Goal: Task Accomplishment & Management: Complete application form

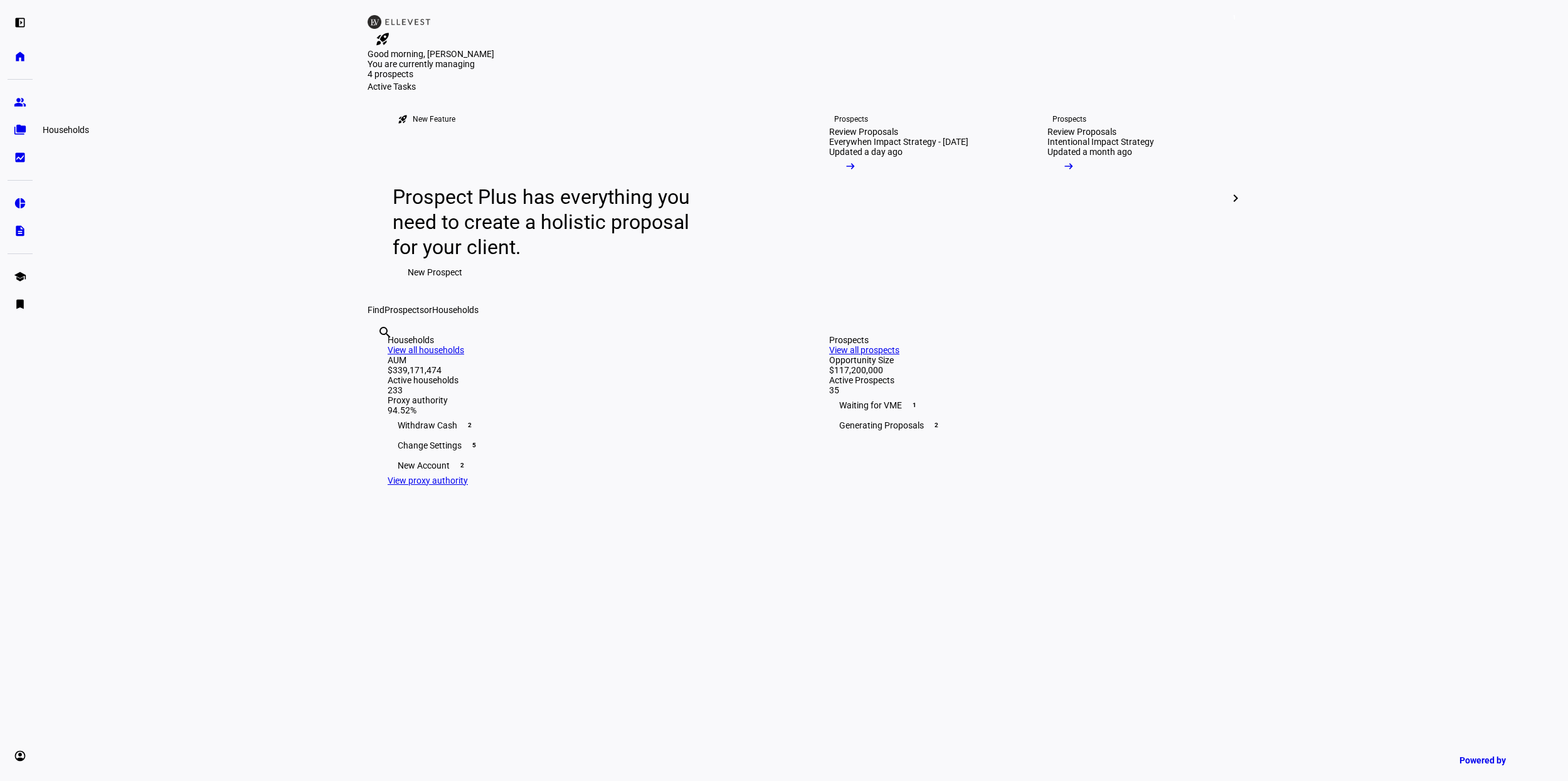
click at [14, 127] on eth-mat-symbol "folder_copy" at bounding box center [20, 130] width 12 height 12
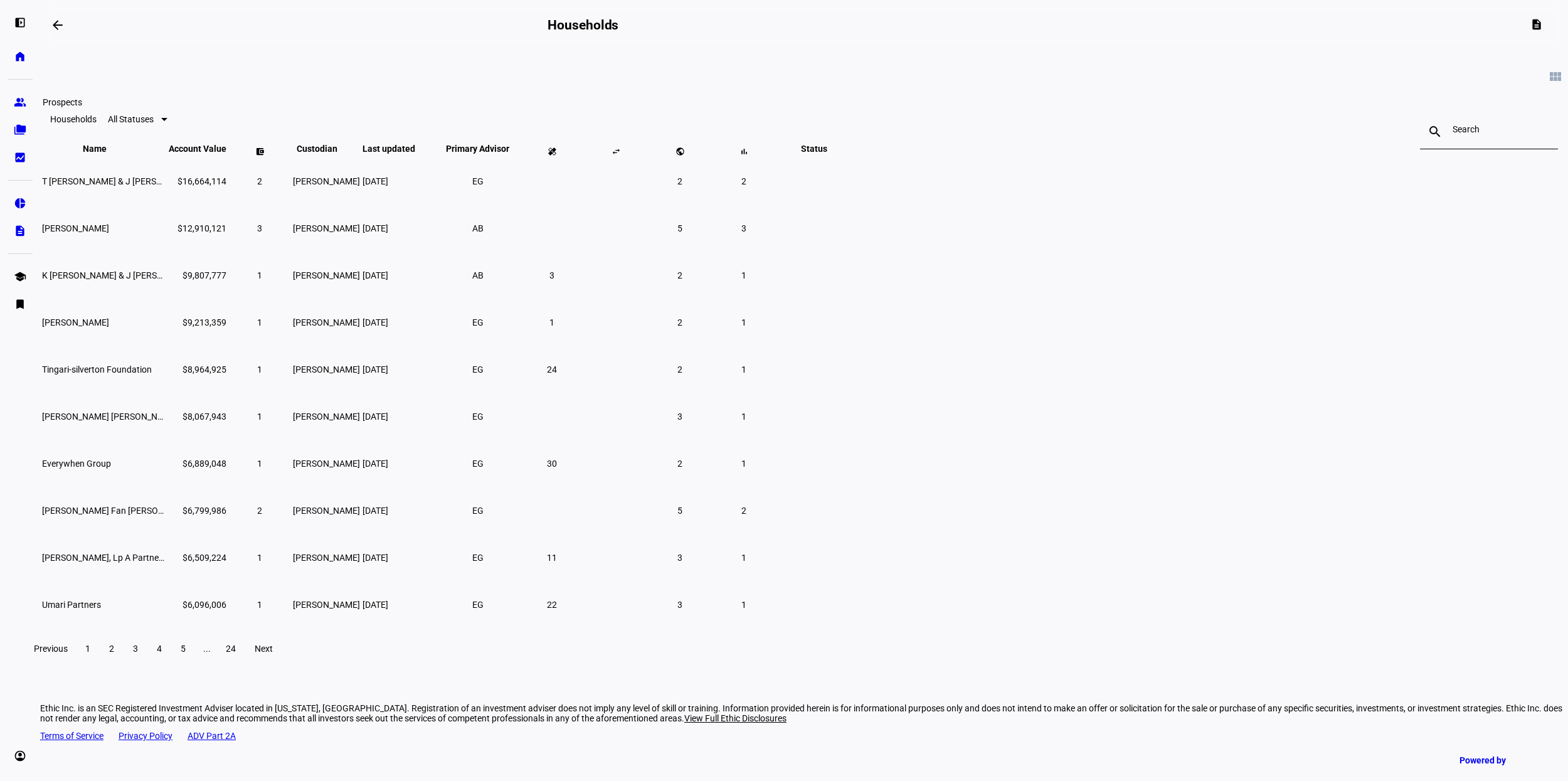
click at [30, 99] on link "group Prospects" at bounding box center [20, 102] width 25 height 25
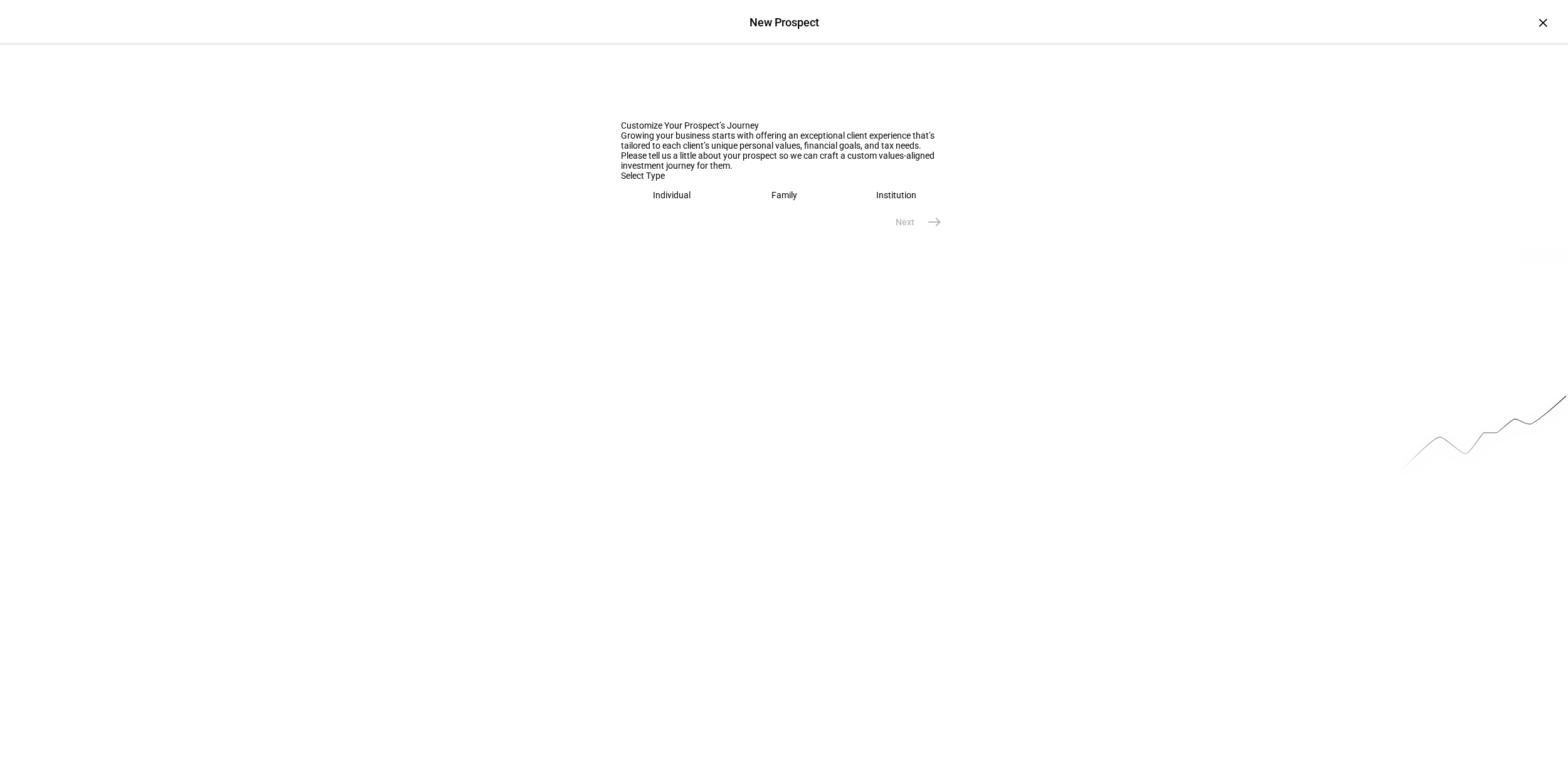
click at [653, 200] on div "Individual" at bounding box center [672, 195] width 37 height 10
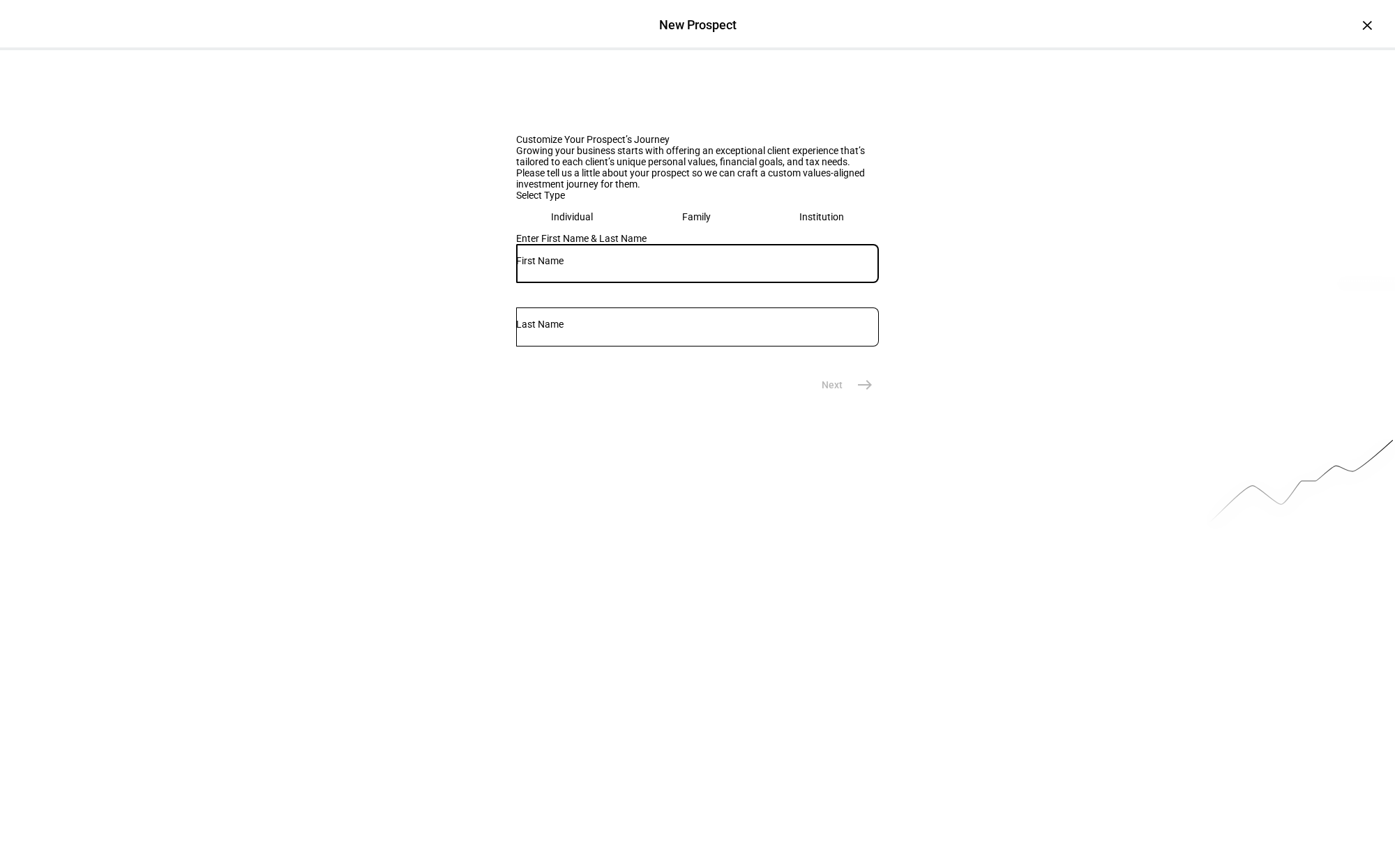
click at [553, 267] on input "text" at bounding box center [698, 261] width 363 height 12
paste input "Shilpa"
type input "Shilpa"
paste input "[PERSON_NAME]"
type input "[PERSON_NAME]"
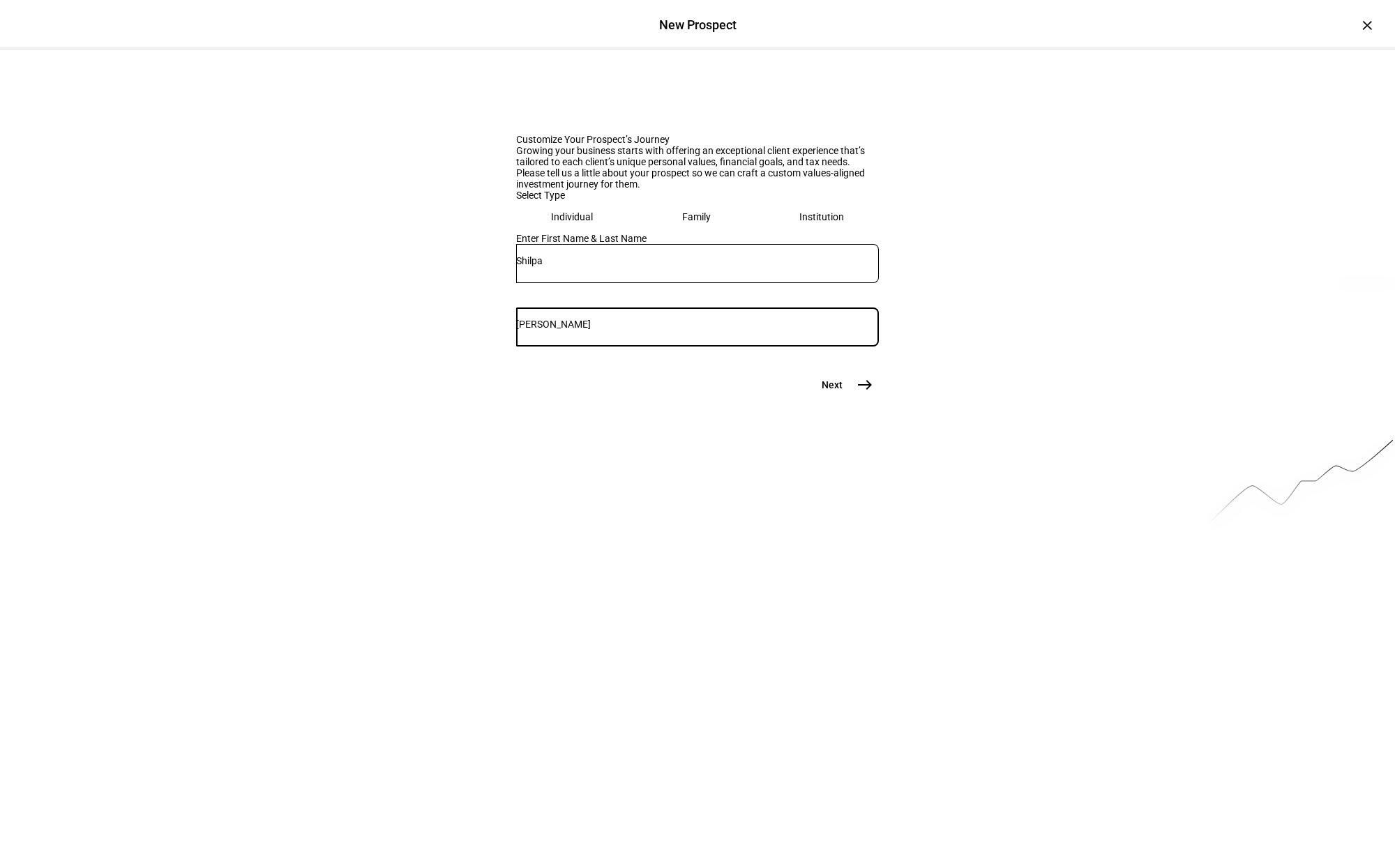
click at [854, 399] on span "east" at bounding box center [864, 385] width 28 height 28
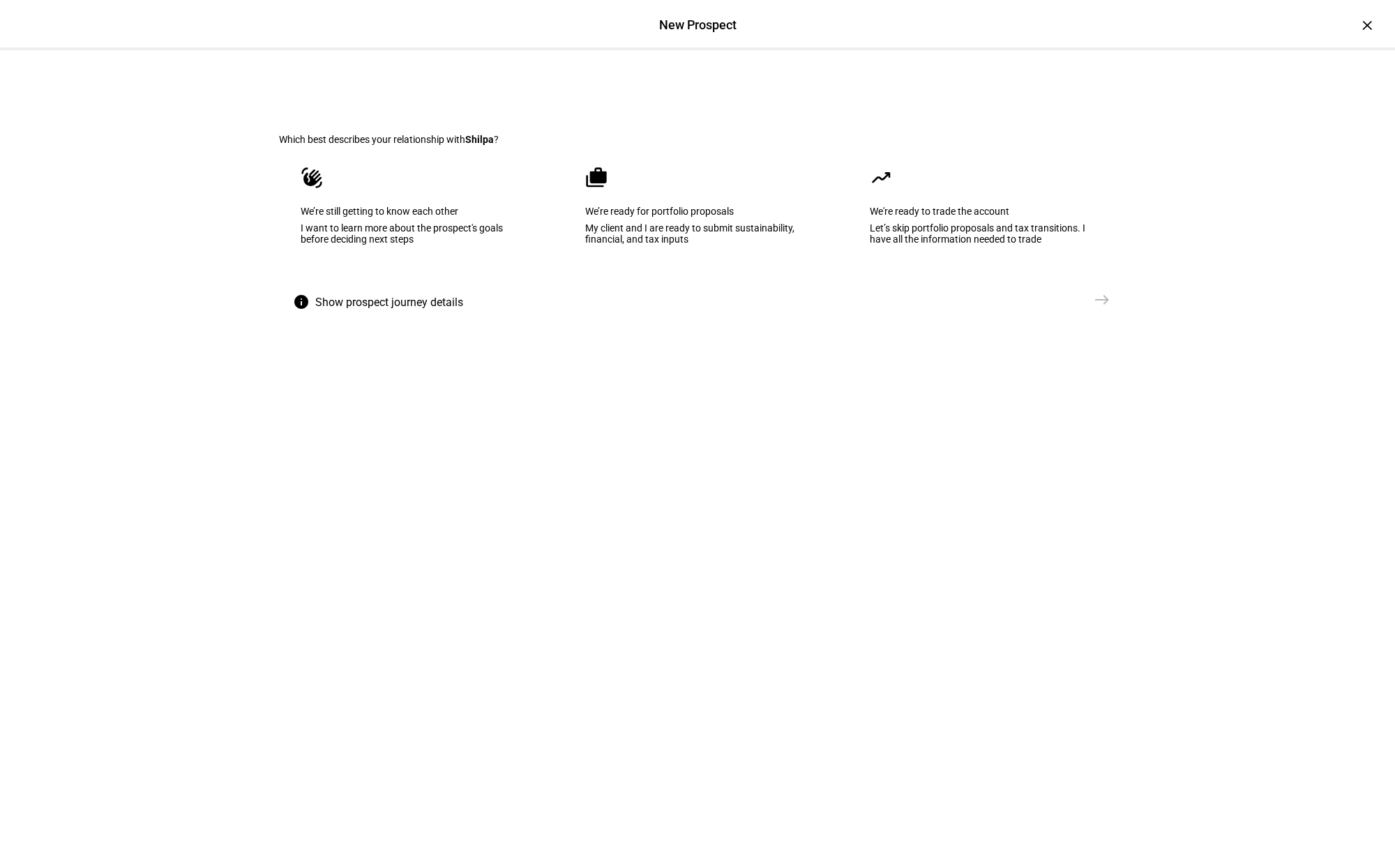
click at [725, 244] on div "My client and I are ready to submit sustainability, financial, and tax inputs" at bounding box center [698, 233] width 225 height 22
click at [1054, 306] on span "Create Prospect Profile" at bounding box center [1028, 300] width 103 height 14
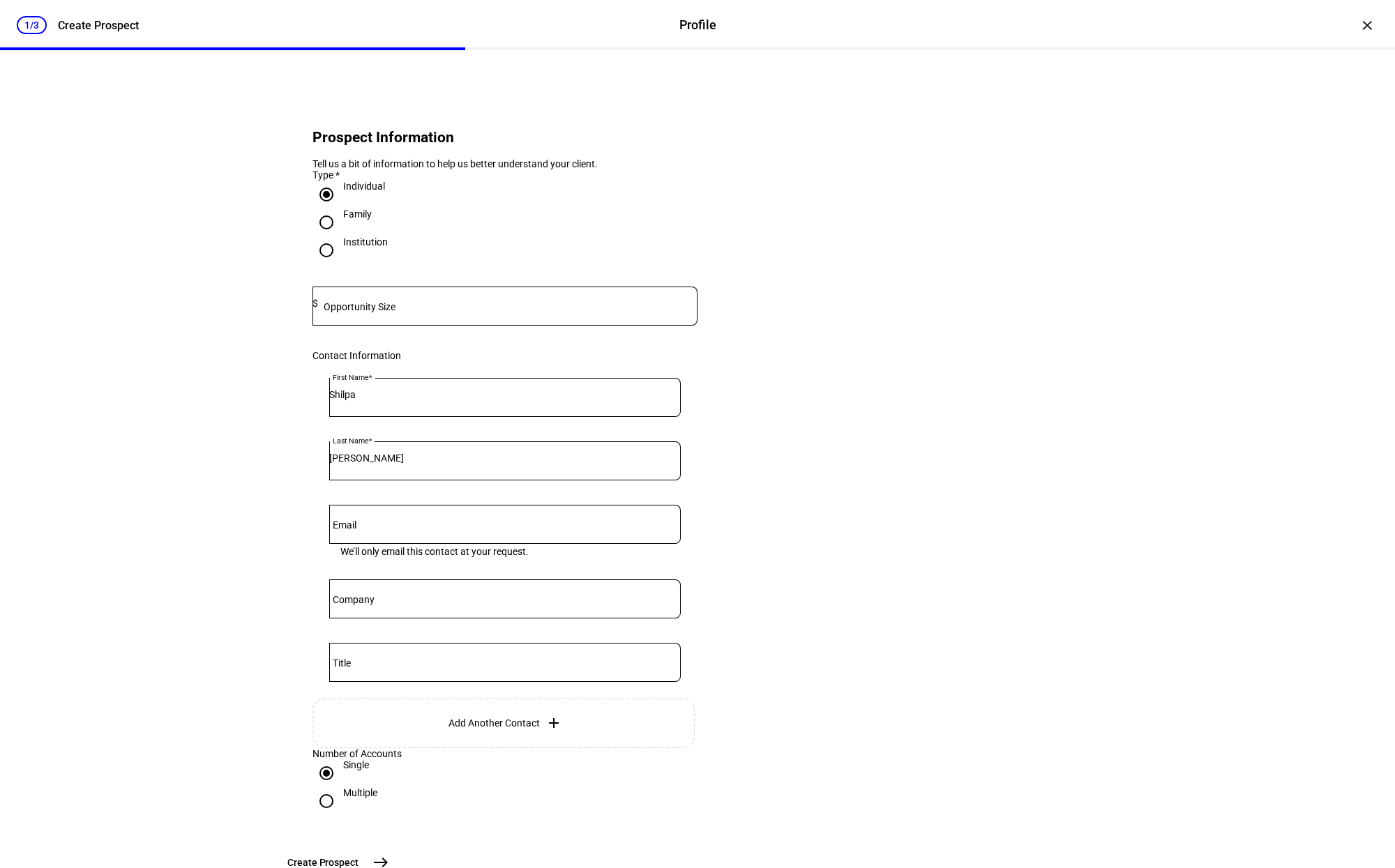
click at [373, 317] on div "Opportunity Size $" at bounding box center [504, 306] width 385 height 39
type input "2,000,000"
click at [240, 499] on div "1/3 Create Prospect Profile Profile Create Prospect × Prospect Information Tell…" at bounding box center [698, 434] width 1395 height 868
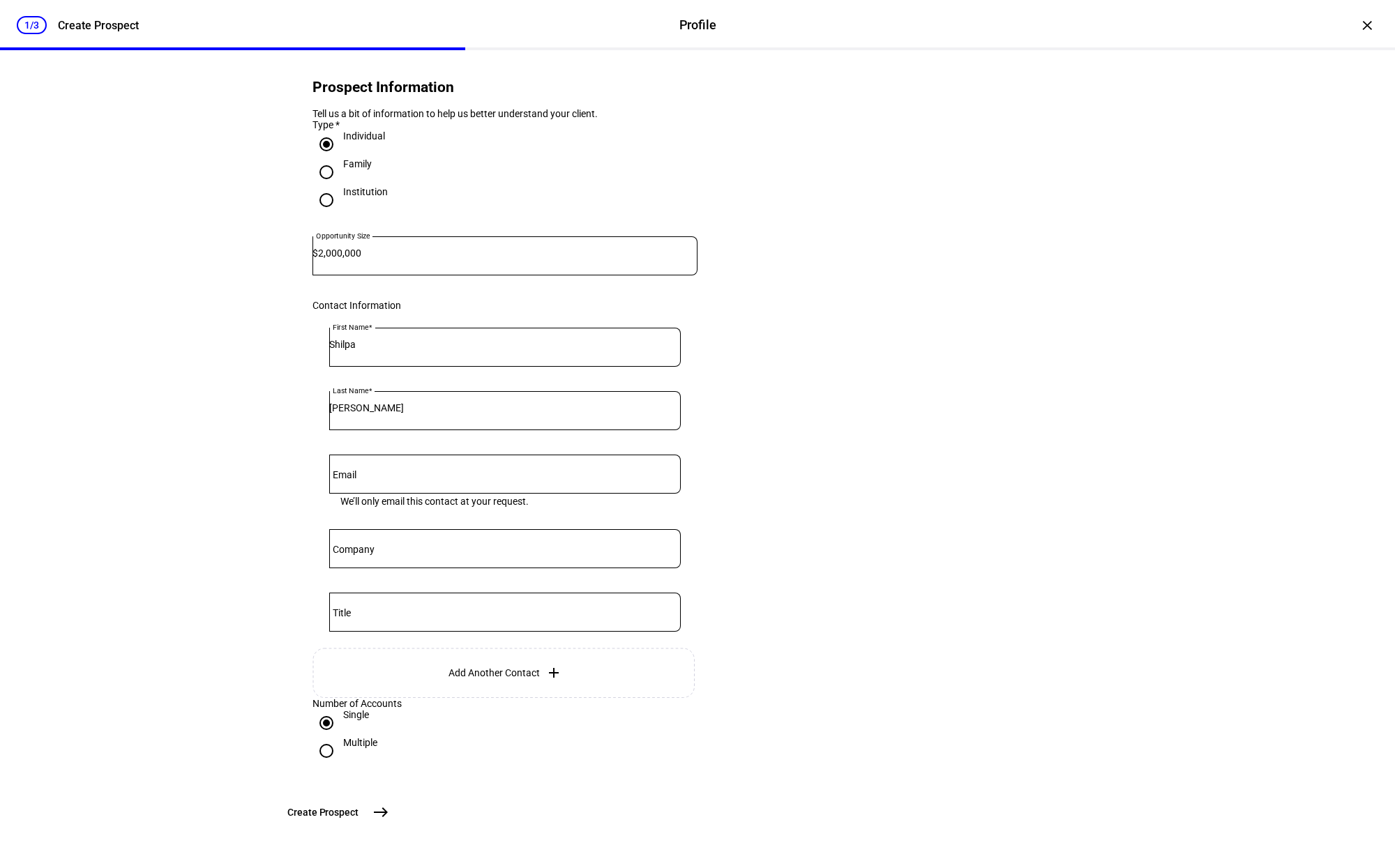
click at [389, 682] on mat-icon "east" at bounding box center [380, 812] width 16 height 16
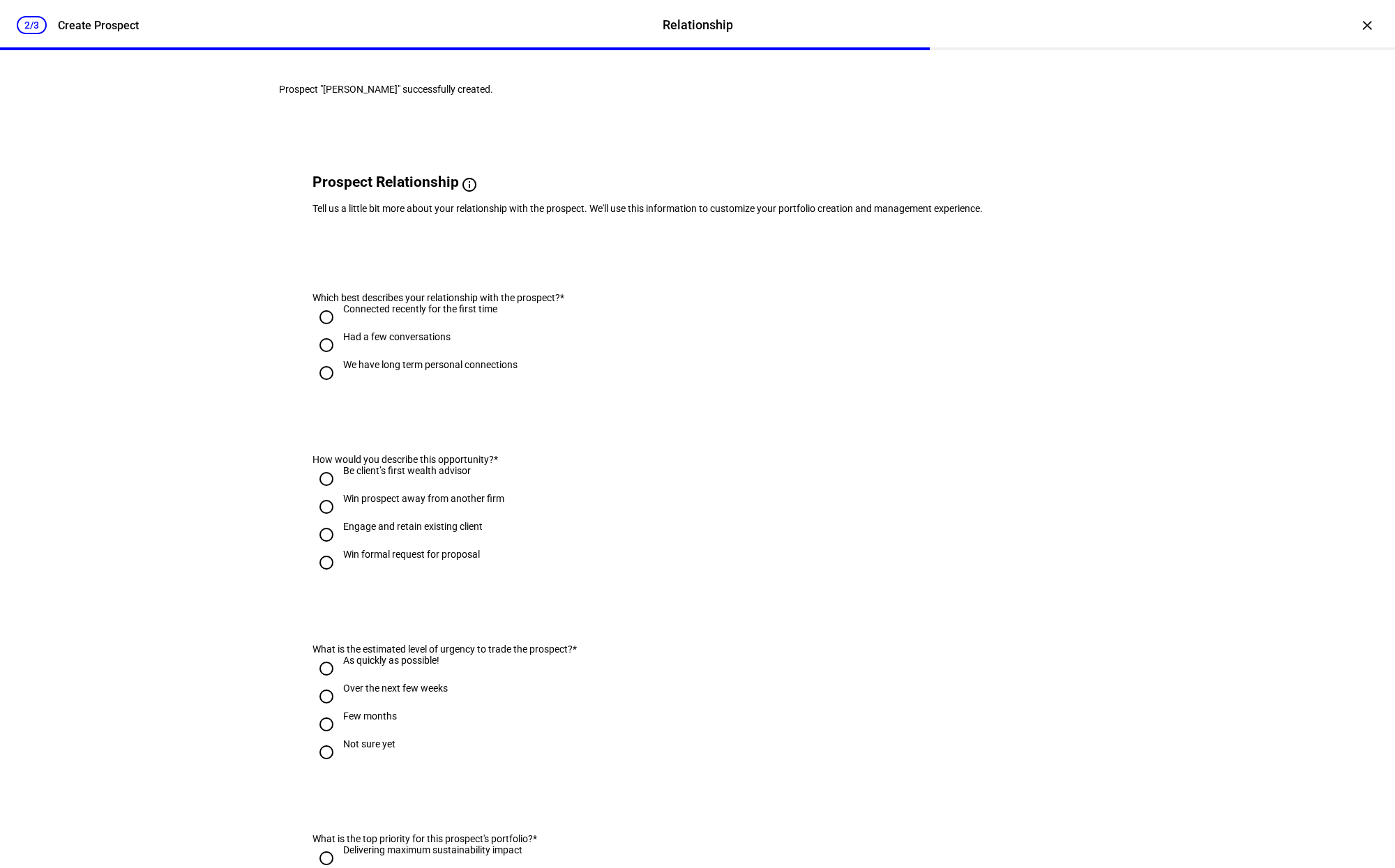
click at [427, 314] on div "Connected recently for the first time" at bounding box center [420, 309] width 154 height 12
click at [341, 332] on input "Connected recently for the first time" at bounding box center [326, 317] width 28 height 28
radio input "true"
click at [428, 370] on div "We have long term personal connections" at bounding box center [431, 365] width 175 height 12
click at [341, 387] on input "We have long term personal connections" at bounding box center [326, 372] width 28 height 28
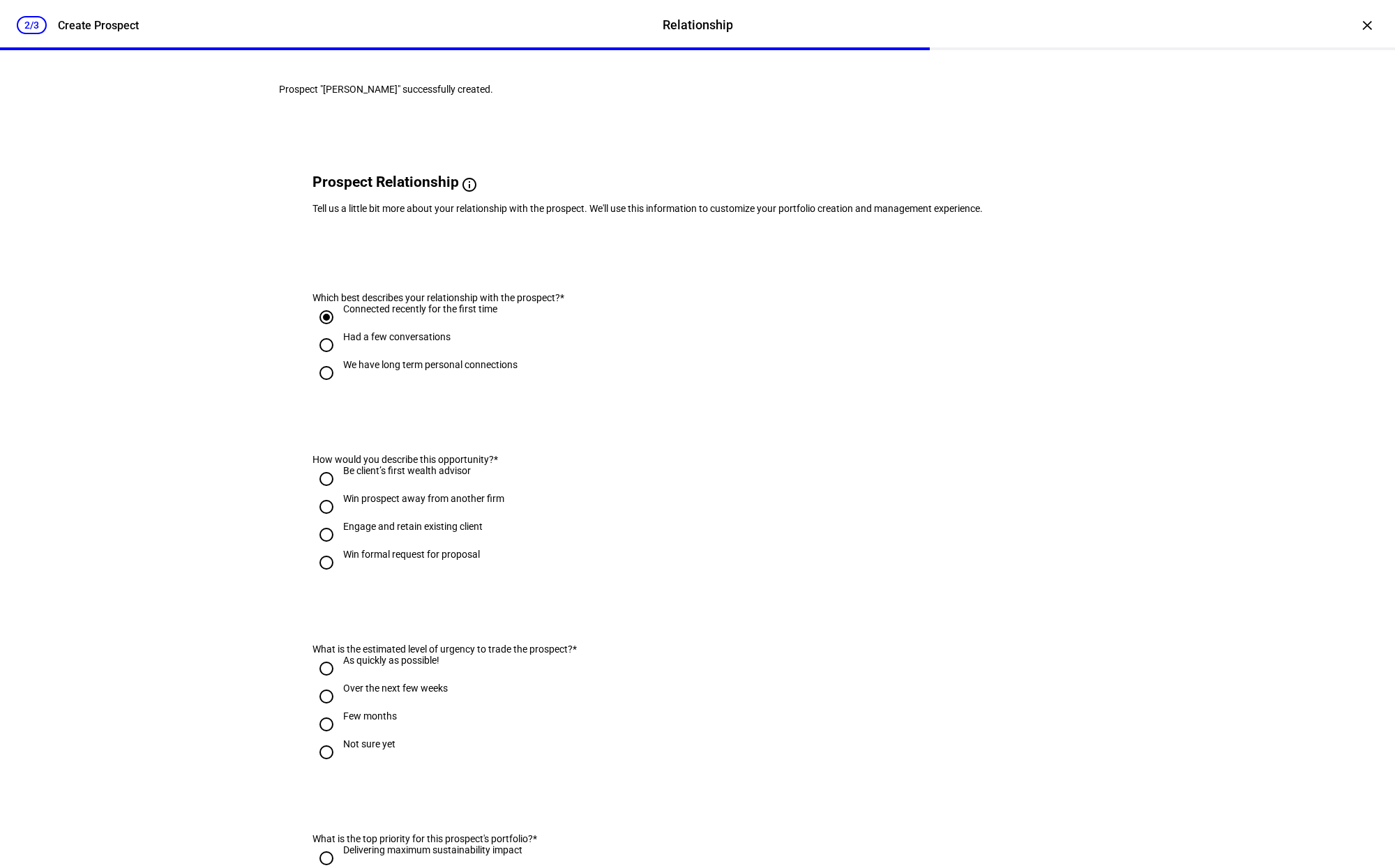
radio input "true"
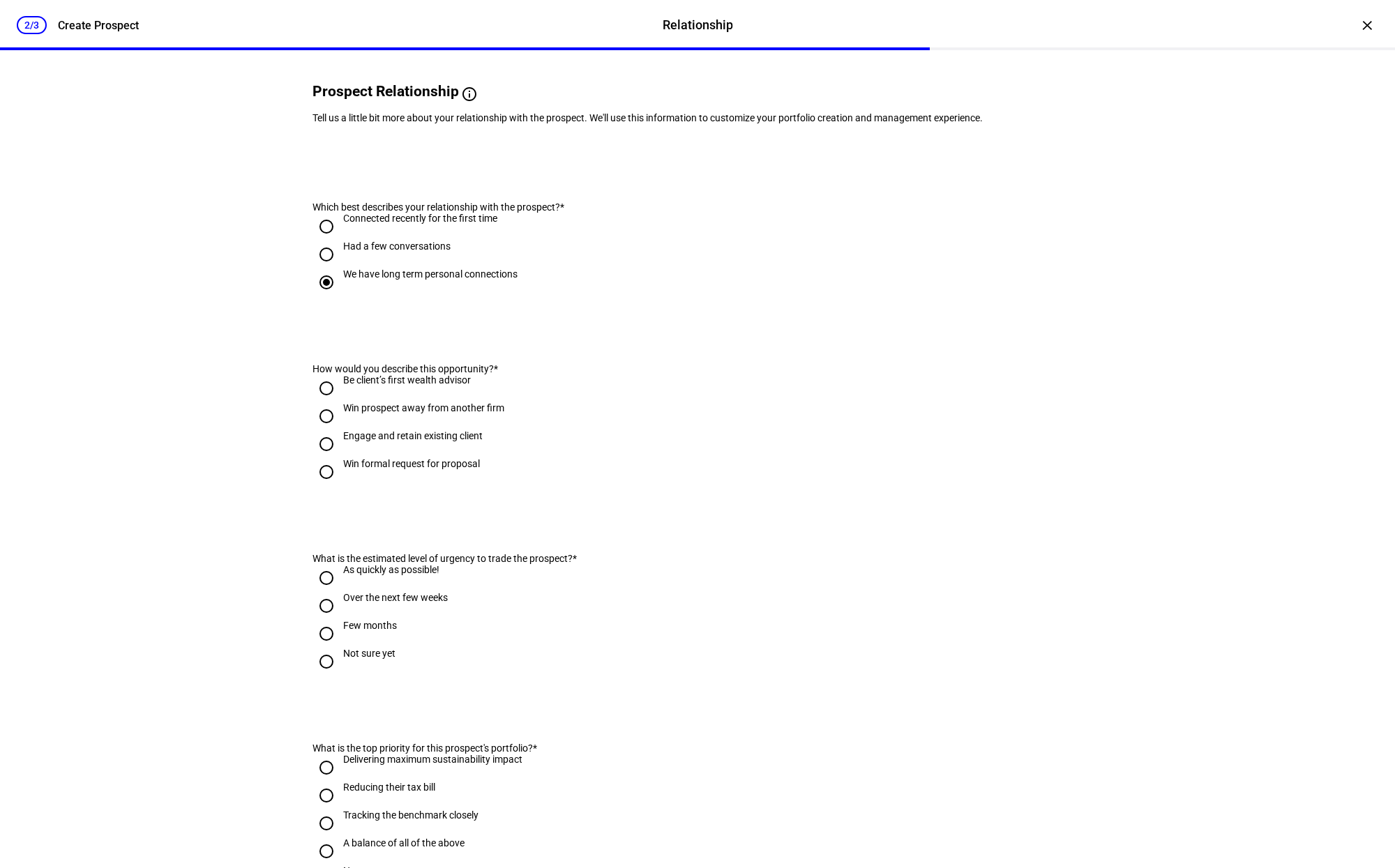
click at [395, 252] on div "Had a few conversations" at bounding box center [397, 246] width 108 height 12
click at [341, 269] on input "Had a few conversations" at bounding box center [326, 254] width 28 height 28
radio input "true"
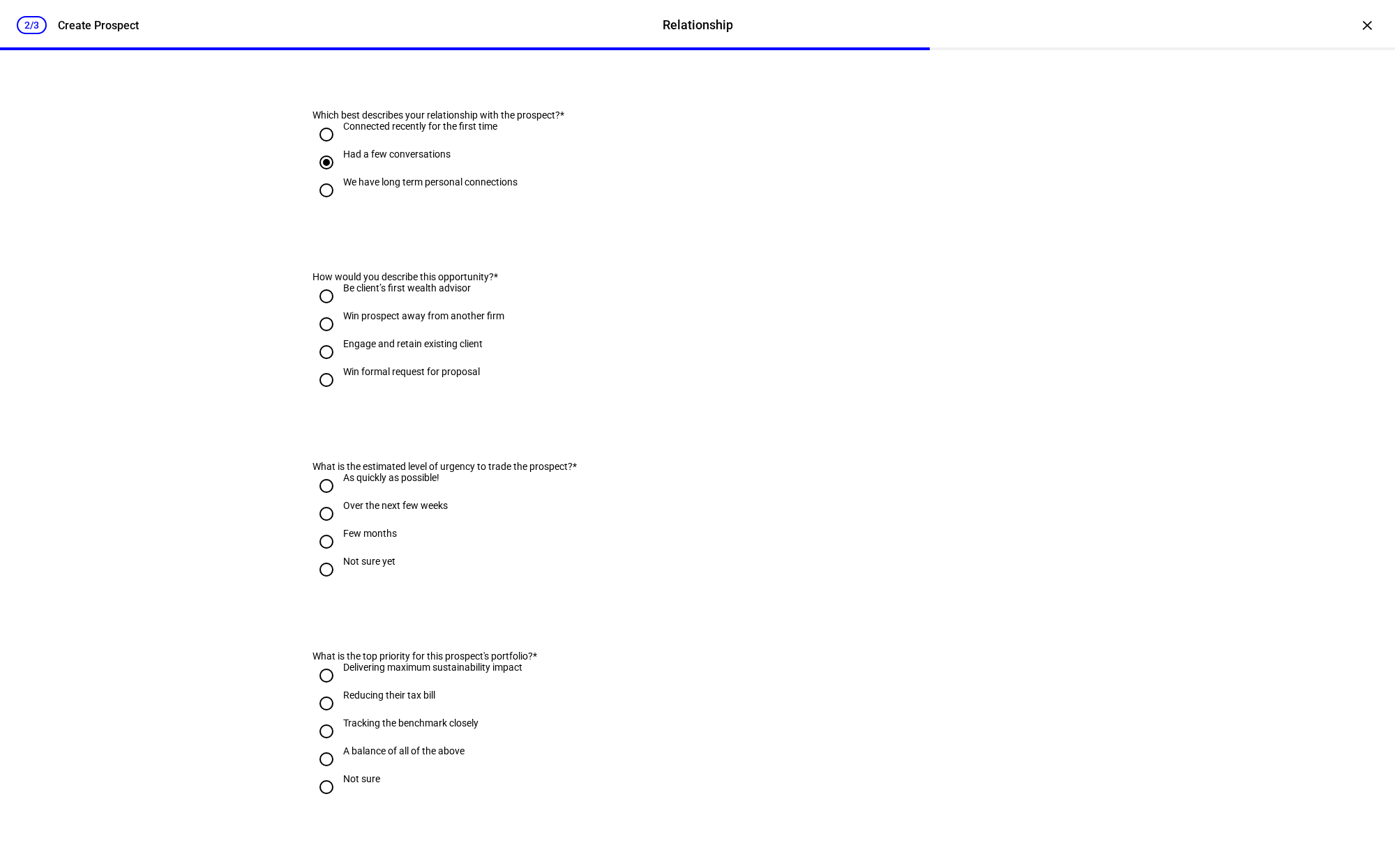
click at [391, 349] on div "Engage and retain existing client" at bounding box center [413, 344] width 140 height 12
click at [341, 367] on input "Engage and retain existing client" at bounding box center [326, 352] width 28 height 28
radio input "true"
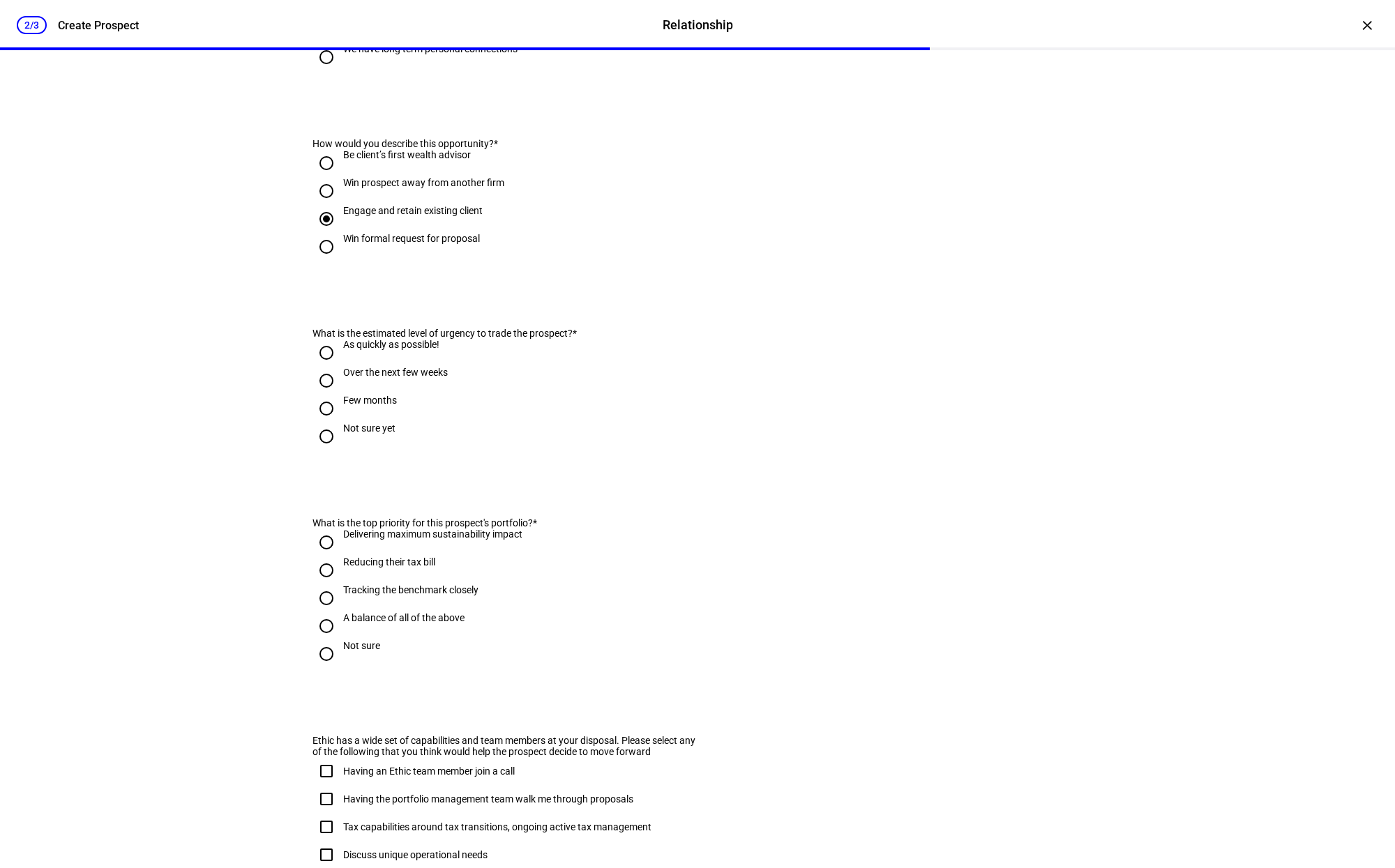
click at [327, 367] on input "As quickly as possible!" at bounding box center [326, 353] width 28 height 28
radio input "true"
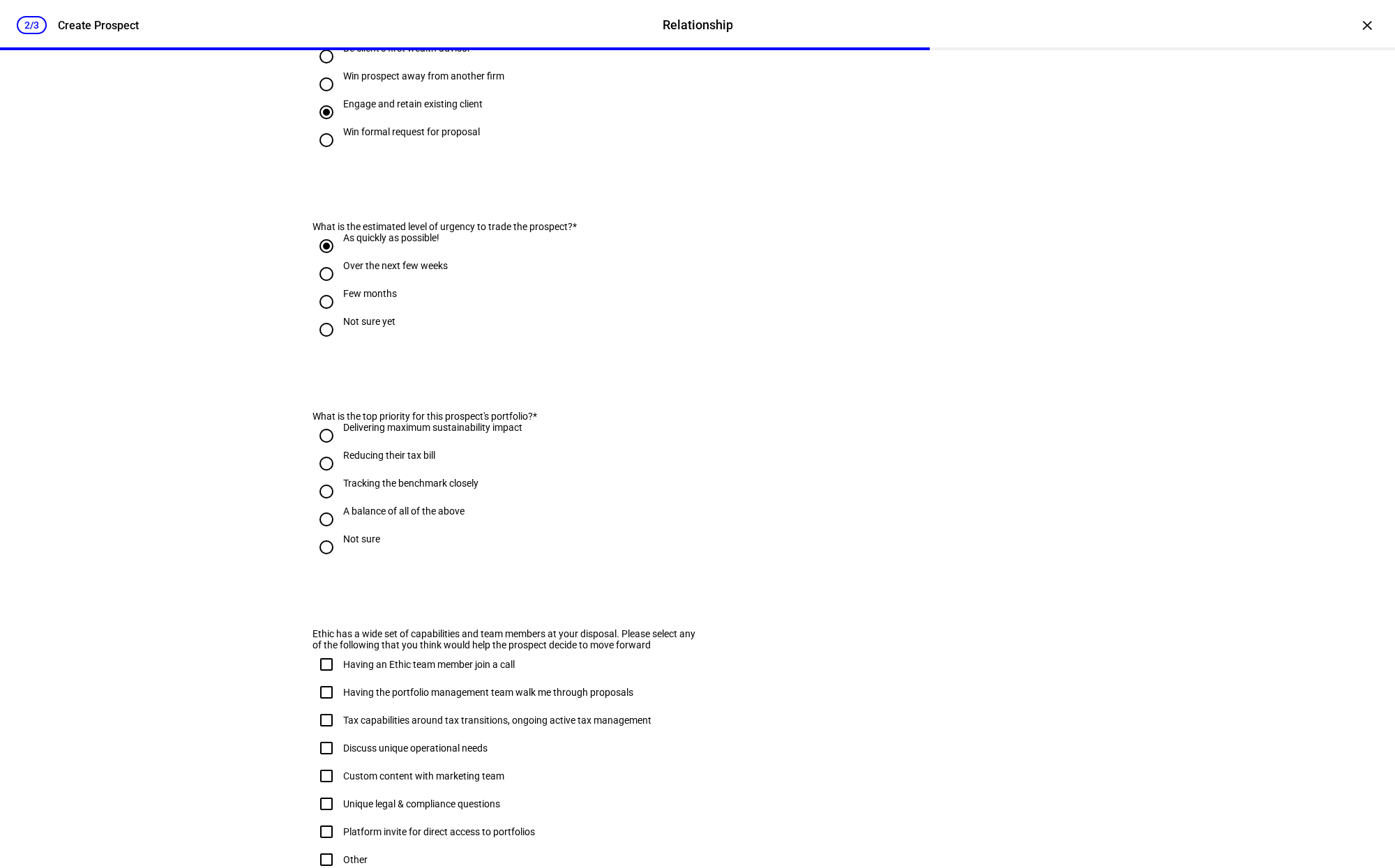
click at [421, 517] on div "A balance of all of the above" at bounding box center [404, 511] width 121 height 12
click at [341, 533] on input "A balance of all of the above" at bounding box center [326, 519] width 28 height 28
radio input "true"
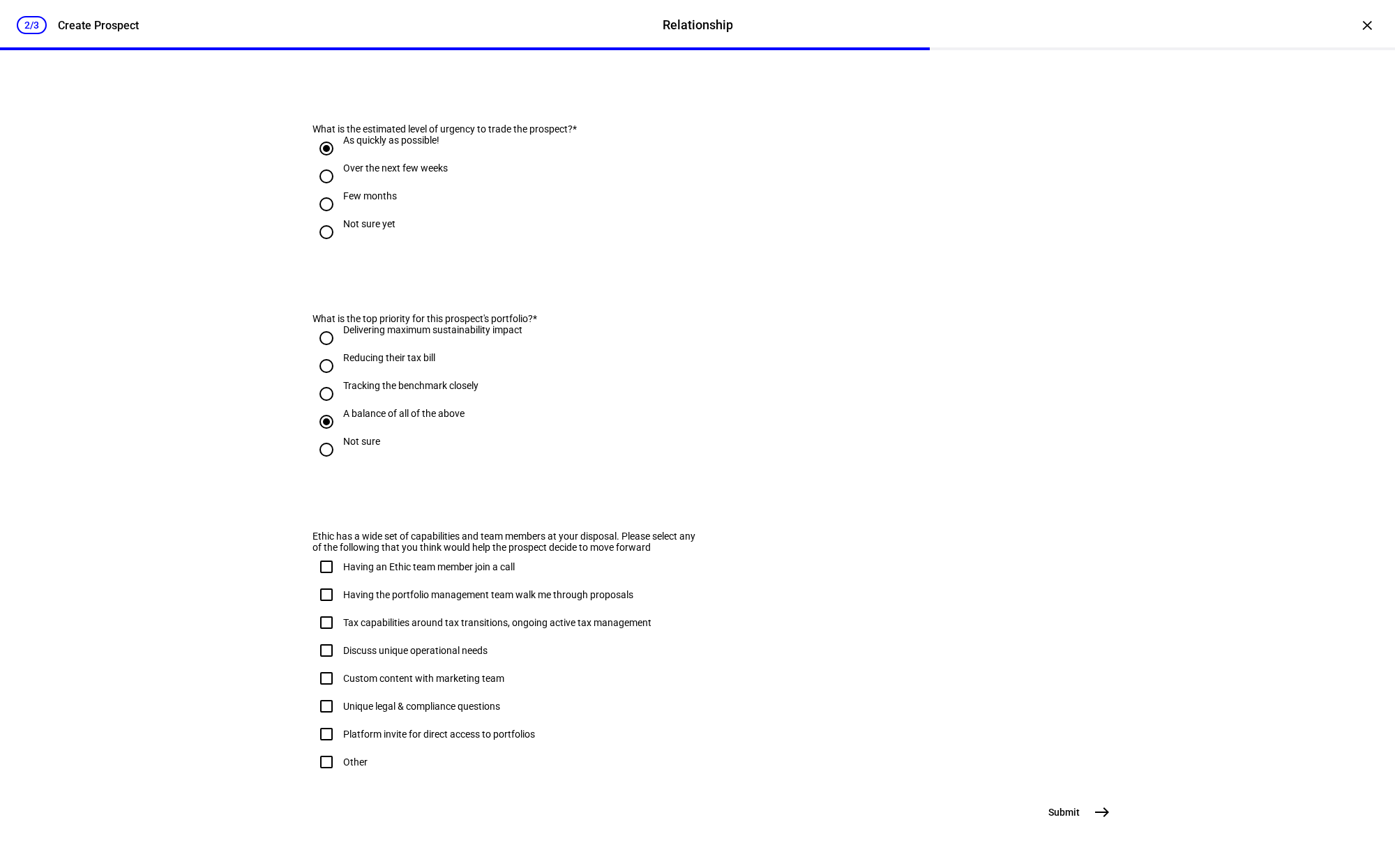
scroll to position [597, 0]
click at [1085, 682] on button "Submit east" at bounding box center [1078, 812] width 76 height 28
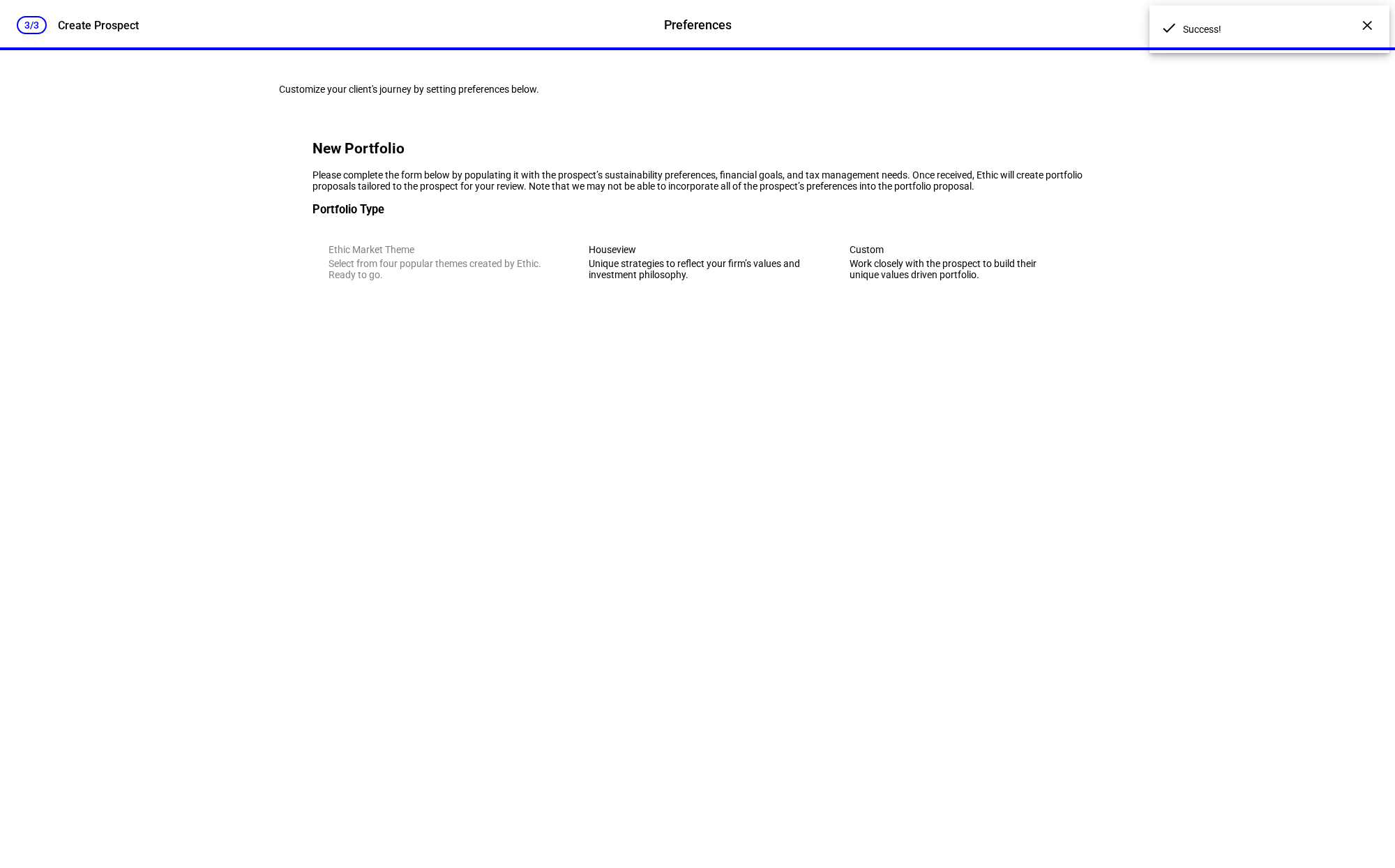
scroll to position [0, 0]
click at [720, 297] on eth-mega-radio-button "Houseview Unique strategies to reflect your firm’s values and investment philos…" at bounding box center [697, 262] width 249 height 68
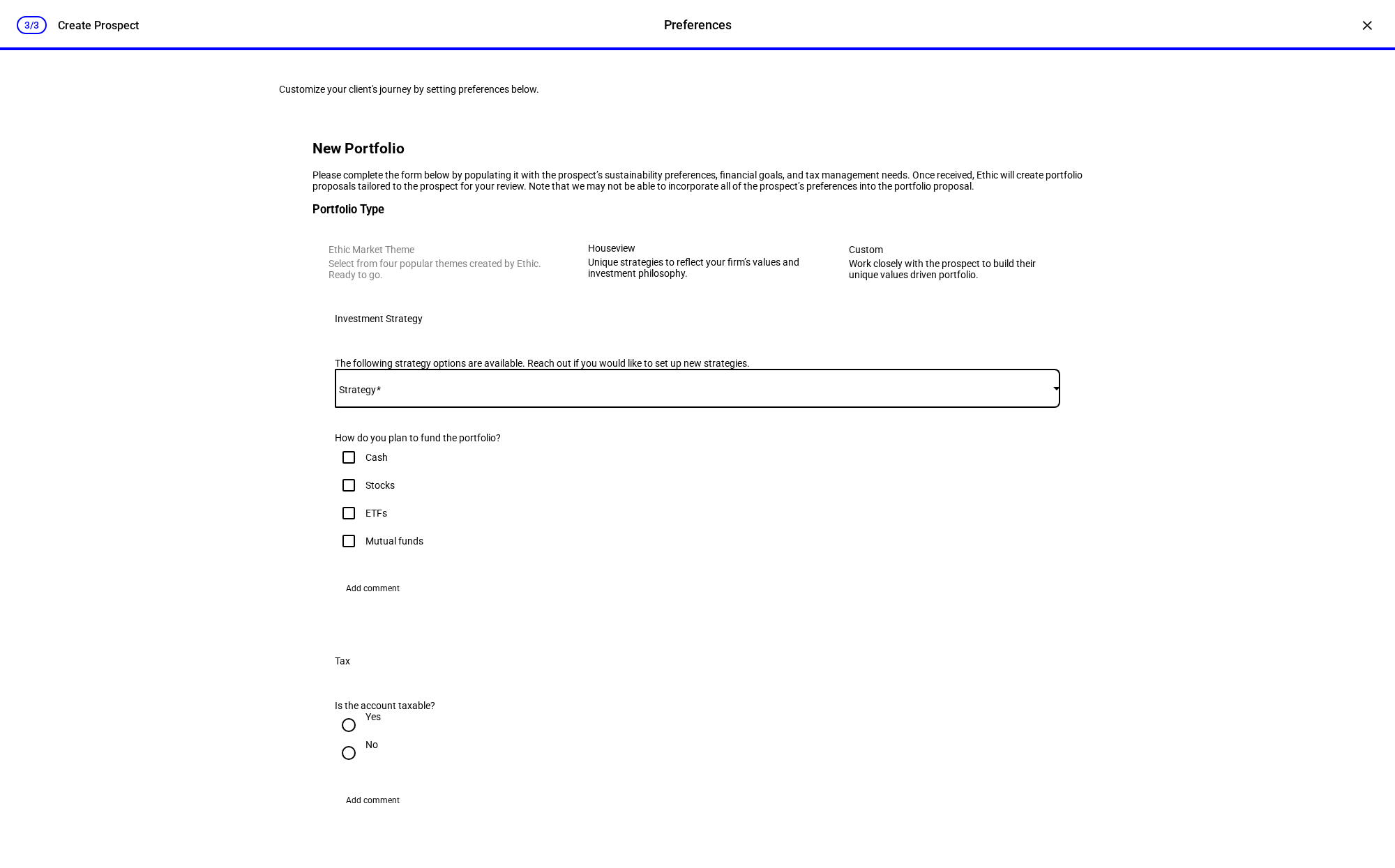
click at [523, 397] on mat-select at bounding box center [698, 388] width 726 height 16
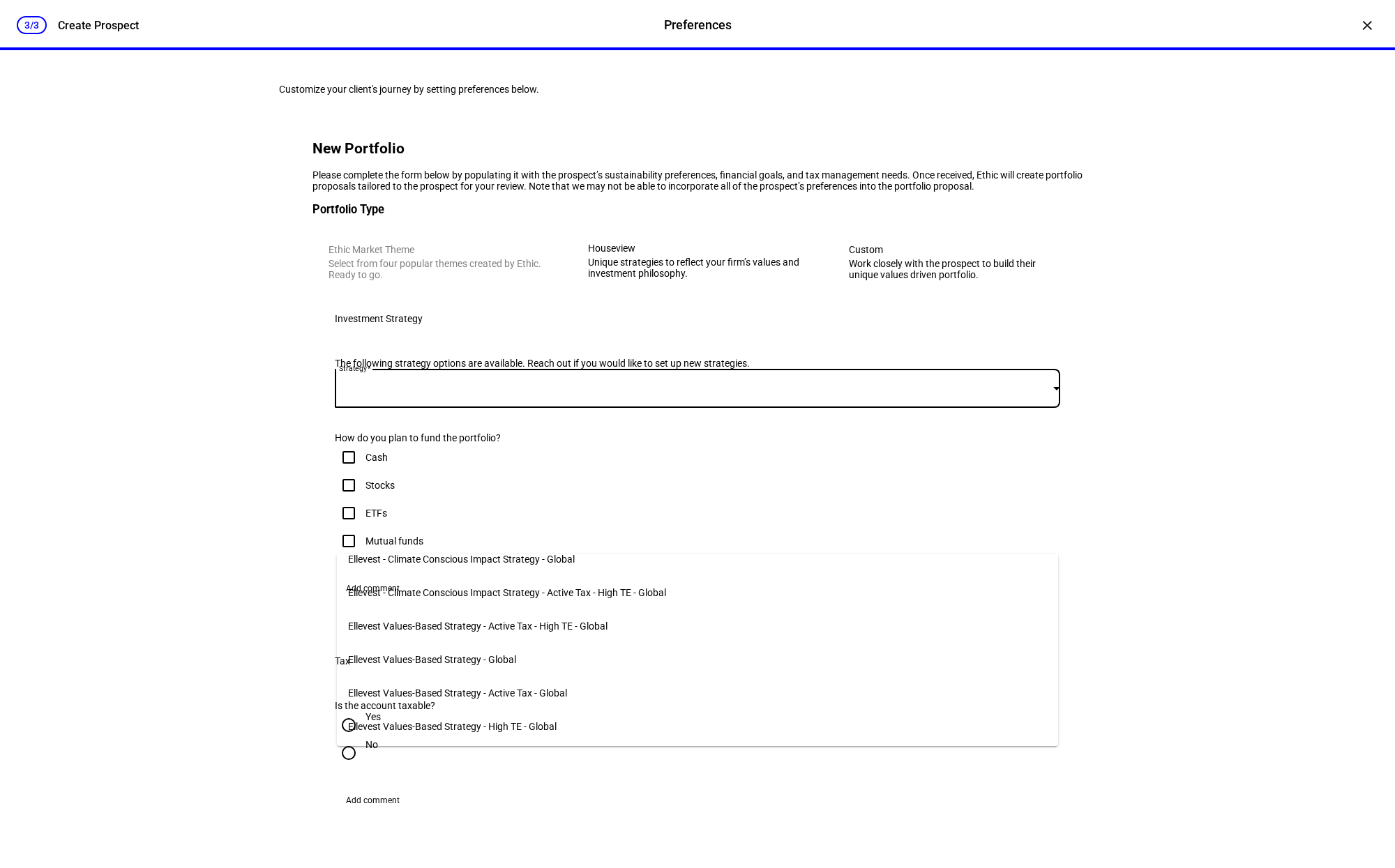
scroll to position [123, 0]
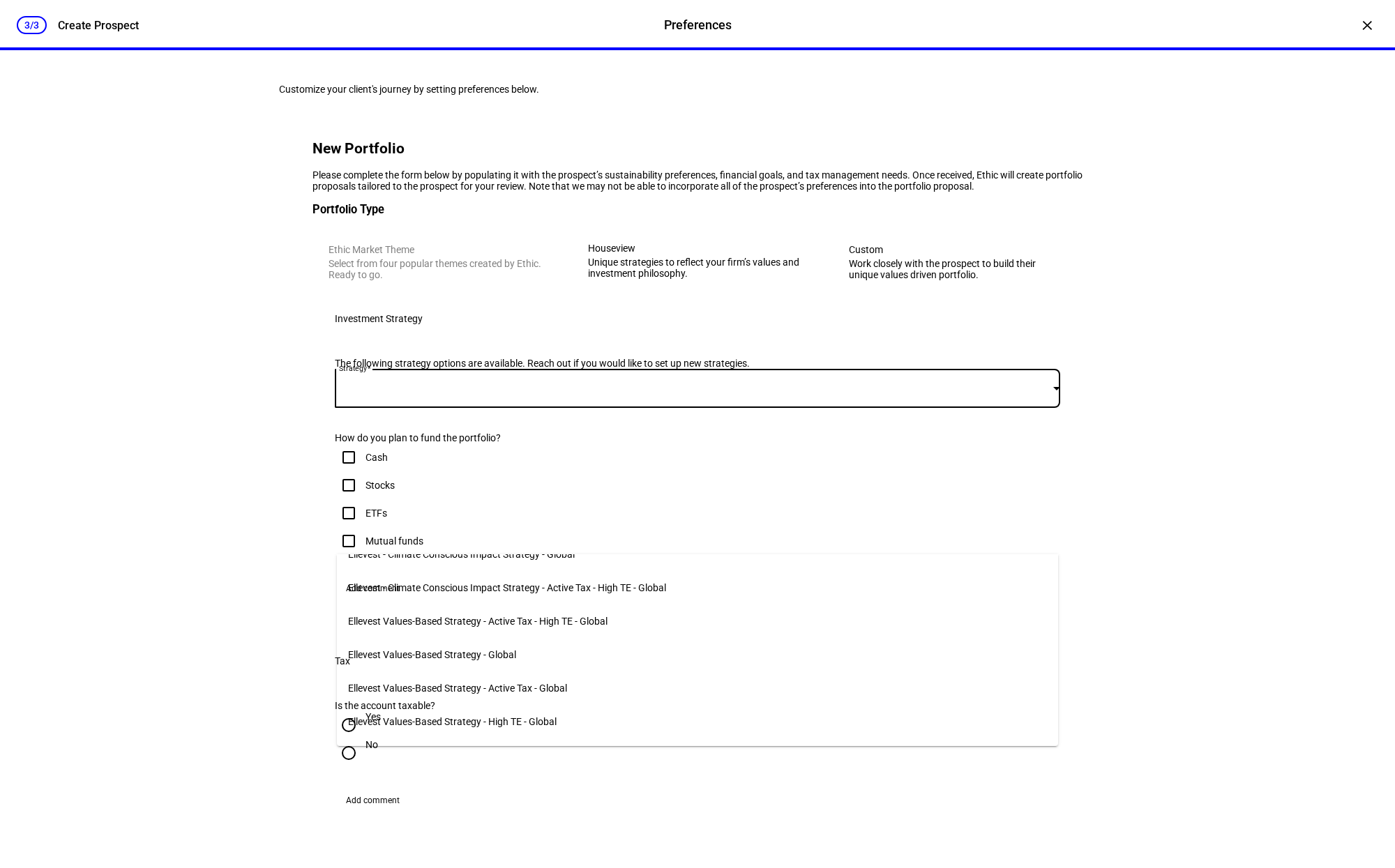
click at [565, 682] on span "Ellevest Values-Based Strategy - Active Tax - Global" at bounding box center [458, 689] width 219 height 12
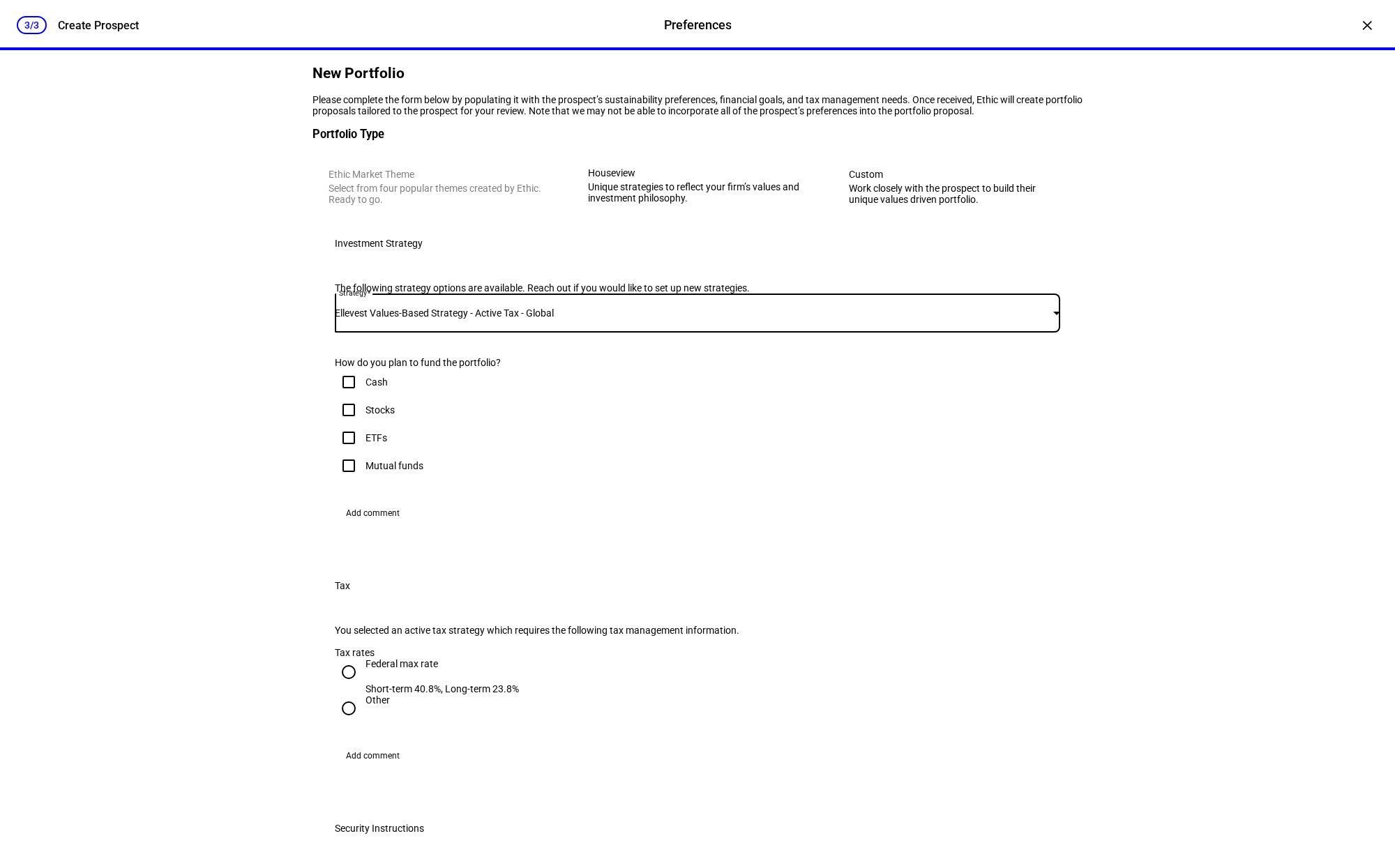
scroll to position [76, 0]
click at [357, 424] on input "Stocks" at bounding box center [348, 409] width 28 height 28
checkbox input "true"
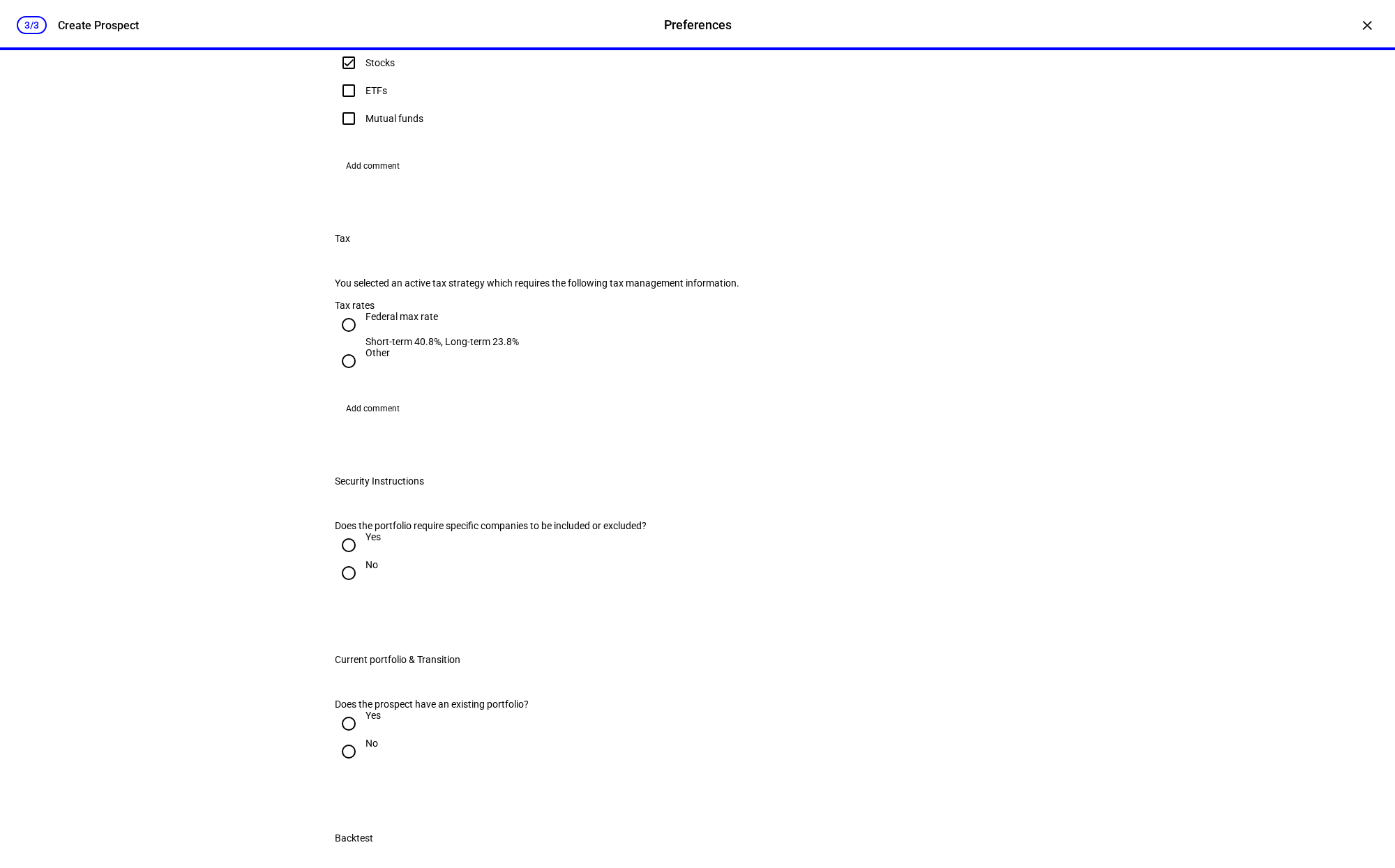
scroll to position [673, 0]
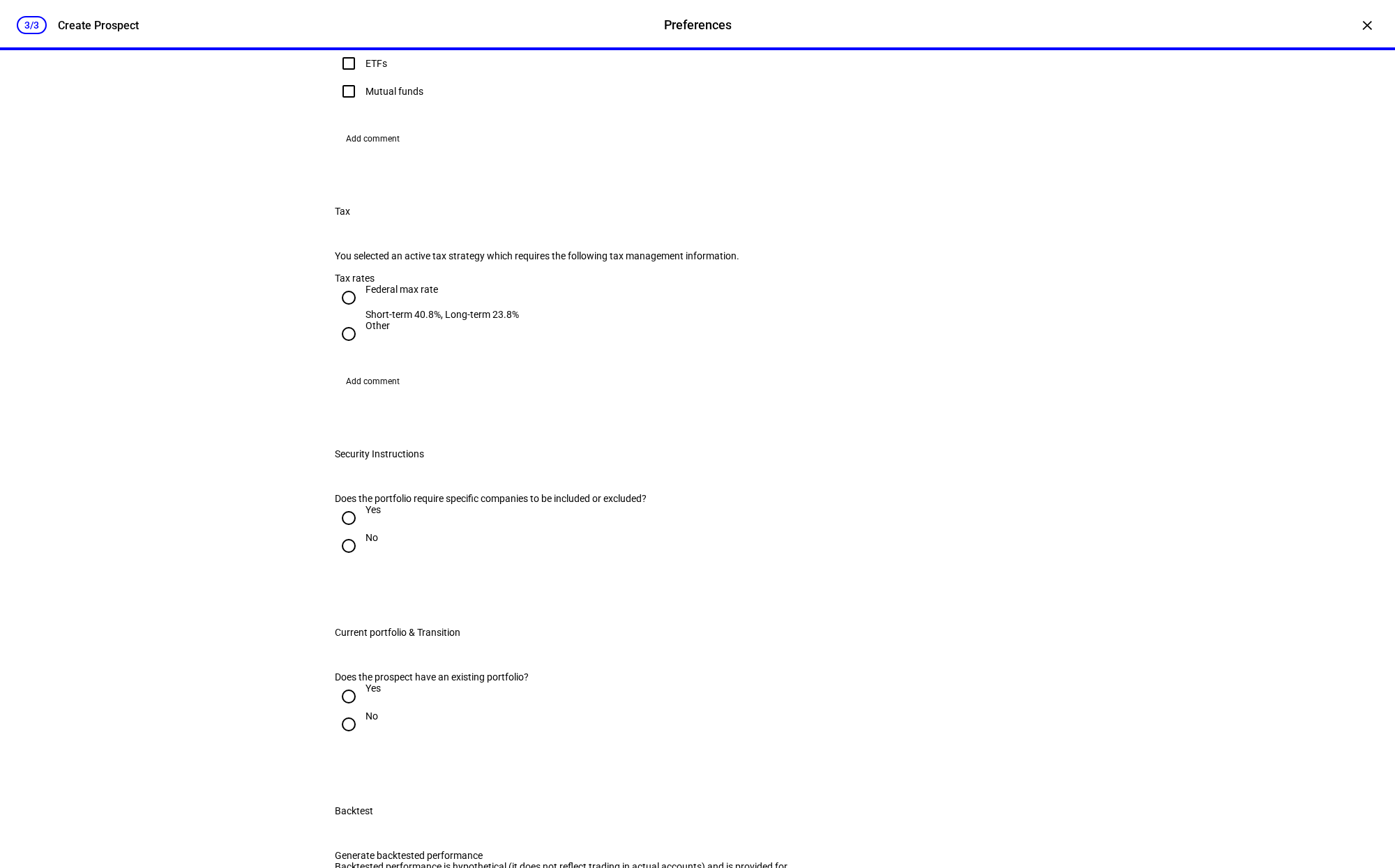
click at [383, 295] on div "Federal max rate" at bounding box center [442, 290] width 153 height 12
click at [363, 311] on input "Federal max rate Short-term 40.8%, Long-term 23.8%" at bounding box center [348, 298] width 28 height 28
radio input "true"
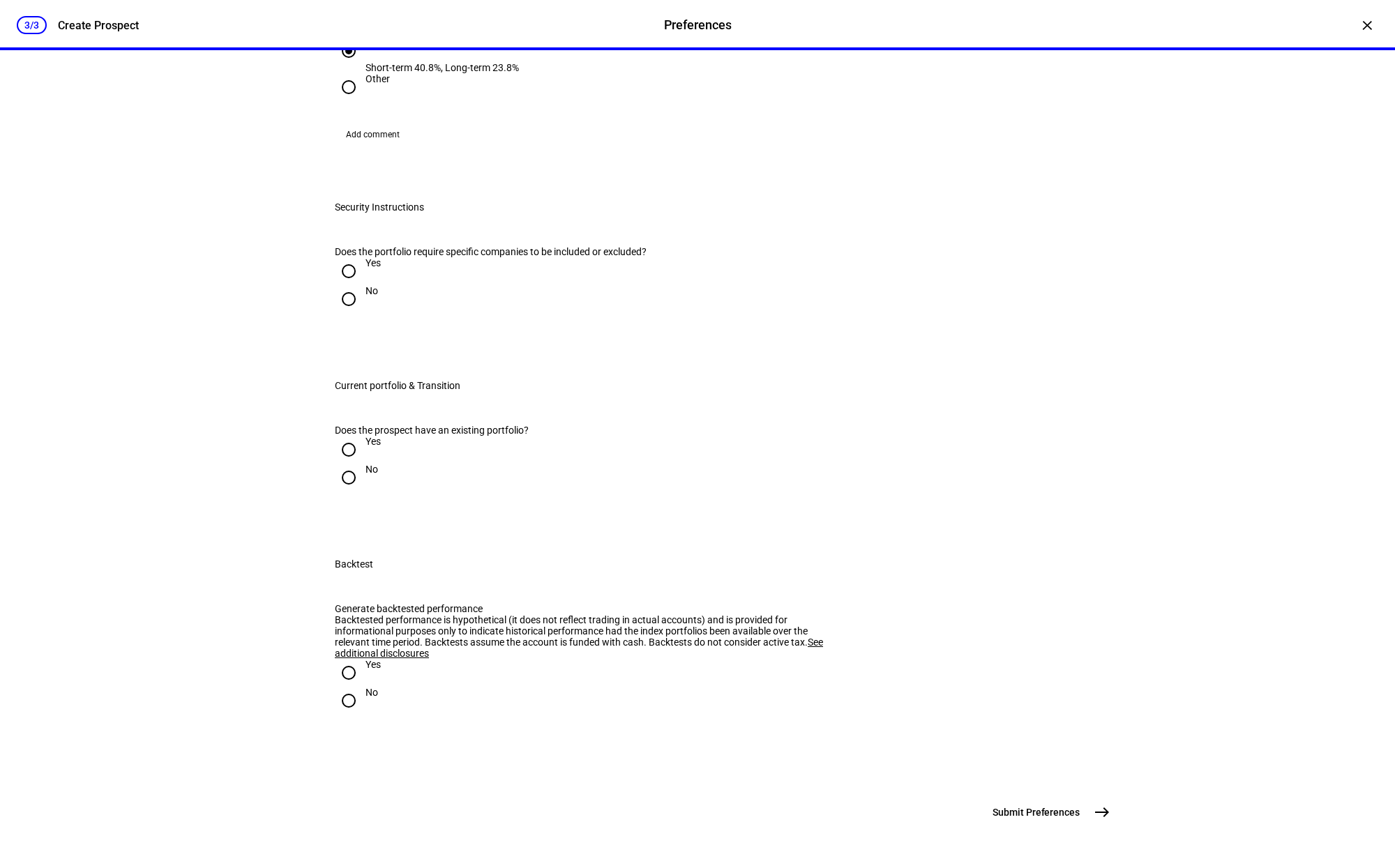
scroll to position [1009, 0]
click at [349, 313] on input "No" at bounding box center [348, 299] width 28 height 28
radio input "true"
click at [354, 464] on input "Yes" at bounding box center [348, 449] width 28 height 28
radio input "true"
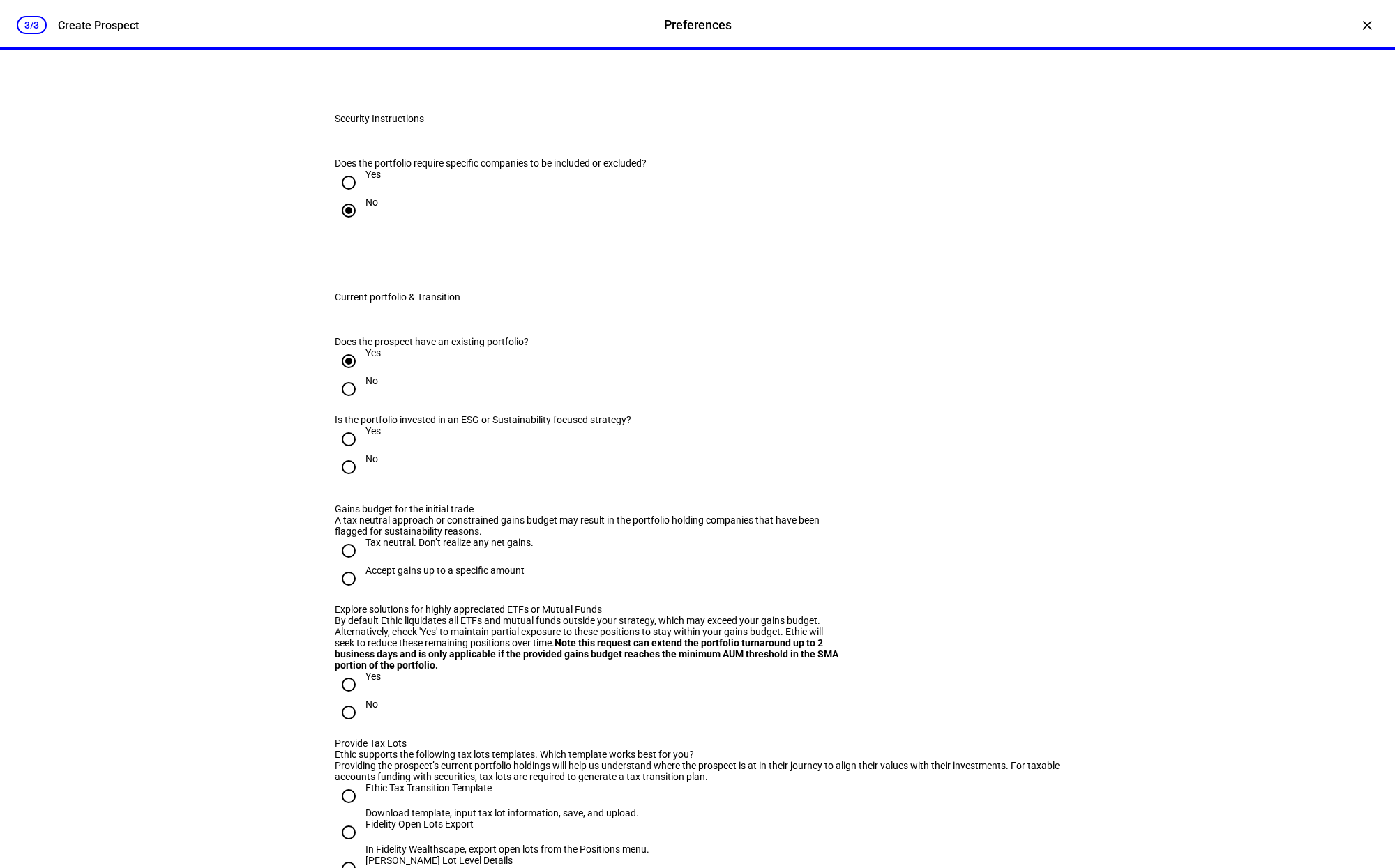
scroll to position [1145, 0]
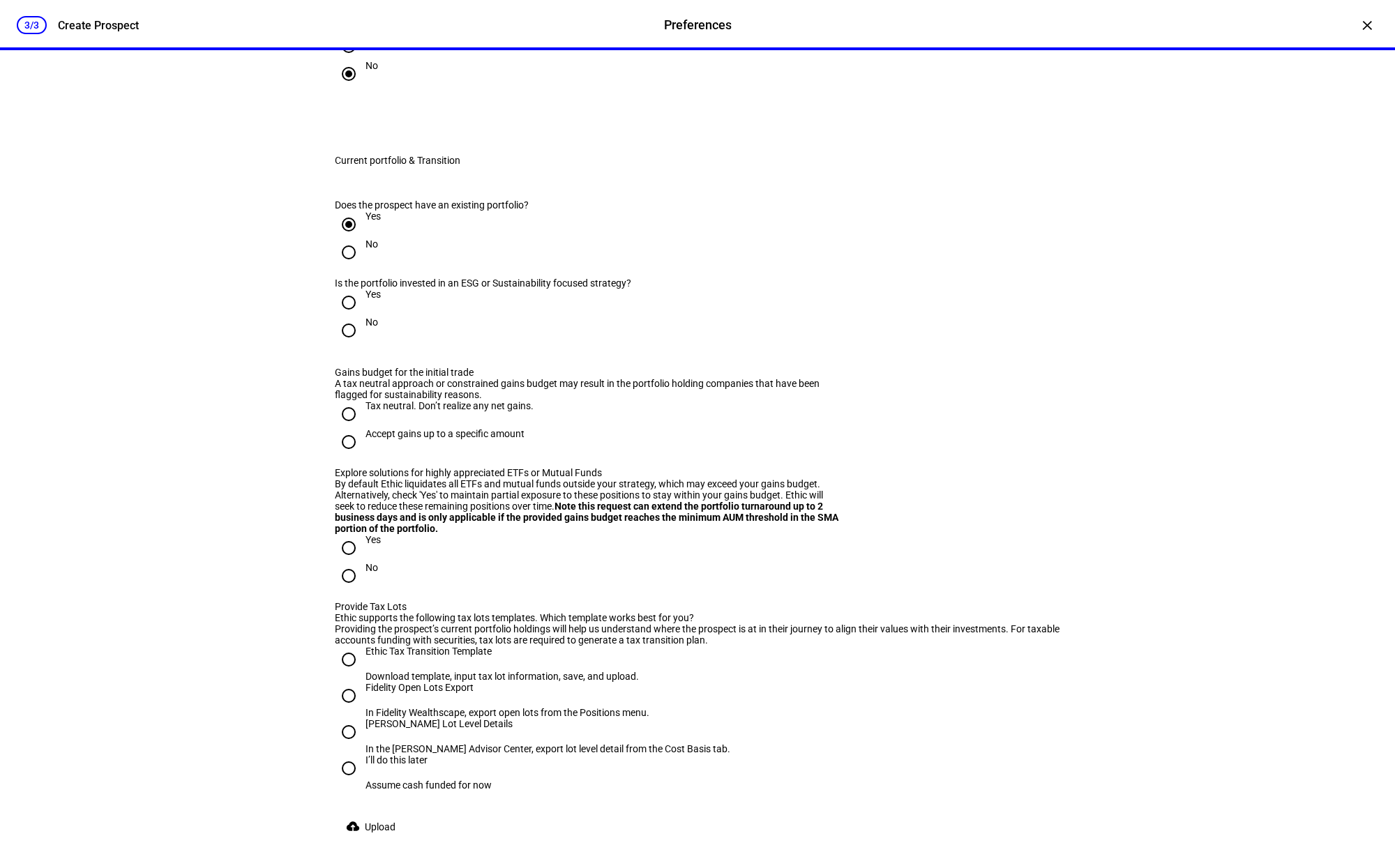
click at [353, 344] on input "No" at bounding box center [348, 331] width 28 height 28
radio input "true"
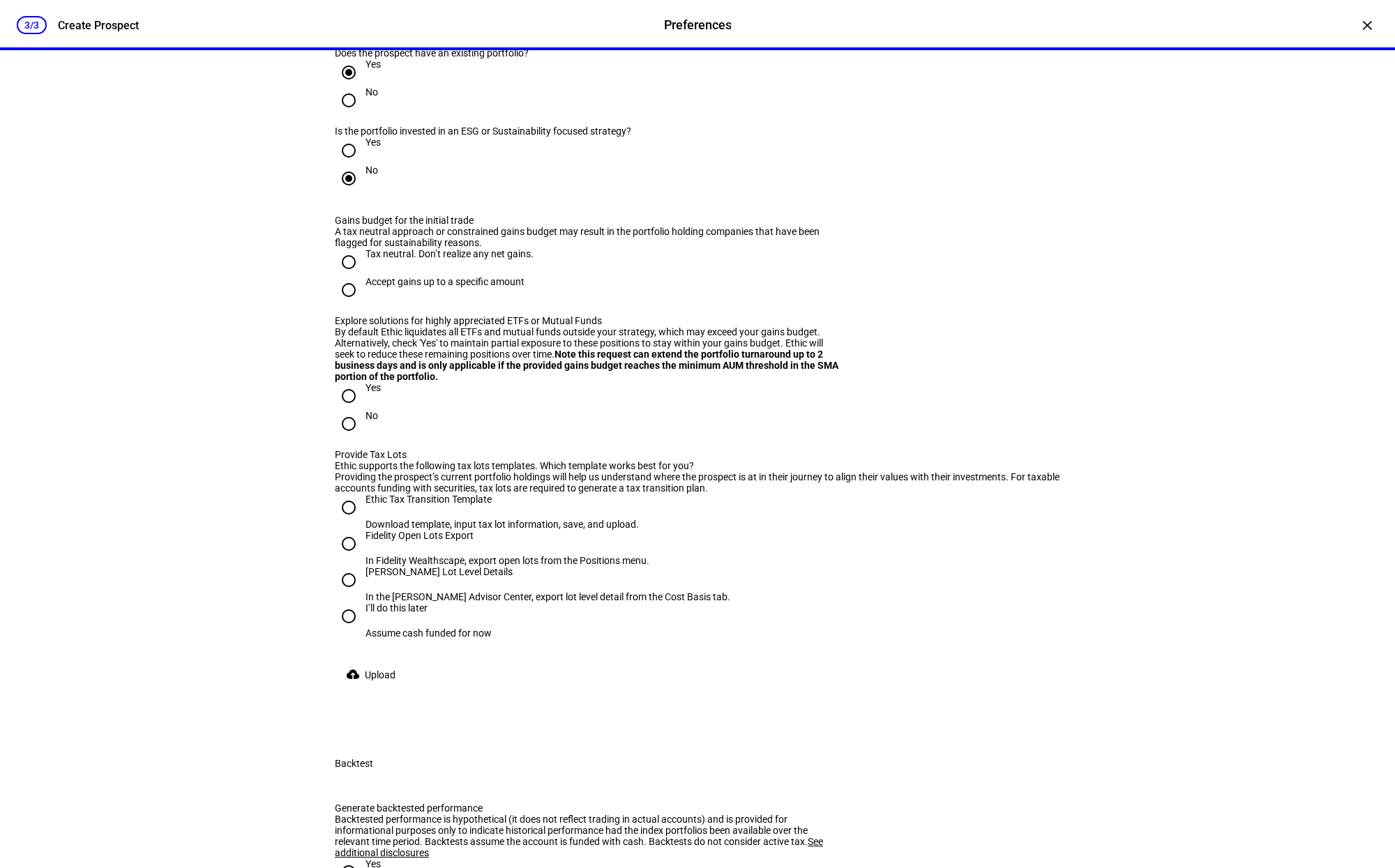
scroll to position [1298, 0]
click at [349, 304] on input "Accept gains up to a specific amount" at bounding box center [348, 289] width 28 height 28
radio input "true"
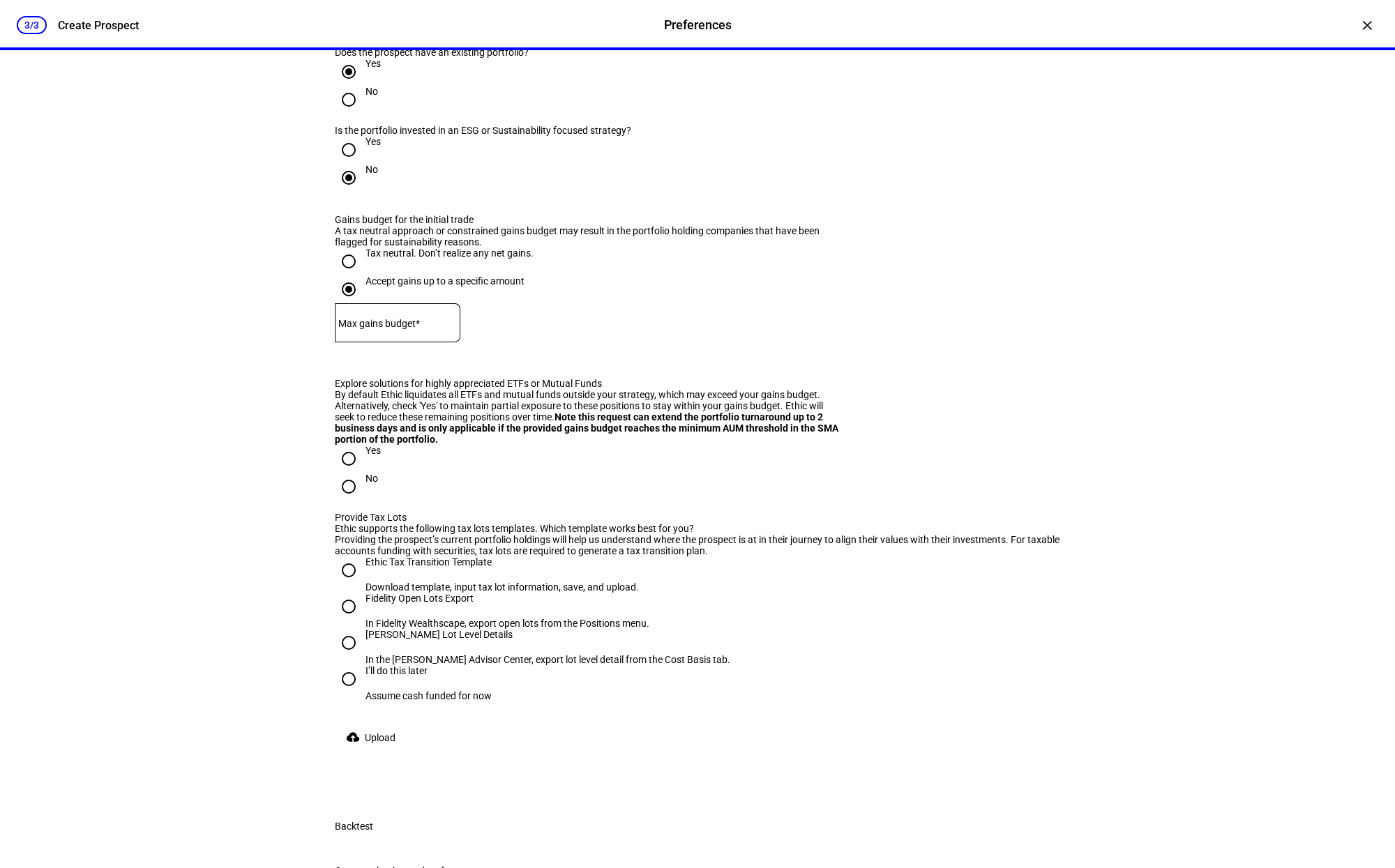
scroll to position [1479, 0]
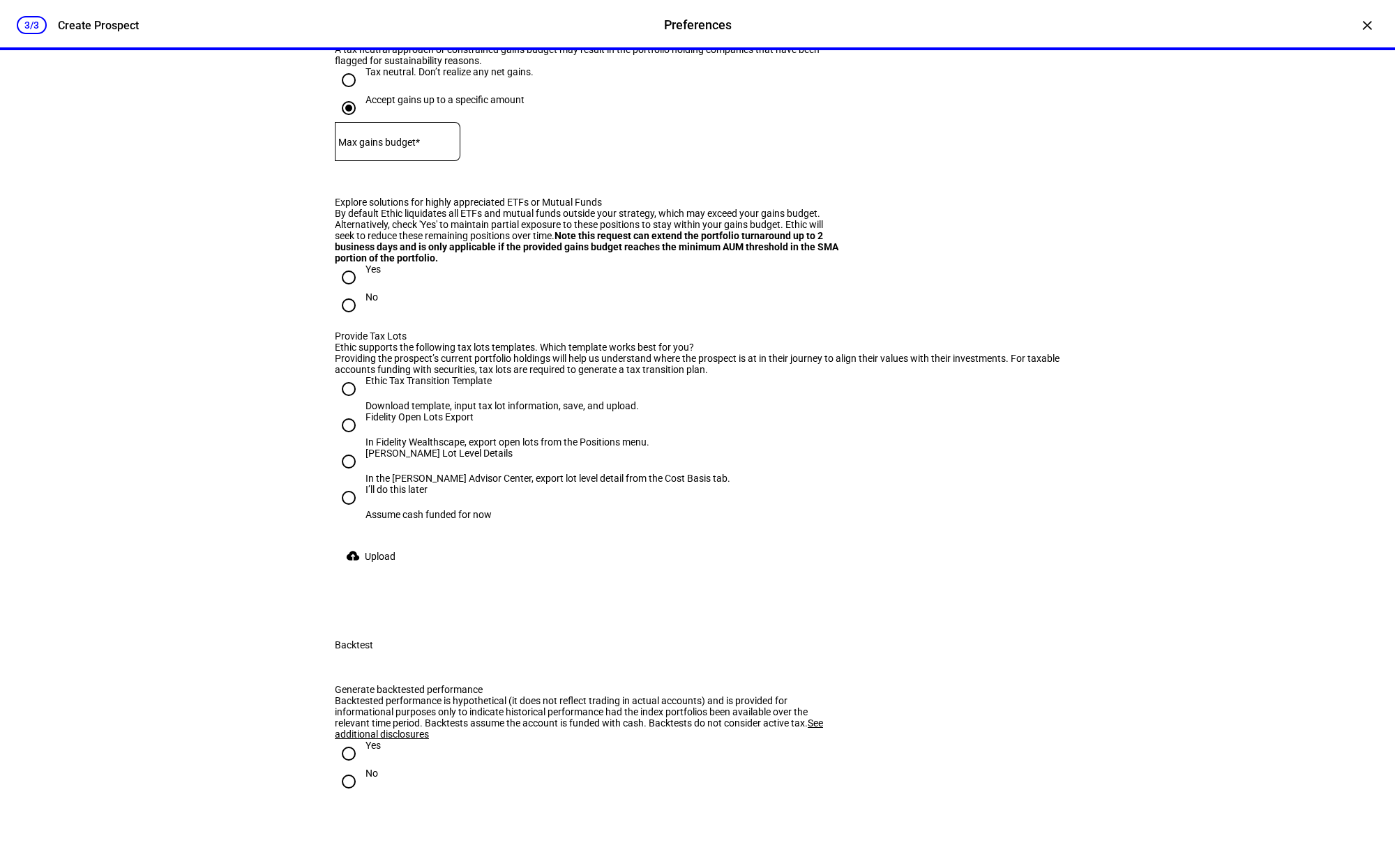
click at [355, 292] on input "Yes" at bounding box center [348, 277] width 28 height 28
radio input "true"
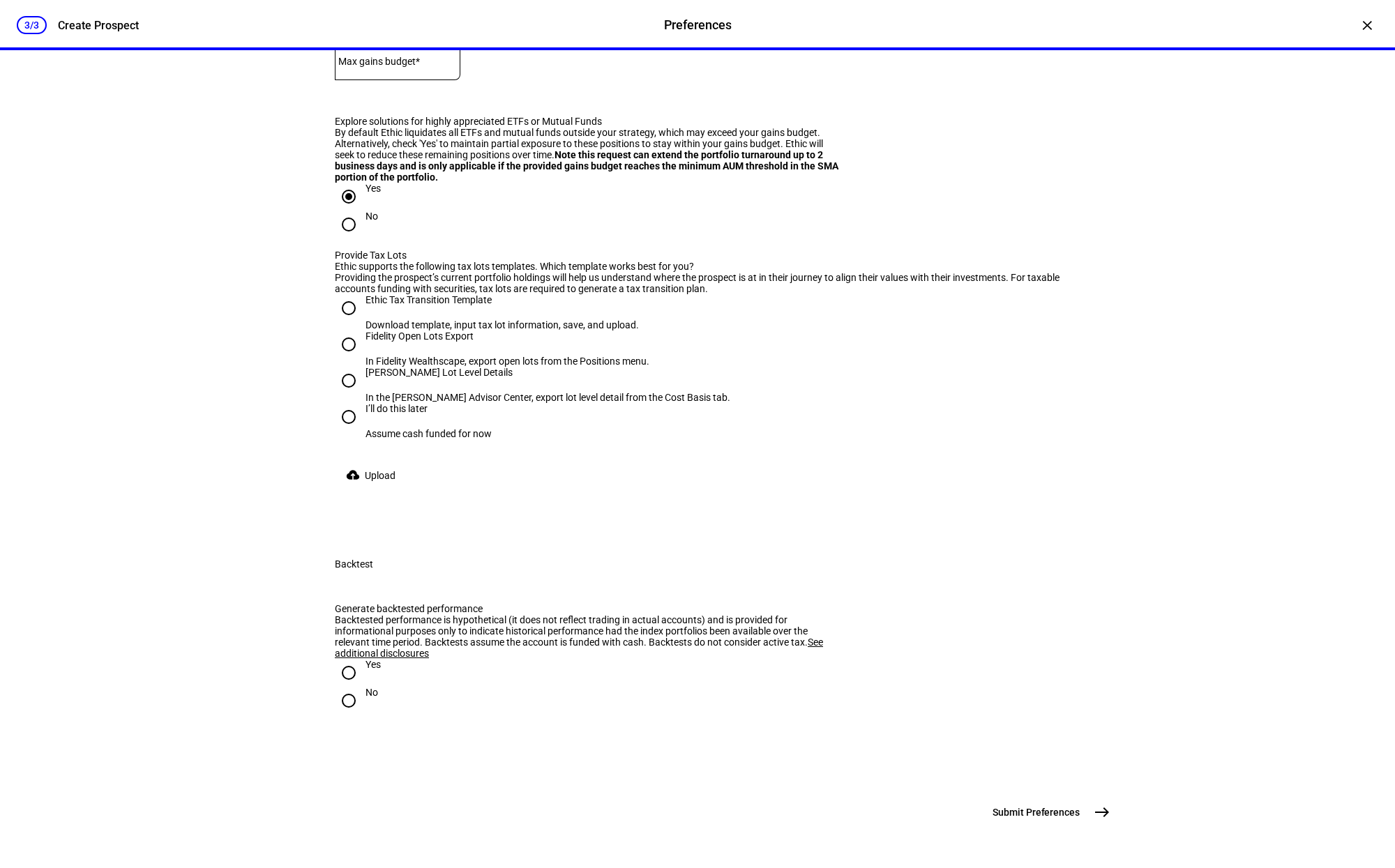
click at [349, 322] on input "Ethic Tax Transition Template Download template, input tax lot information, sav…" at bounding box center [348, 307] width 28 height 28
radio input "true"
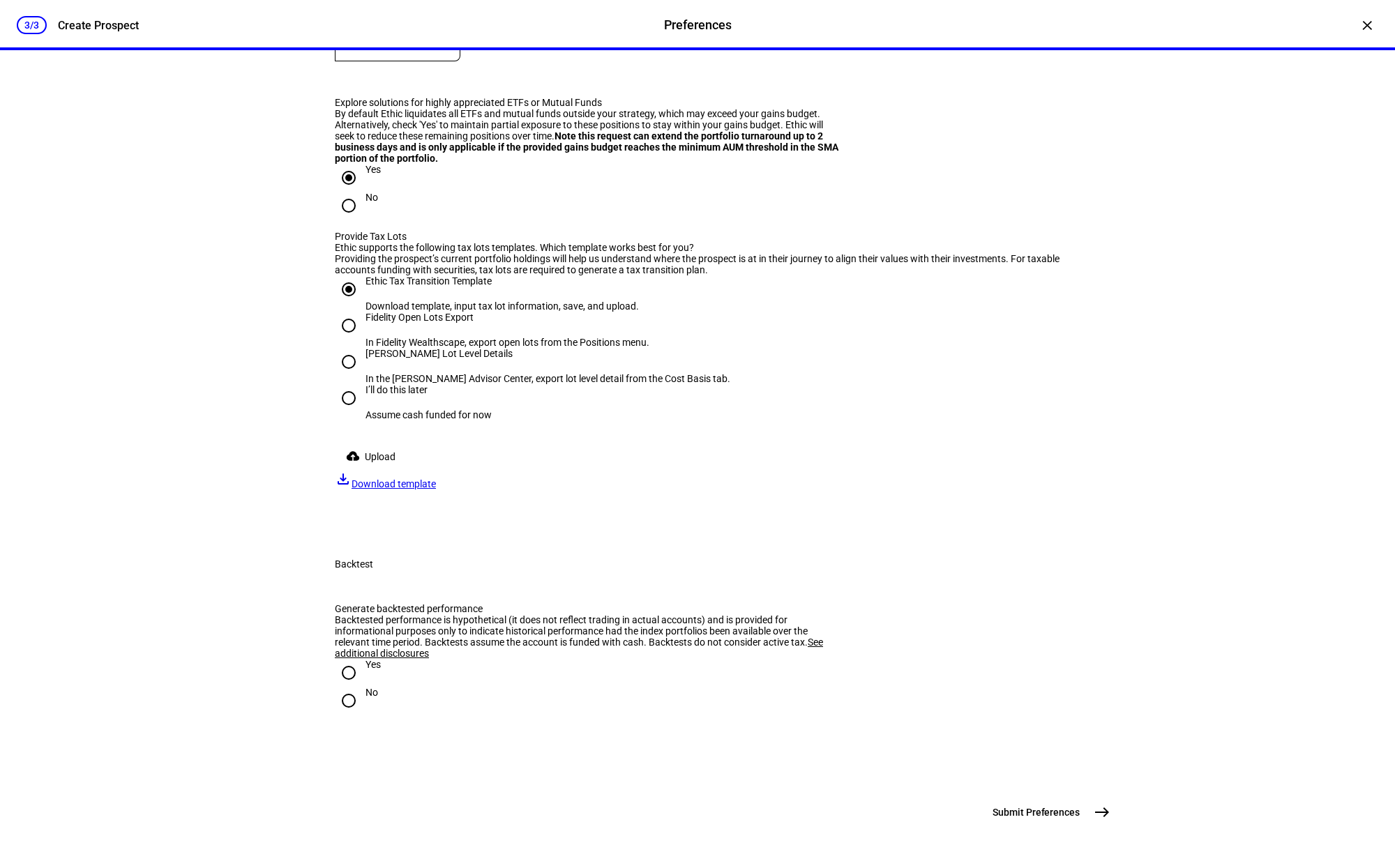
click at [436, 490] on span "Download template" at bounding box center [393, 484] width 84 height 12
click at [383, 470] on span "Upload" at bounding box center [380, 457] width 31 height 28
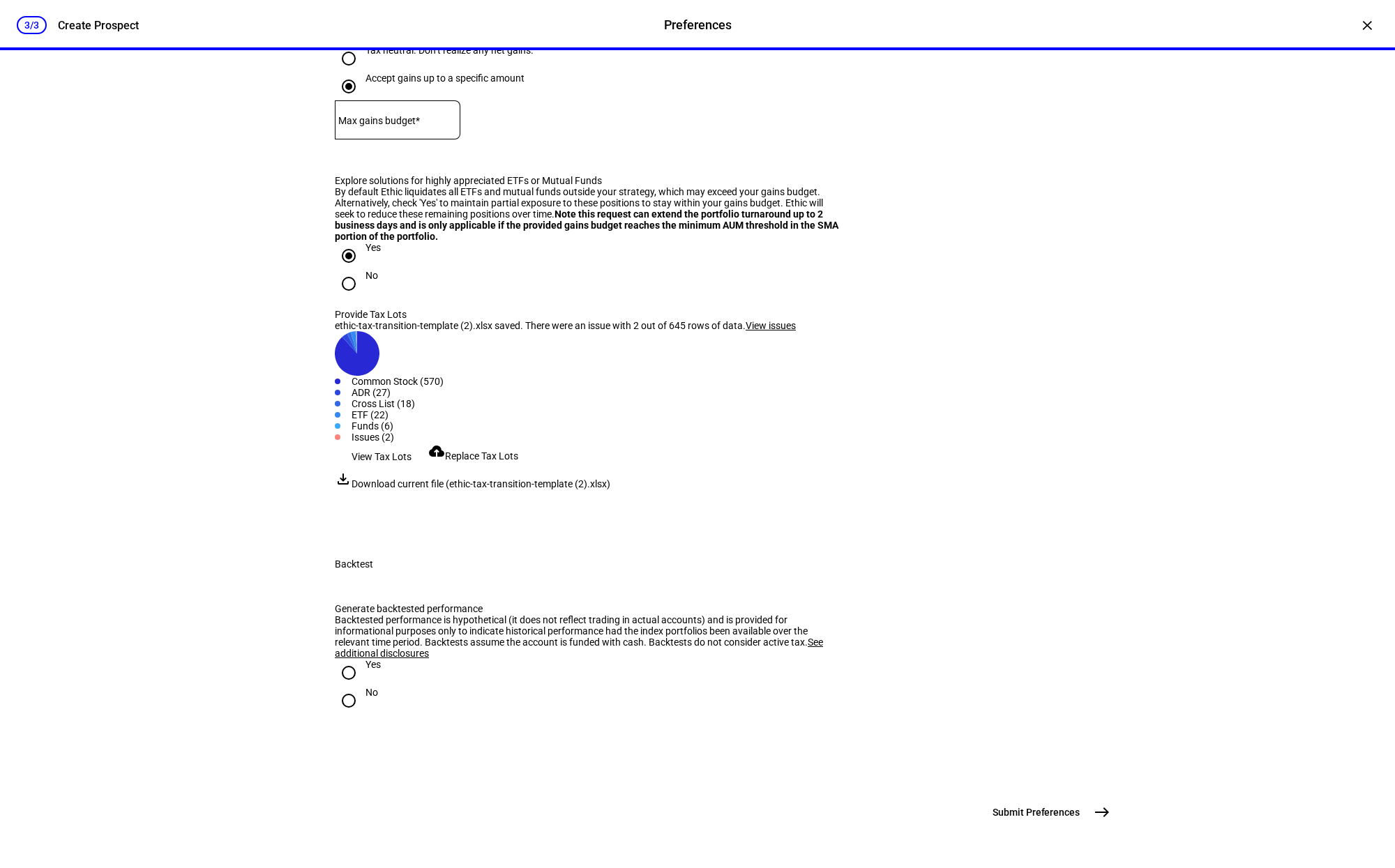
click at [795, 332] on span "View issues" at bounding box center [771, 326] width 50 height 12
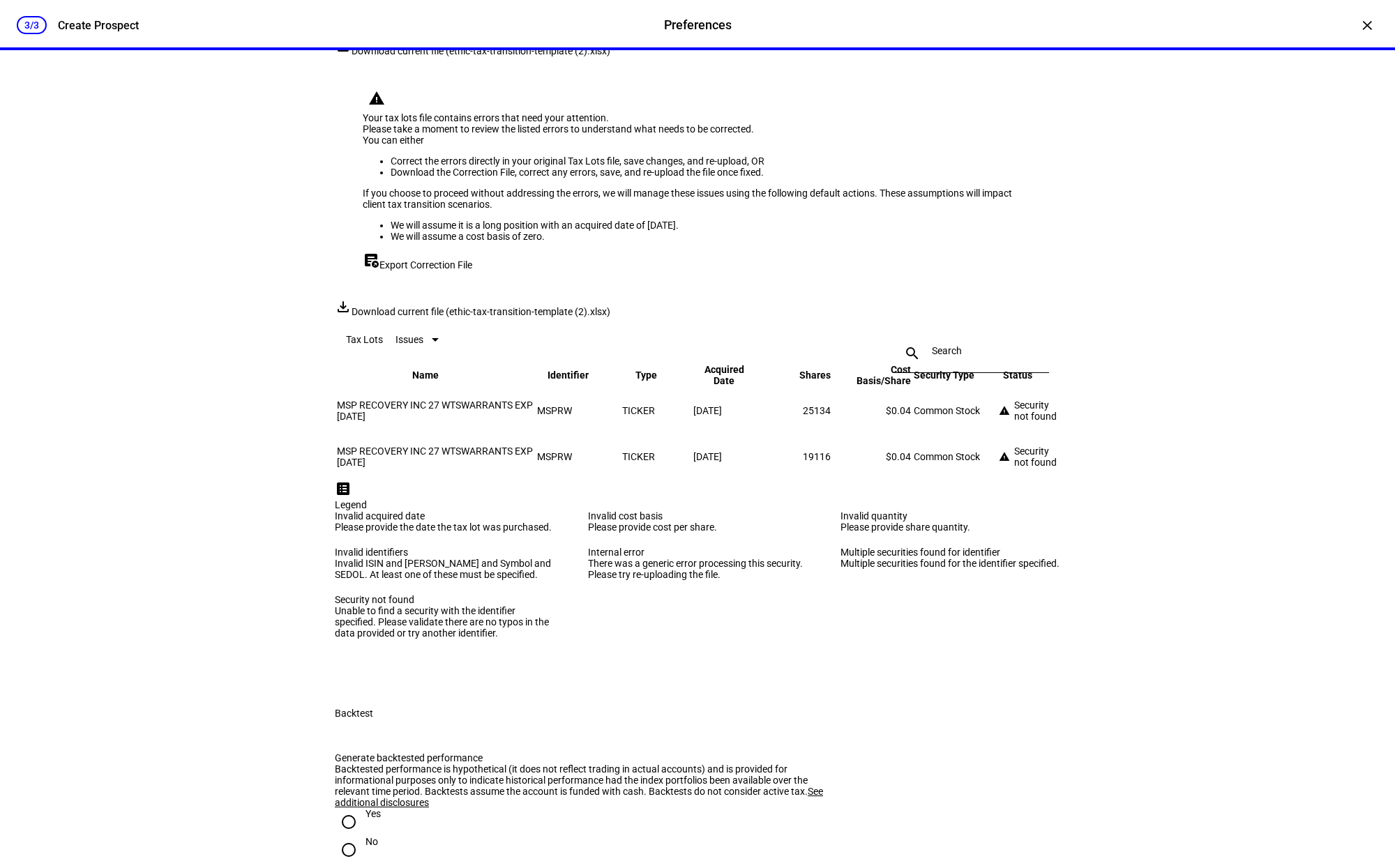
scroll to position [1950, 0]
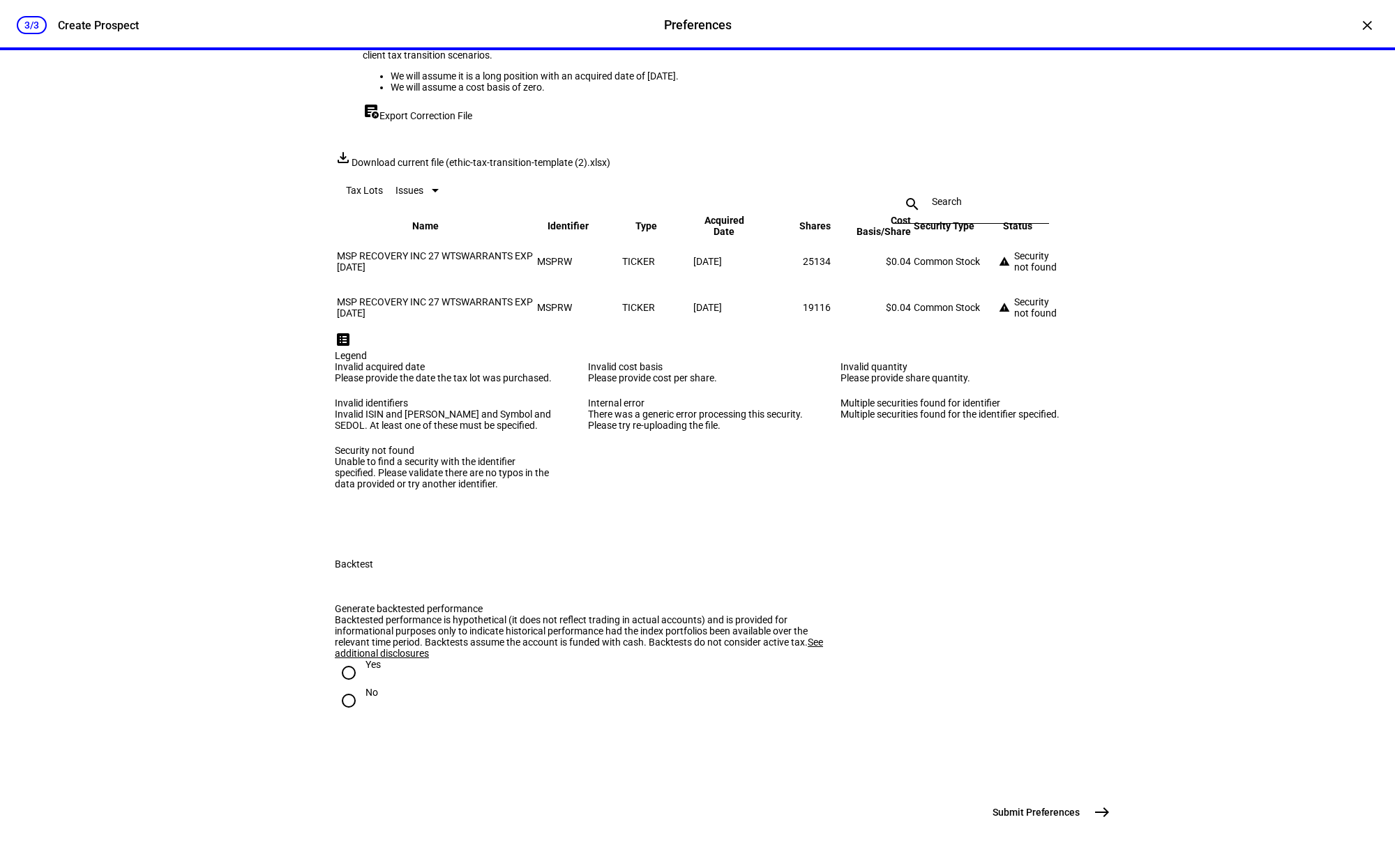
scroll to position [2339, 0]
click at [562, 267] on div "MSPRW" at bounding box center [578, 262] width 82 height 12
copy div "MSPRW"
click at [561, 313] on div "MSPRW" at bounding box center [578, 307] width 82 height 12
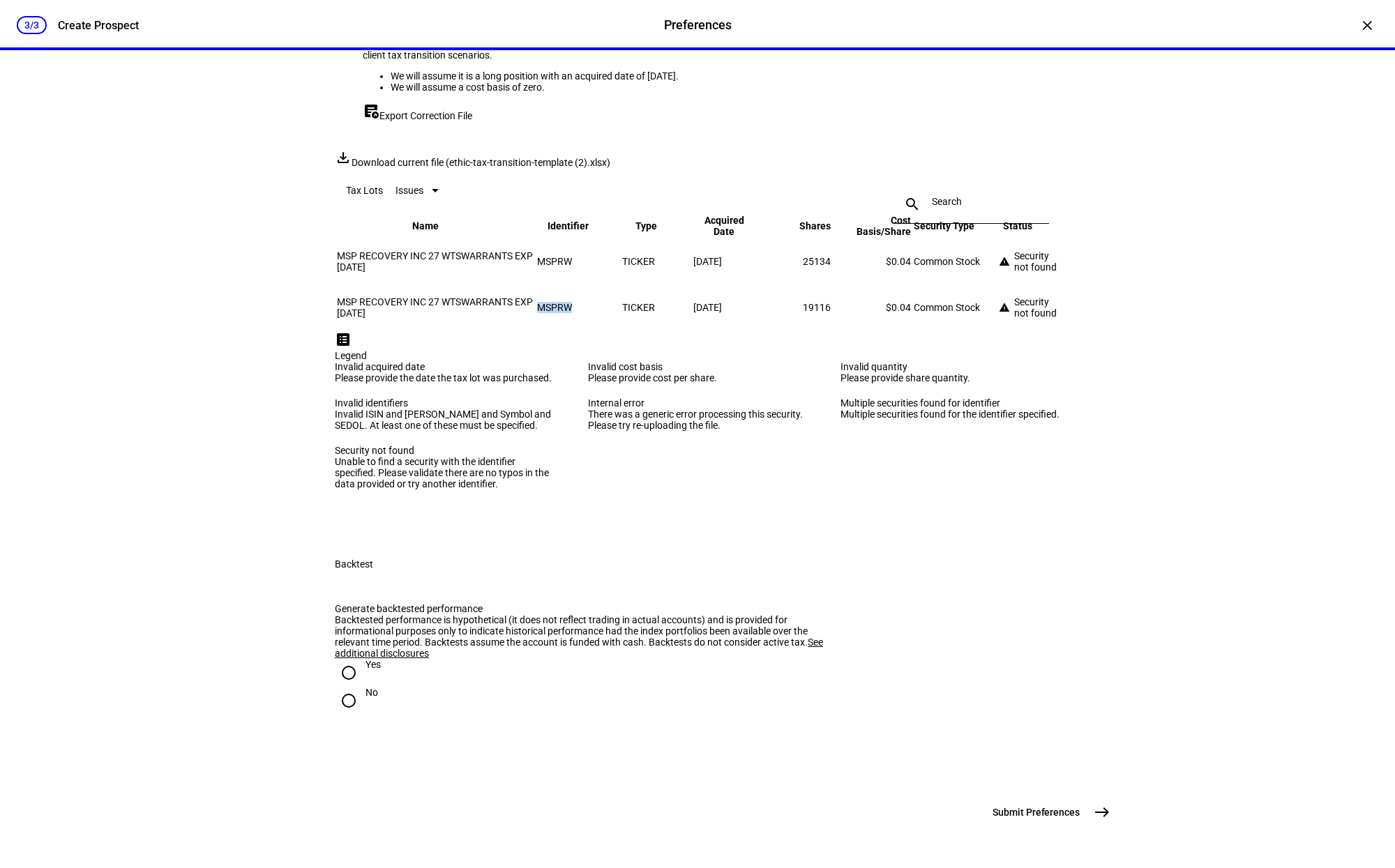
click at [561, 313] on div "MSPRW" at bounding box center [578, 307] width 82 height 12
copy div "MSPRW"
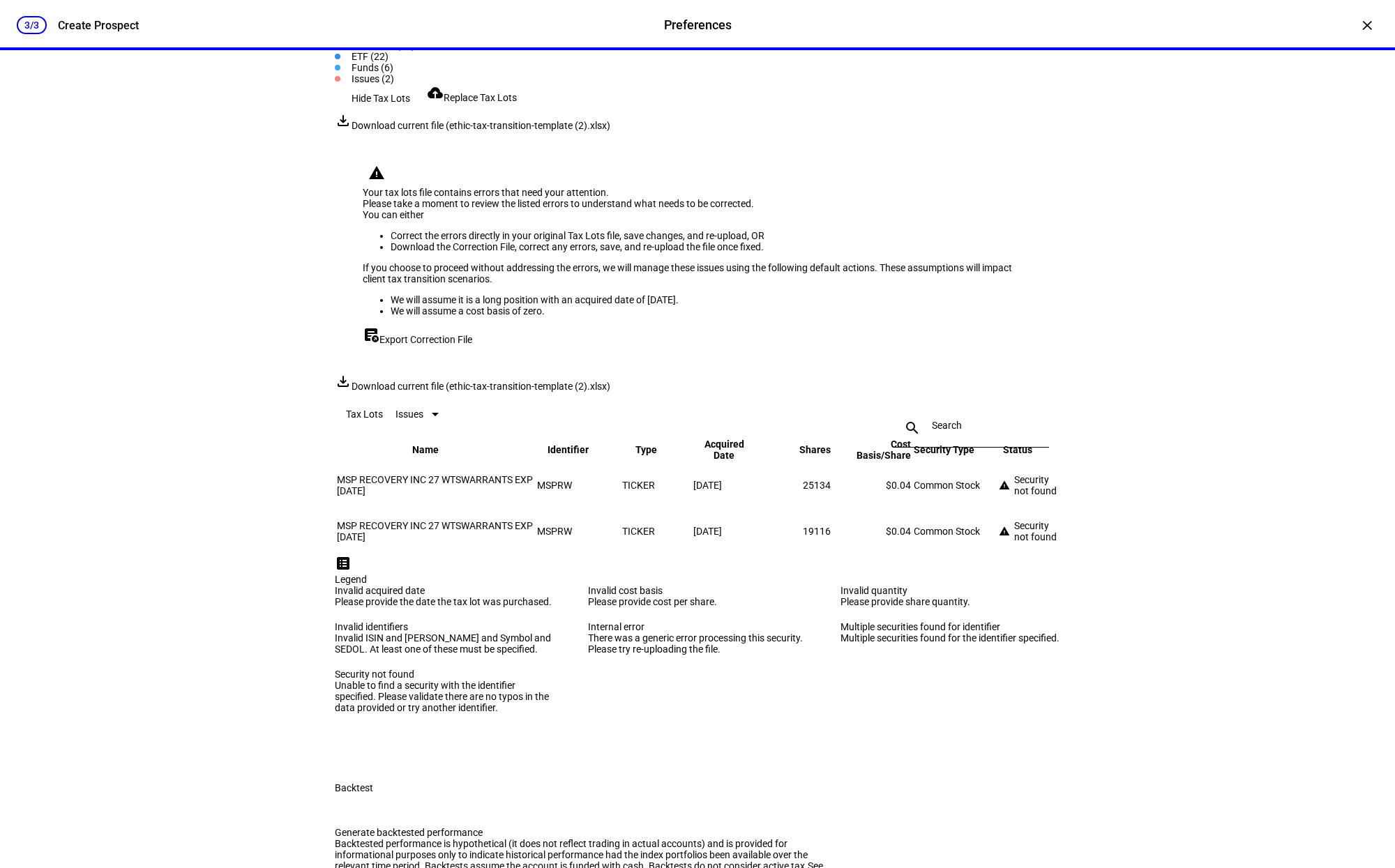
click at [478, 103] on span "Replace Tax Lots" at bounding box center [480, 98] width 74 height 12
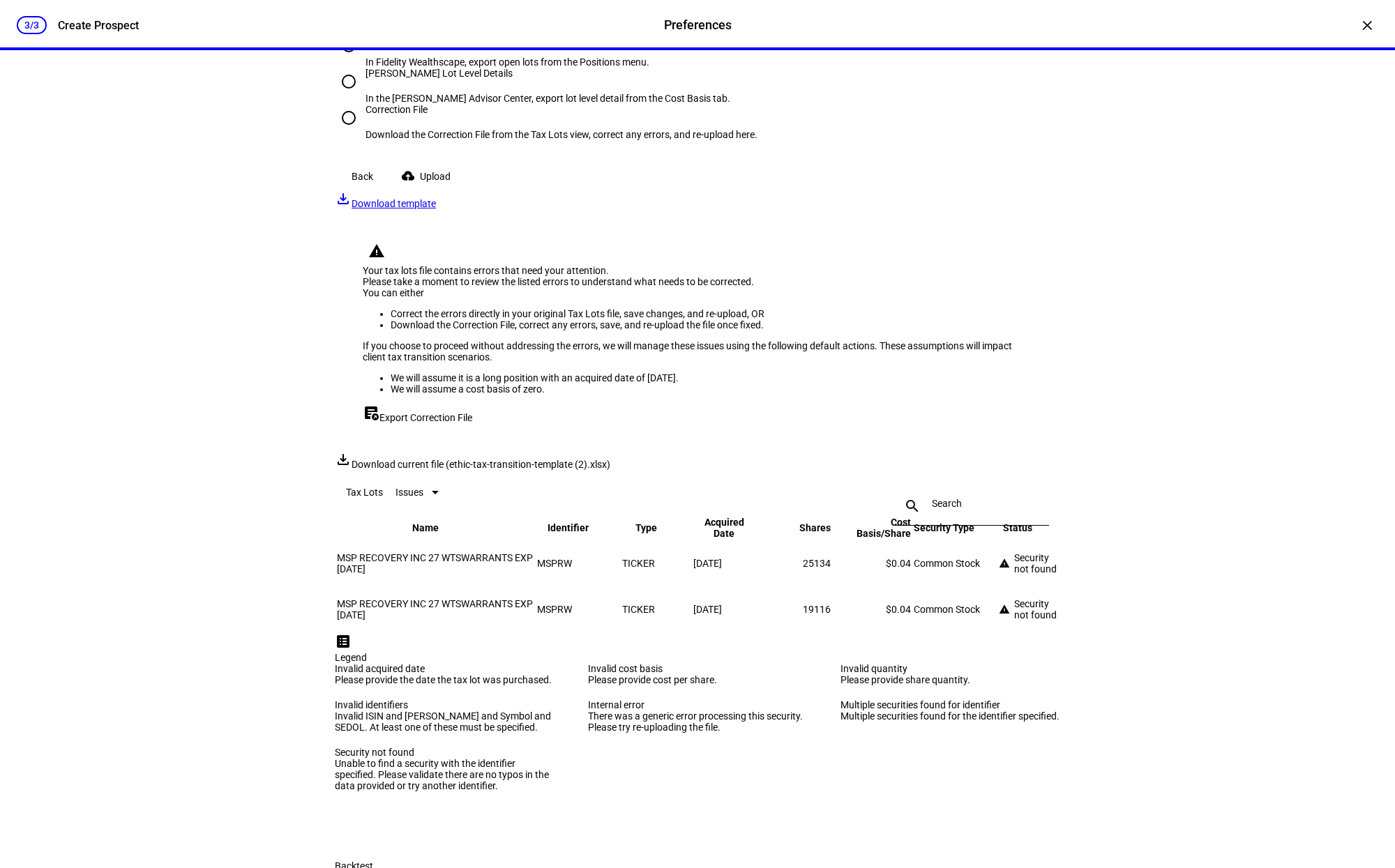
click at [446, 190] on span "Upload" at bounding box center [436, 177] width 31 height 28
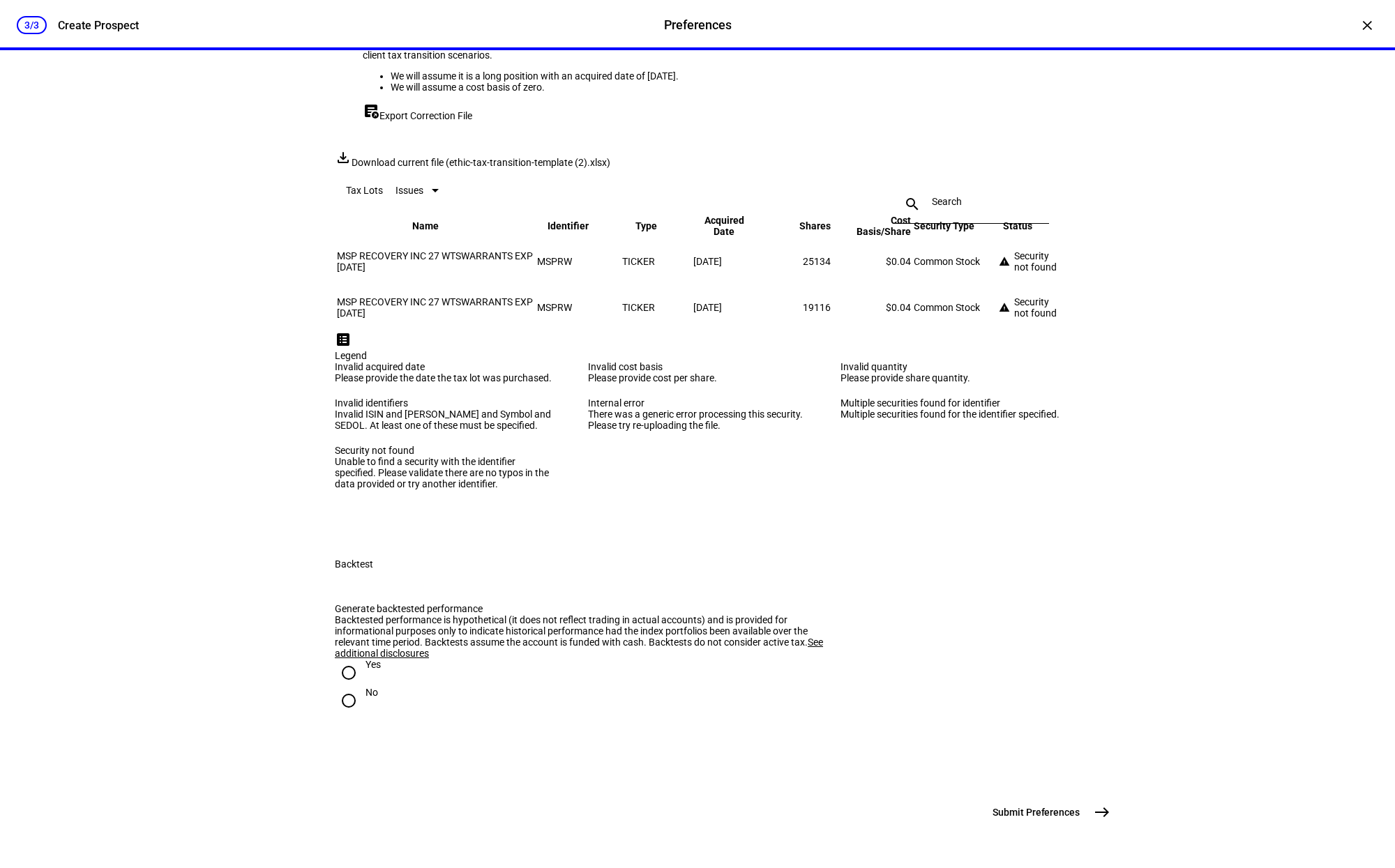
scroll to position [2306, 0]
click at [562, 267] on div "MSPRW" at bounding box center [578, 262] width 82 height 12
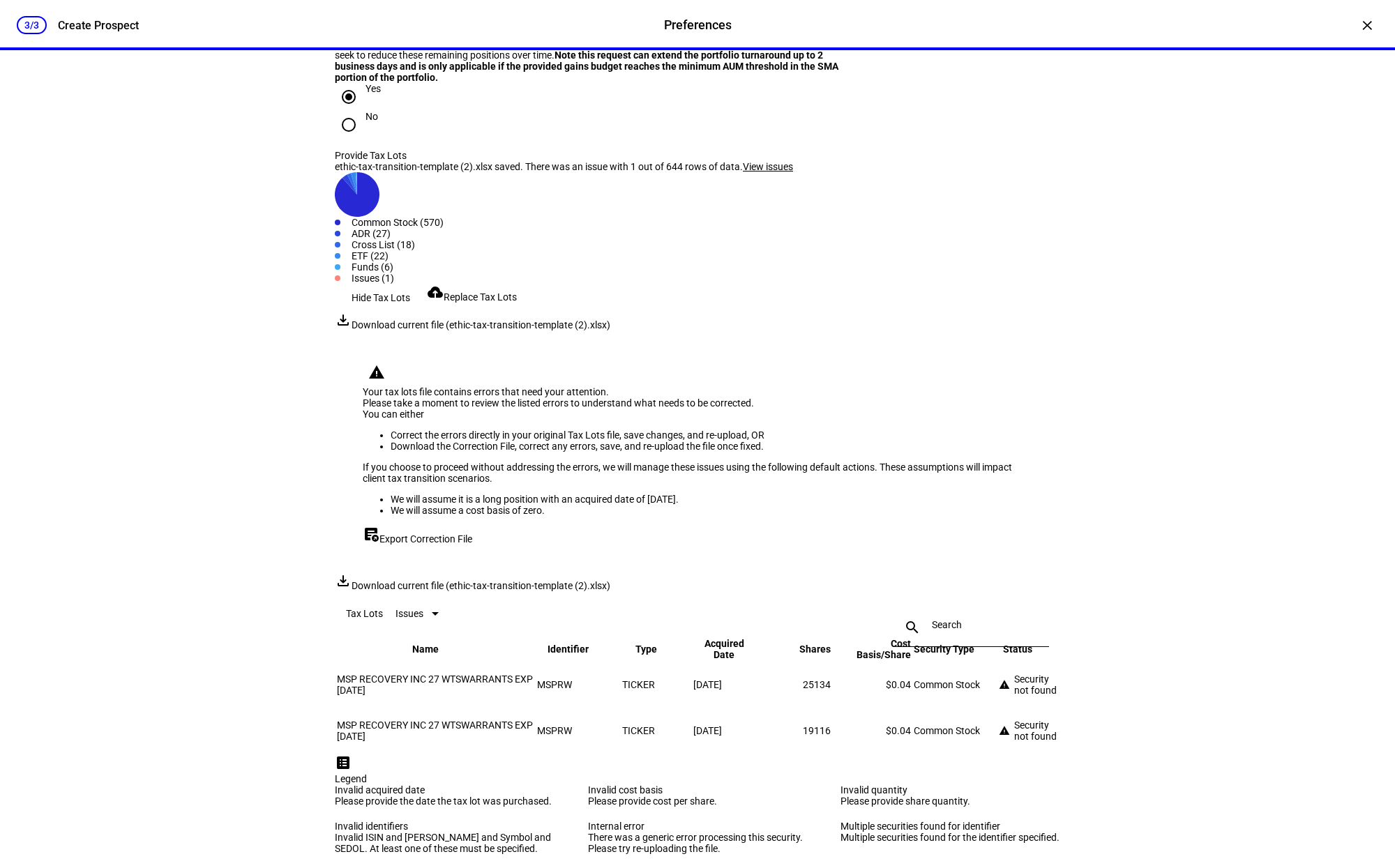
click at [473, 303] on span "Replace Tax Lots" at bounding box center [480, 298] width 74 height 12
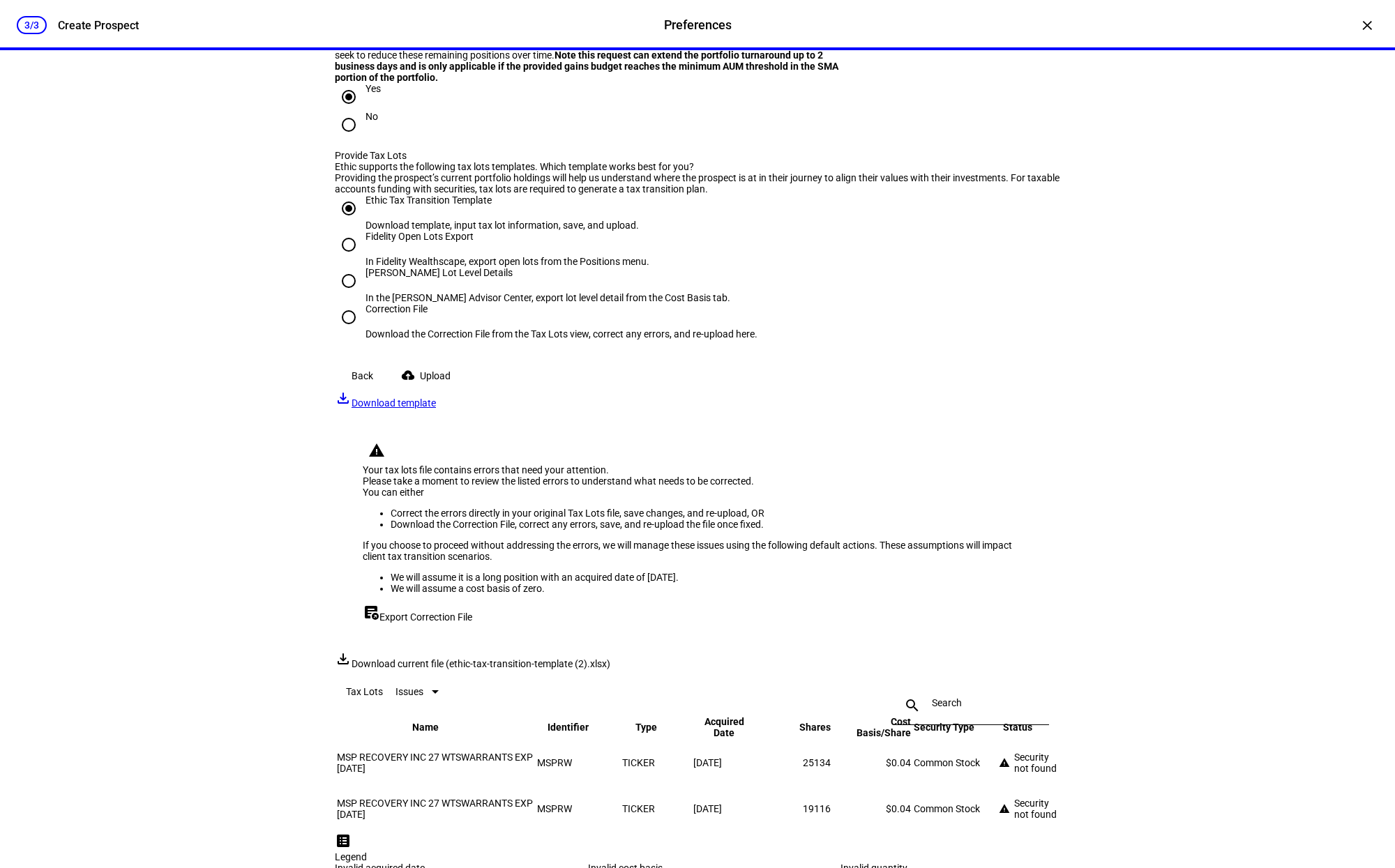
click at [436, 390] on span at bounding box center [429, 375] width 78 height 28
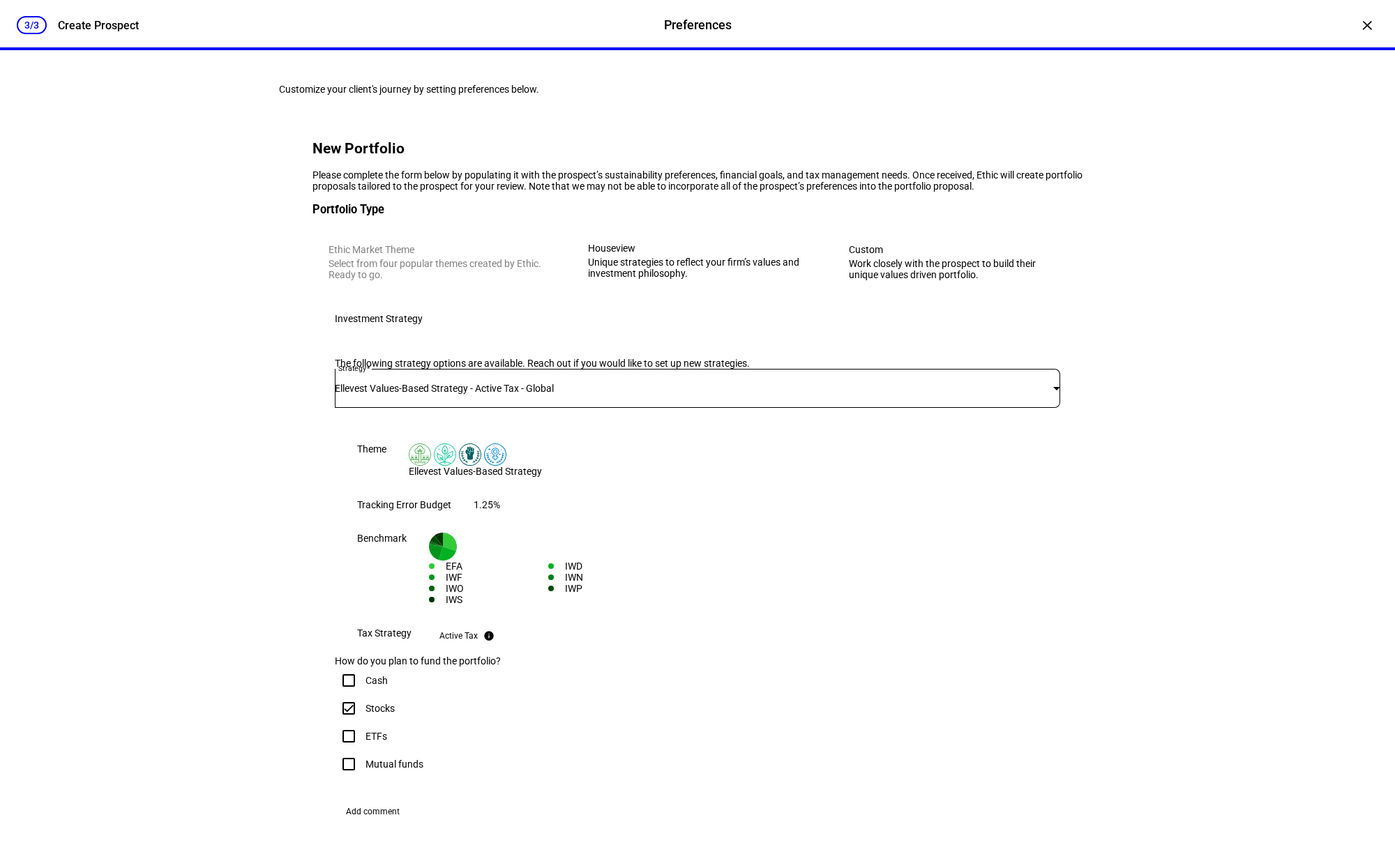
scroll to position [563, 0]
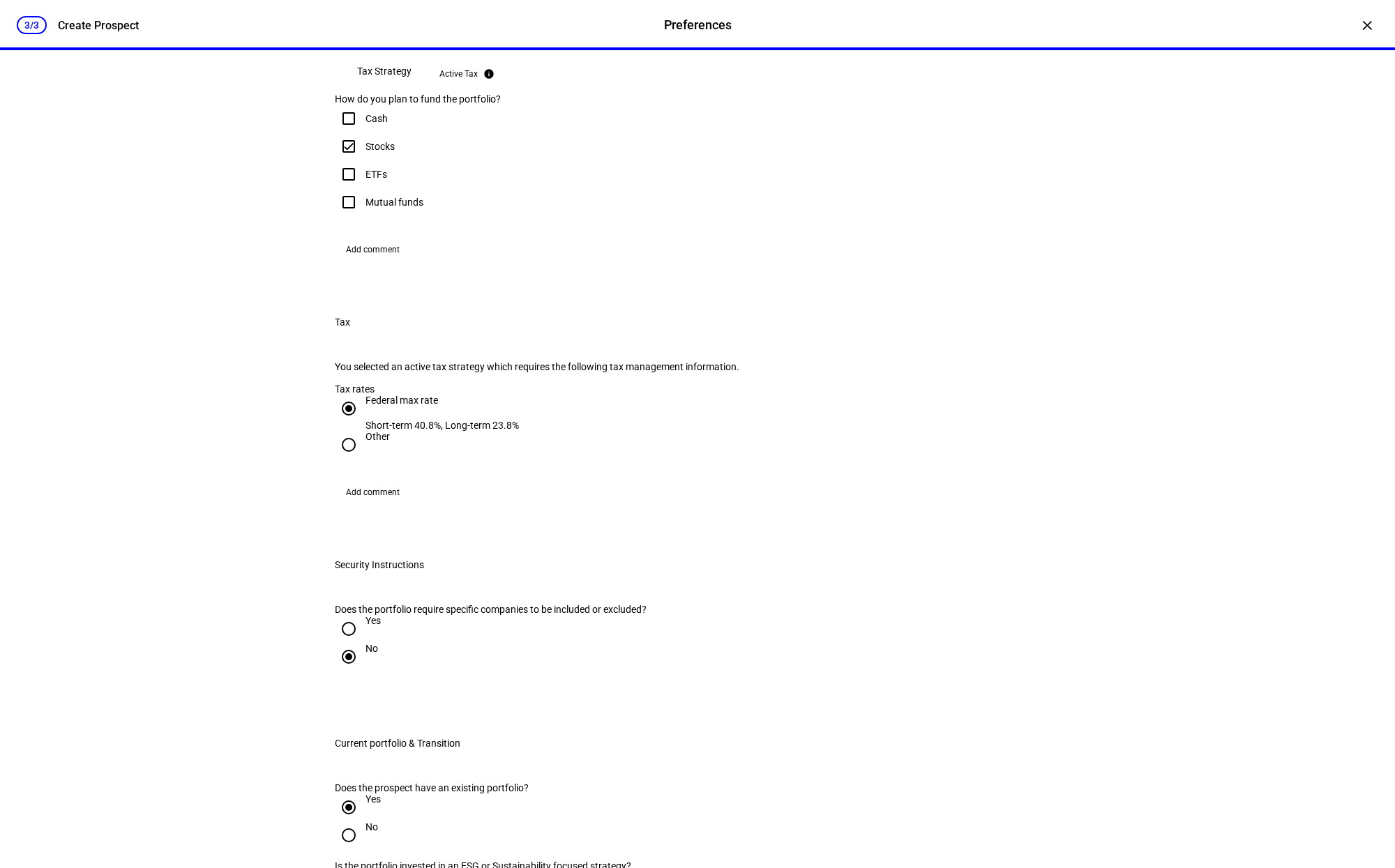
click at [369, 261] on span "Add comment" at bounding box center [373, 249] width 53 height 22
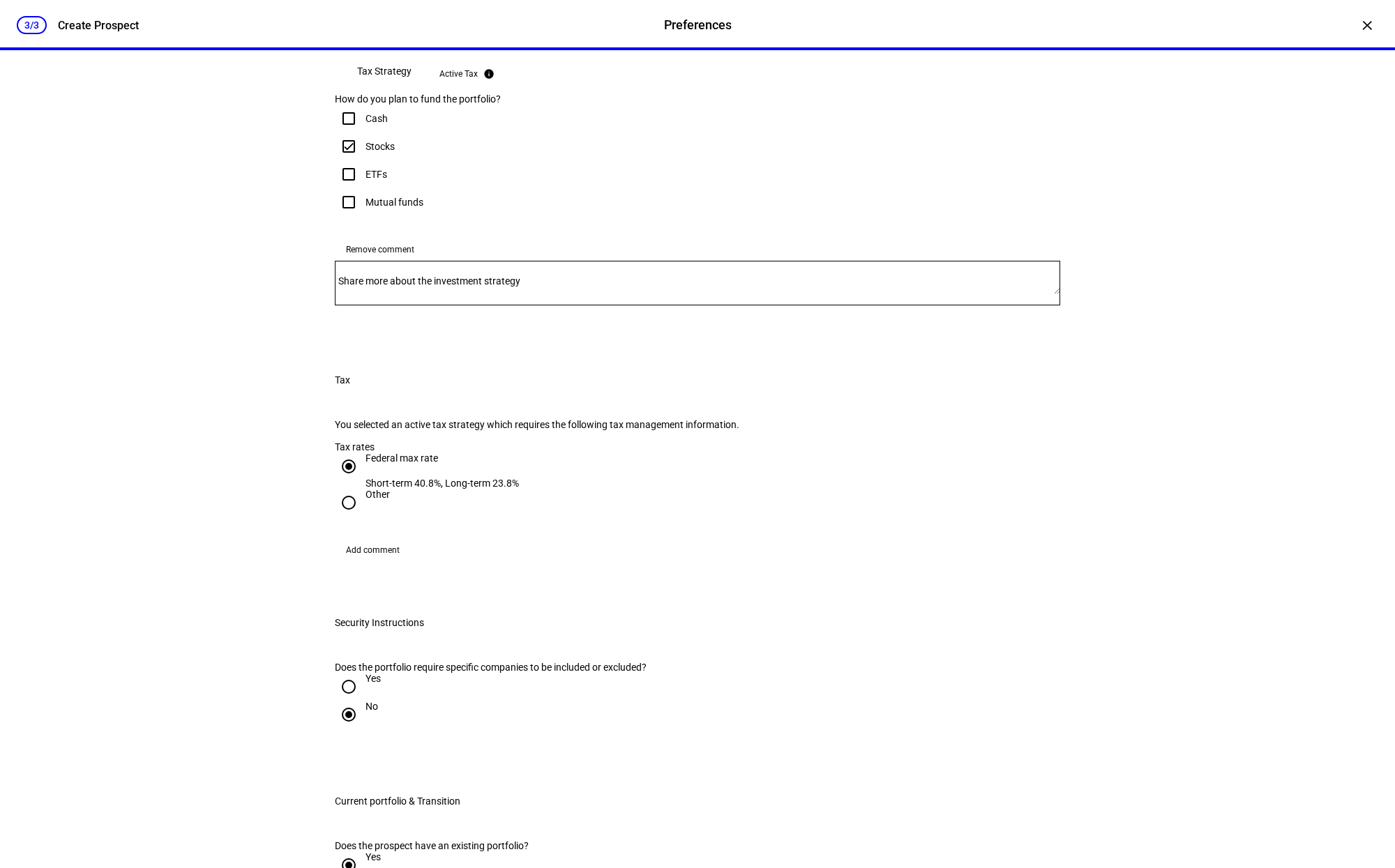
click at [407, 287] on mat-label "Share more about the investment strategy" at bounding box center [430, 281] width 182 height 12
click at [407, 294] on textarea "Share more about the investment strategy" at bounding box center [698, 282] width 726 height 22
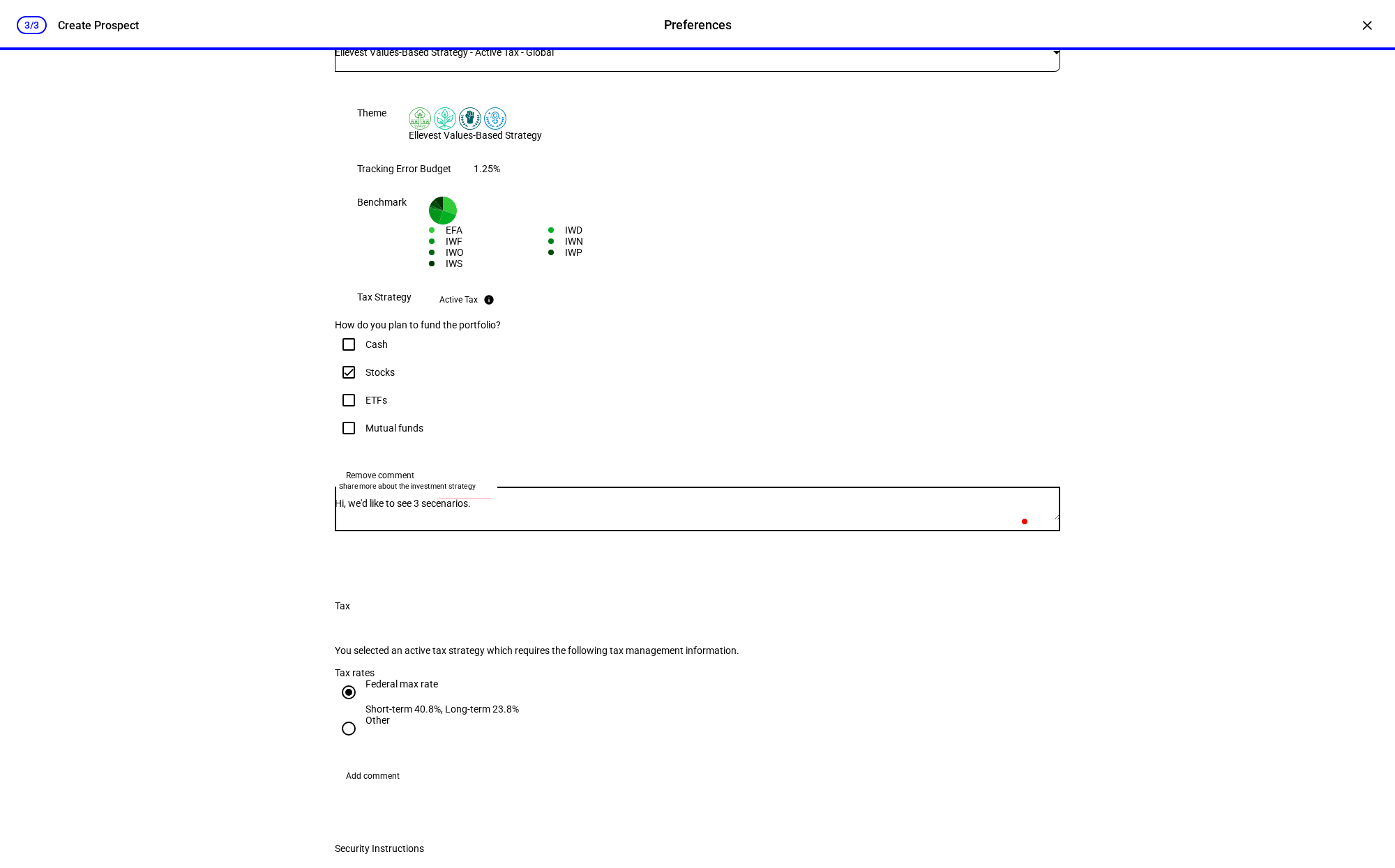
scroll to position [0, 0]
click at [476, 521] on textarea "Hi, we'd like to see 3 secenarios." at bounding box center [698, 509] width 726 height 22
click at [542, 521] on textarea "Hi, we'd like to see 3 scenarios." at bounding box center [698, 509] width 726 height 22
drag, startPoint x: 676, startPoint y: 717, endPoint x: 518, endPoint y: 714, distance: 158.0
click at [518, 521] on textarea "Hi, we'd like to see 3 scenarios. 1. unlimited gains budget to get" at bounding box center [698, 509] width 726 height 22
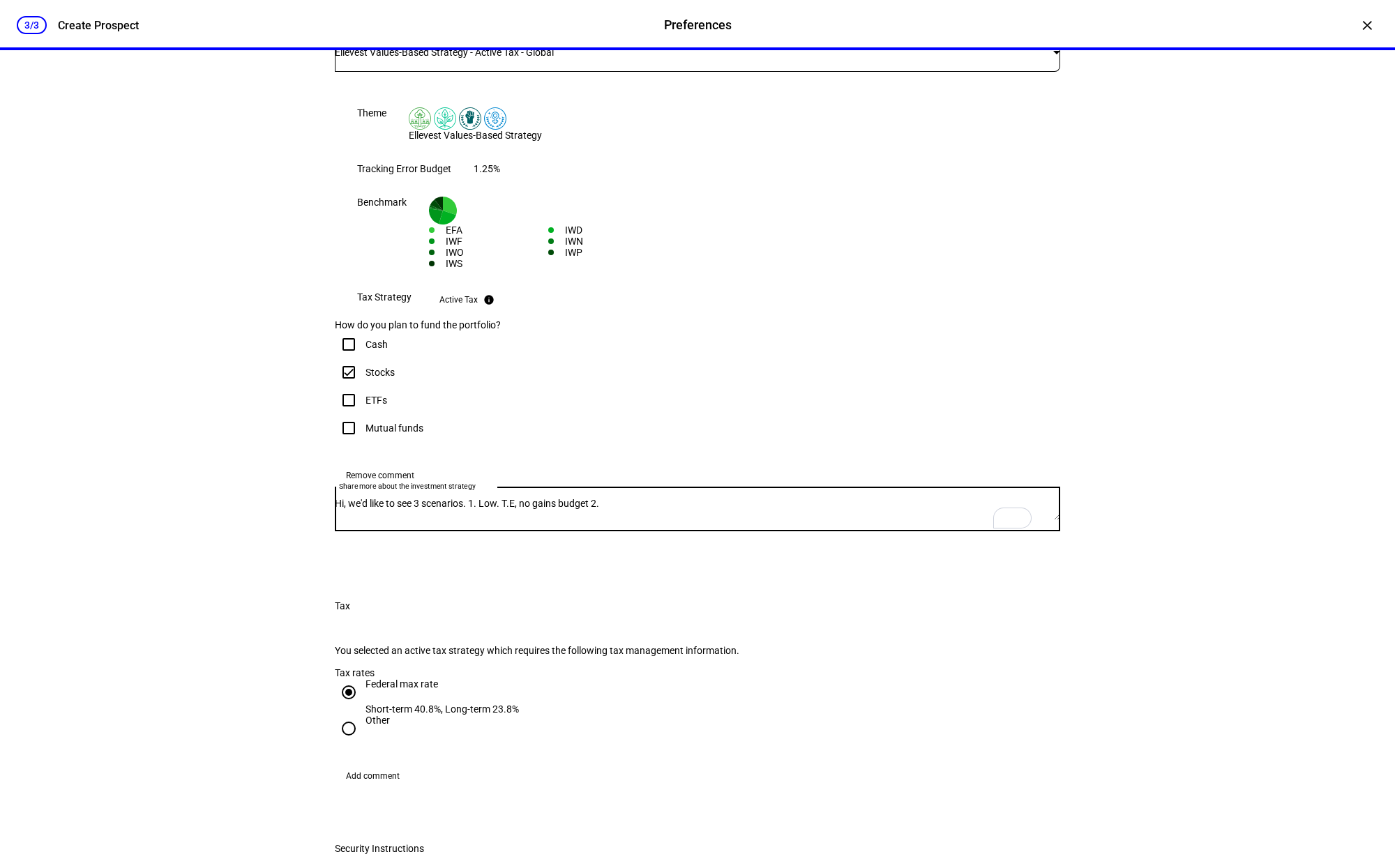
click at [517, 521] on textarea "Hi, we'd like to see 3 scenarios. 1. Low. T.E, no gains budget 2." at bounding box center [698, 509] width 726 height 22
click at [761, 521] on textarea "Hi, we'd like to see 3 scenarios. 1. Focuse Low. T.E, no gains budget 2." at bounding box center [698, 509] width 726 height 22
click at [722, 521] on textarea "Hi, we'd like to see 3 scenarios. 1. Focus Low. T.E, no gains budget 2." at bounding box center [698, 509] width 726 height 22
click at [796, 521] on textarea "Hi, we'd like to see 3 scenarios. 1. Focus Low. T.E, no gains budget 2. Tax sen…" at bounding box center [698, 509] width 726 height 22
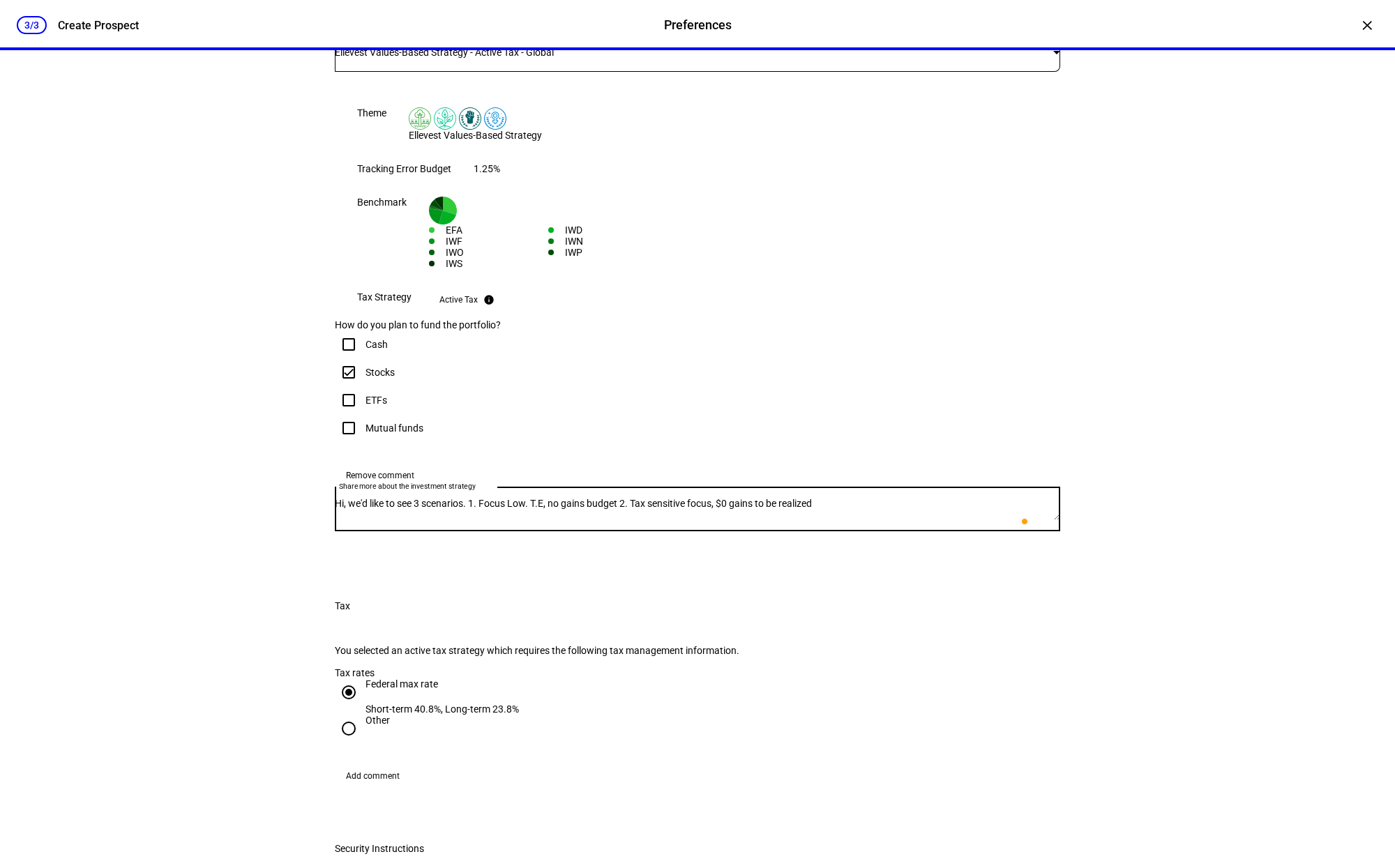
click at [925, 521] on textarea "Hi, we'd like to see 3 scenarios. 1. Focus Low. T.E, no gains budget 2. Tax sen…" at bounding box center [698, 509] width 726 height 22
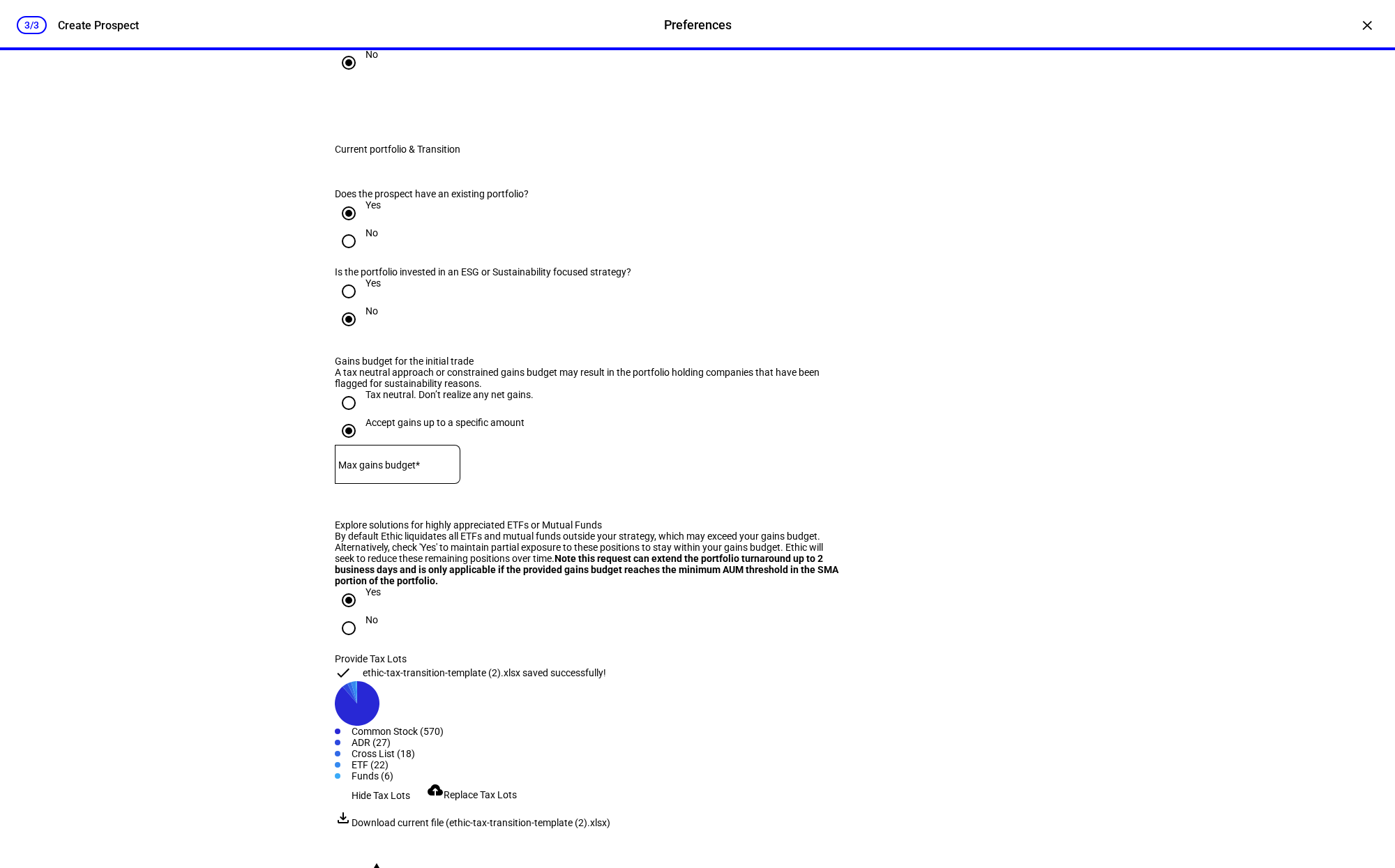
scroll to position [545, 0]
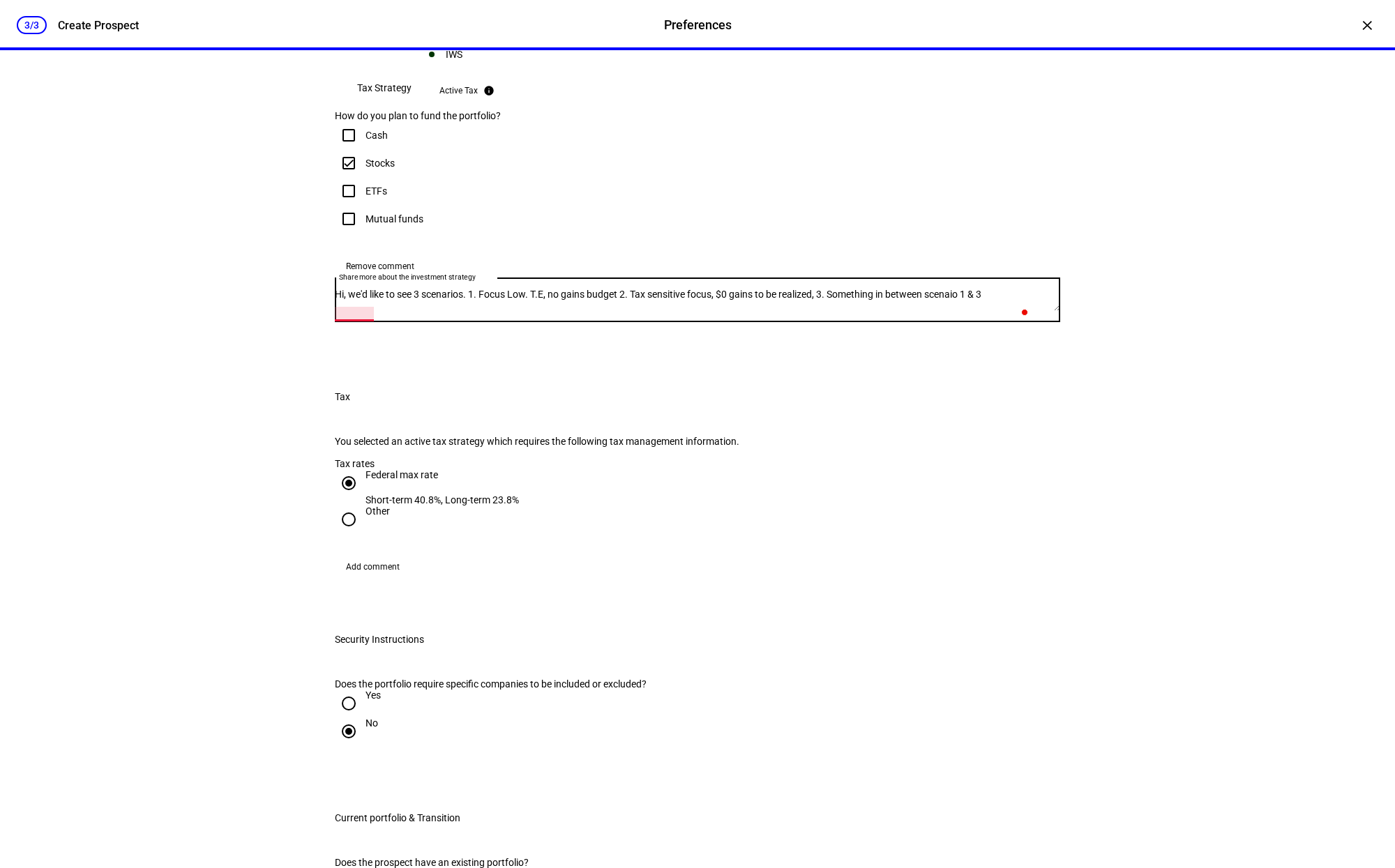
click at [372, 311] on textarea "Hi, we'd like to see 3 scenarios. 1. Focus Low. T.E, no gains budget 2. Tax sen…" at bounding box center [698, 300] width 726 height 22
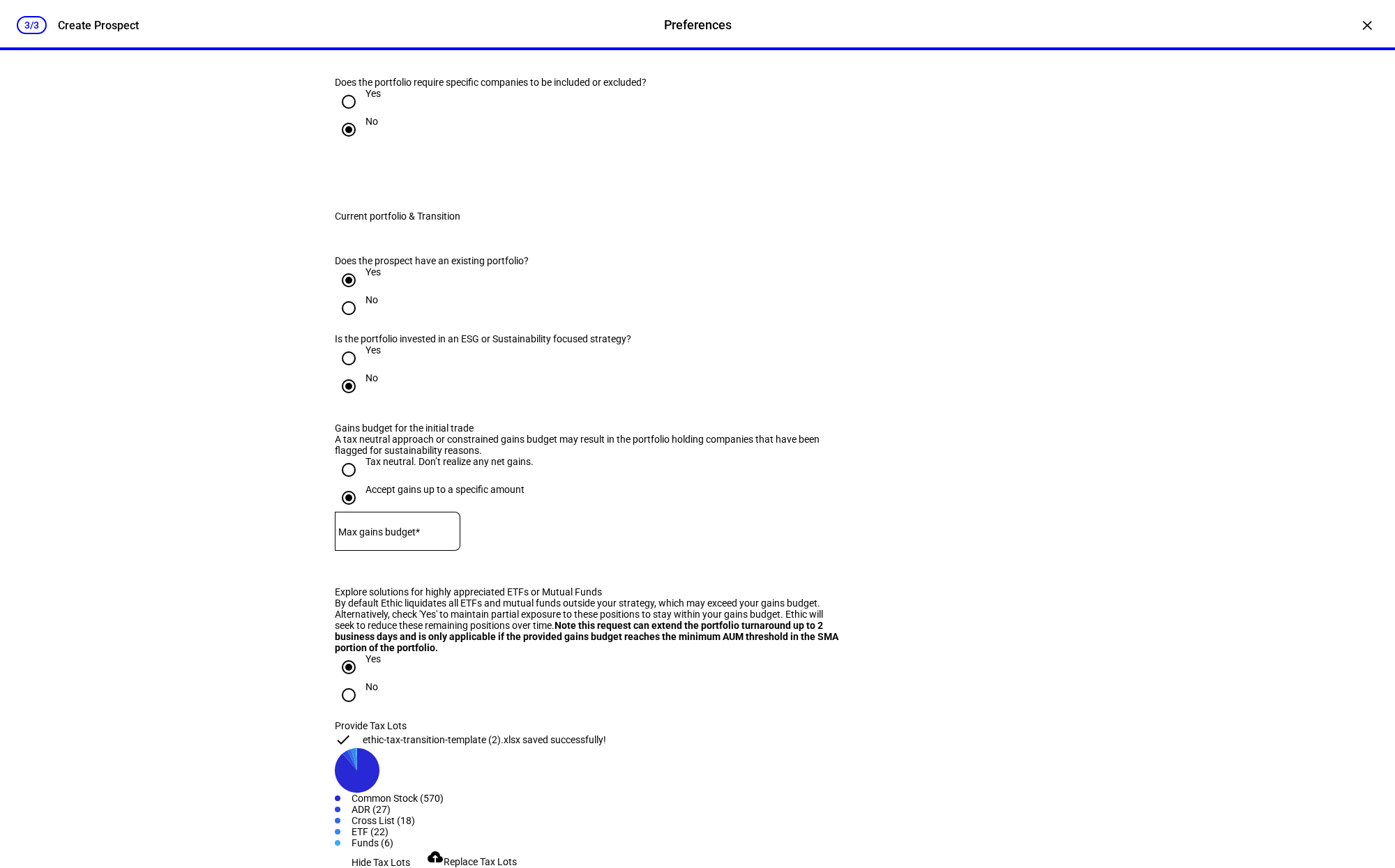
scroll to position [1175, 0]
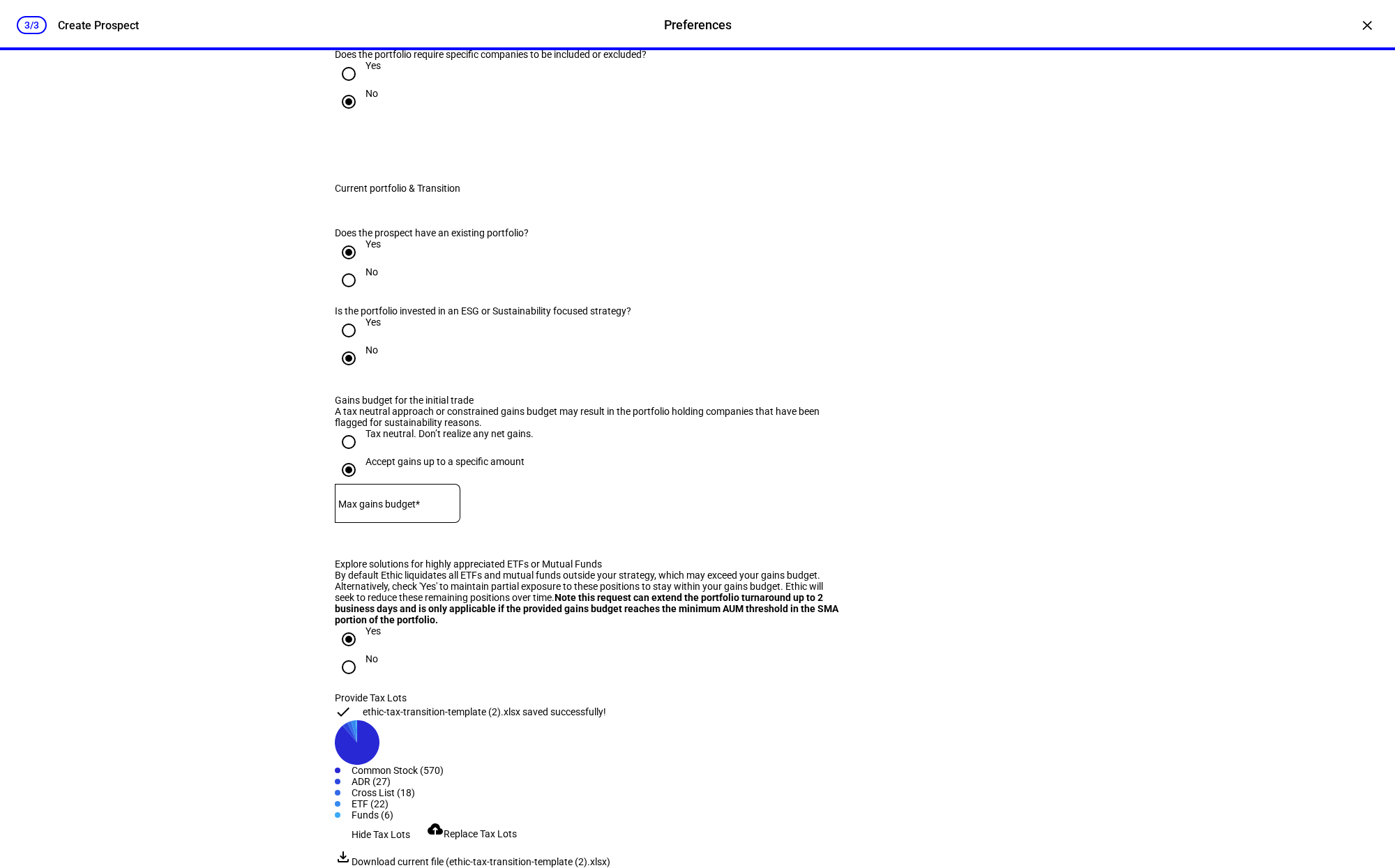
type textarea "Hi, we'd like to see 3 scenarios. 1. Focus Low. T.E, no gains budget 2. Tax sen…"
click at [347, 88] on input "Yes" at bounding box center [348, 74] width 28 height 28
radio input "true"
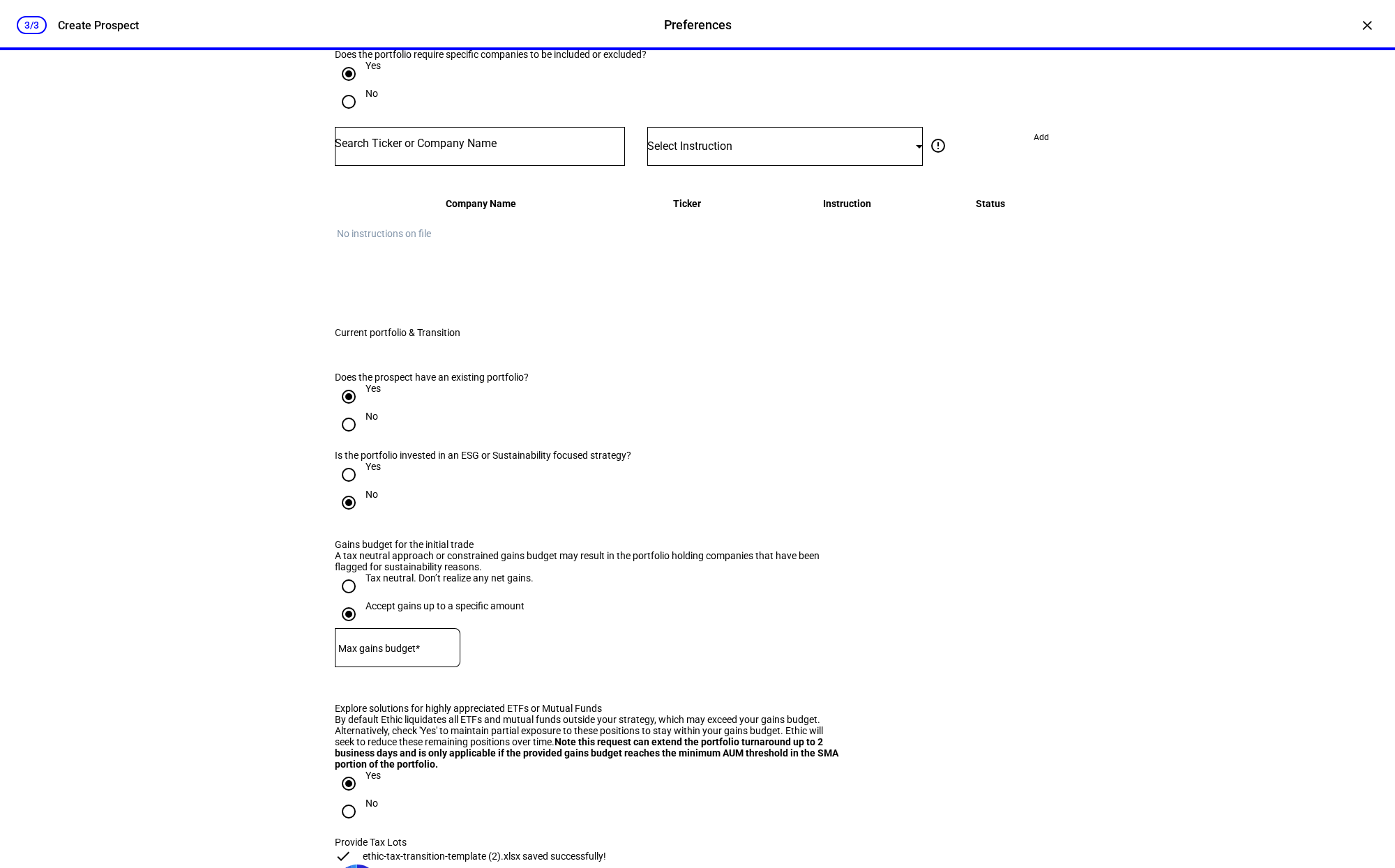
click at [422, 149] on input "Number" at bounding box center [479, 144] width 290 height 12
type input "pltr"
click at [443, 456] on div "PALANTIR TECHNOLOGIES INC" at bounding box center [427, 451] width 158 height 16
click at [732, 153] on span "Select Instruction" at bounding box center [690, 146] width 85 height 14
click at [719, 517] on mat-option "Do Not Buy" at bounding box center [785, 521] width 275 height 34
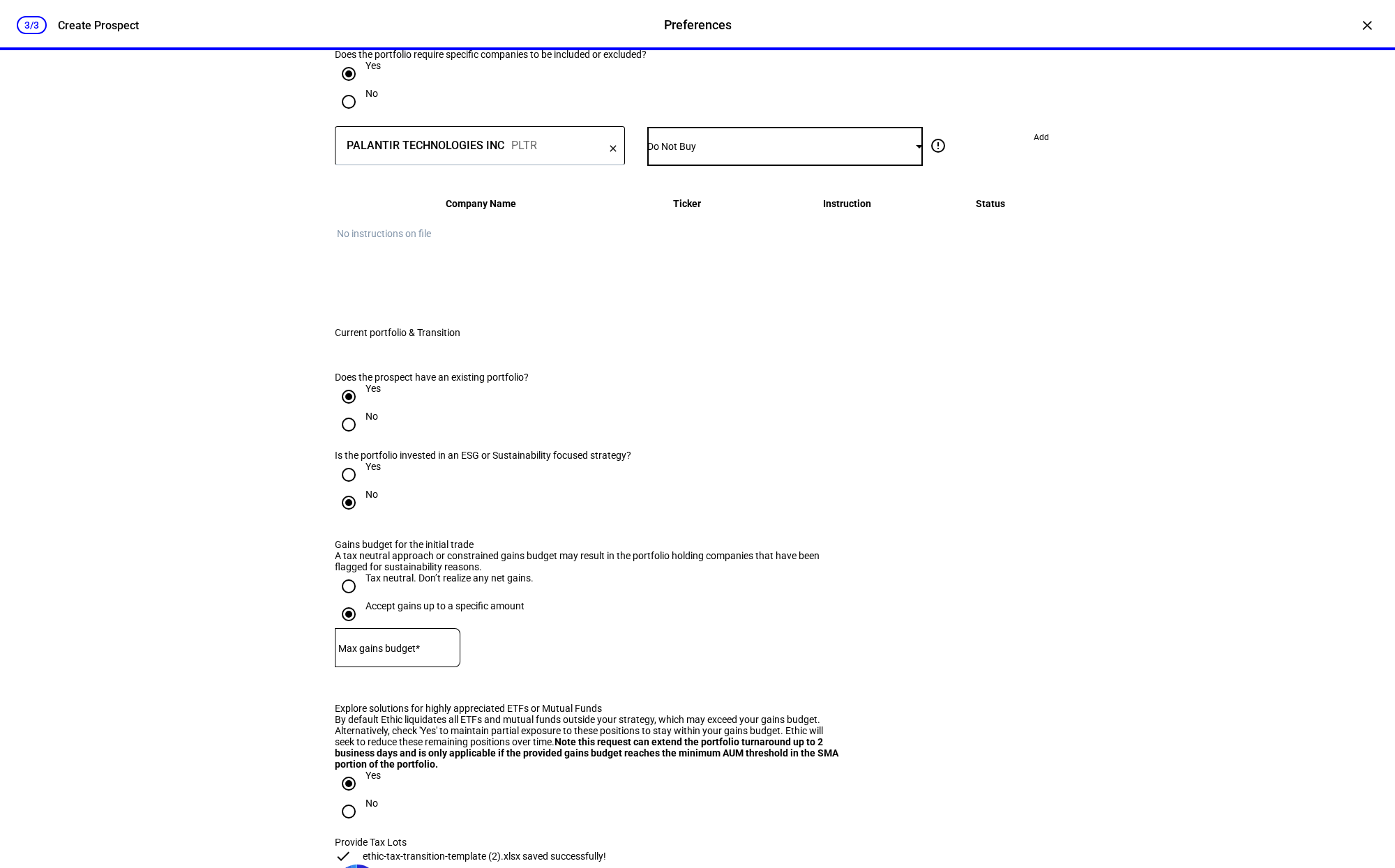
click at [196, 482] on div "3/3 Create Prospect Preferences Preferences Create Prospect × Customize your cl…" at bounding box center [698, 434] width 1395 height 868
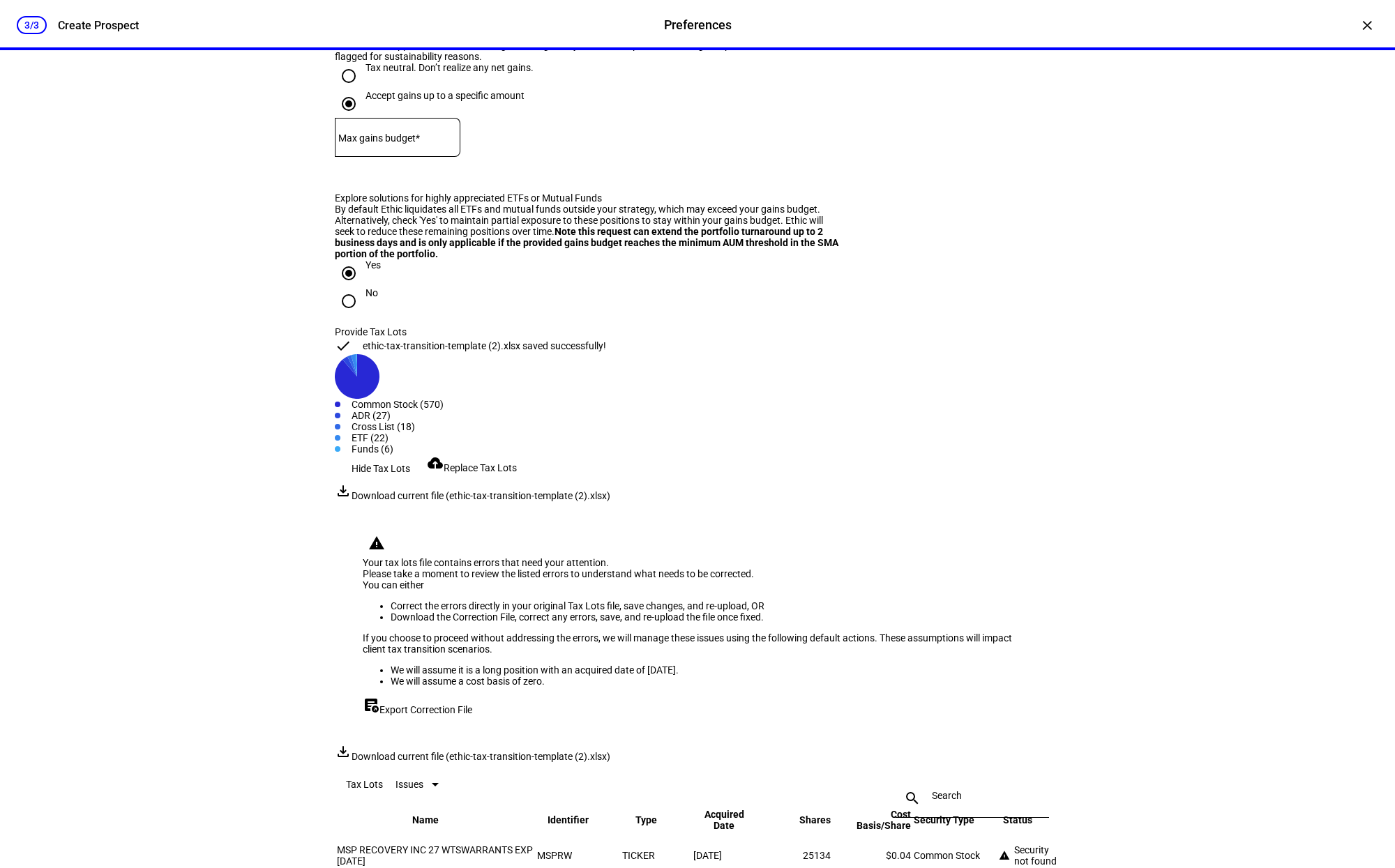
scroll to position [1727, 0]
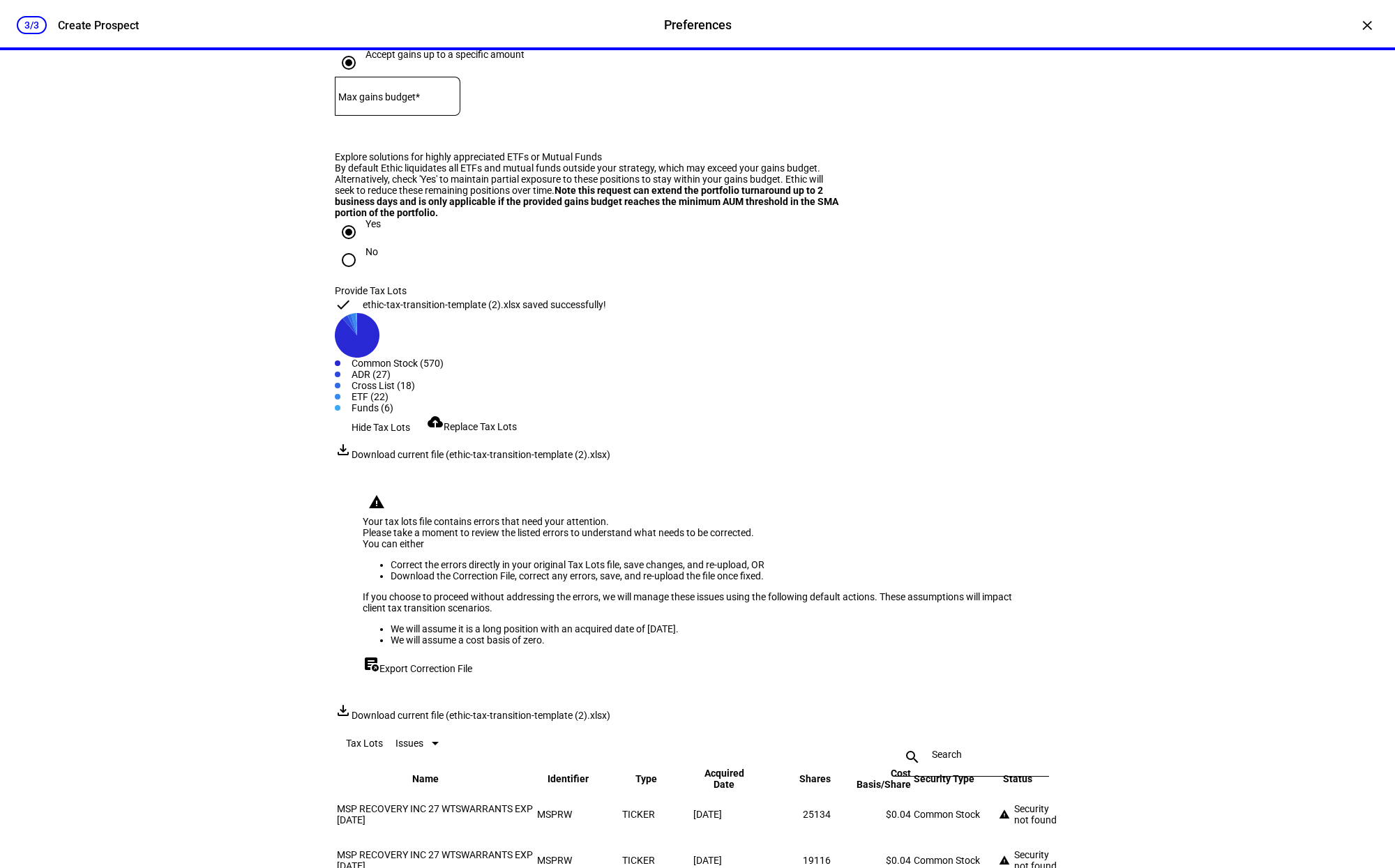
click at [367, 115] on div "Max gains budget*" at bounding box center [397, 96] width 125 height 39
type input "0"
click at [252, 488] on div "3/3 Create Prospect Preferences Preferences Create Prospect × Customize your cl…" at bounding box center [698, 434] width 1395 height 868
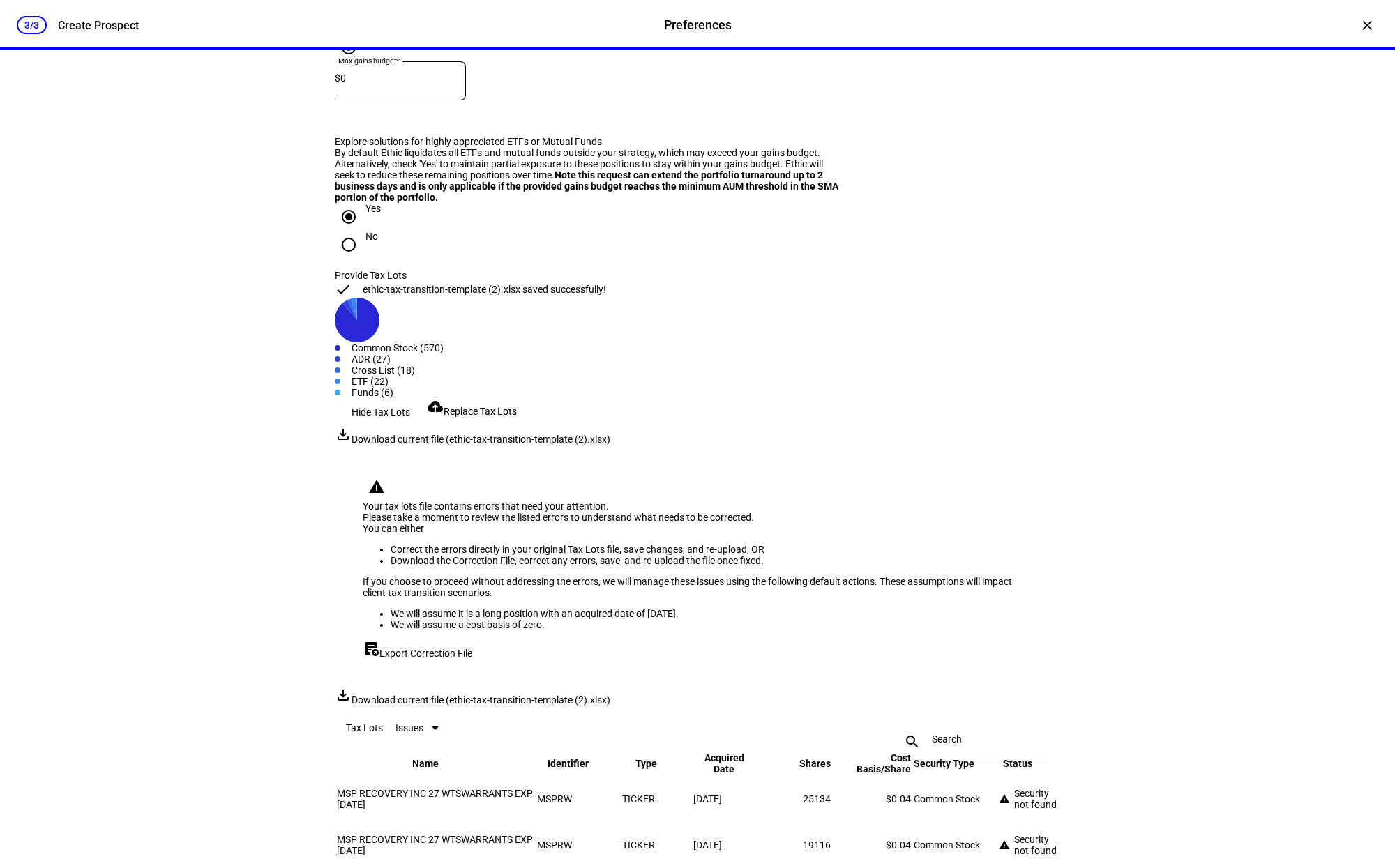
scroll to position [1744, 0]
click at [350, 32] on input "Tax neutral. Don’t realize any net gains." at bounding box center [348, 17] width 28 height 28
radio input "true"
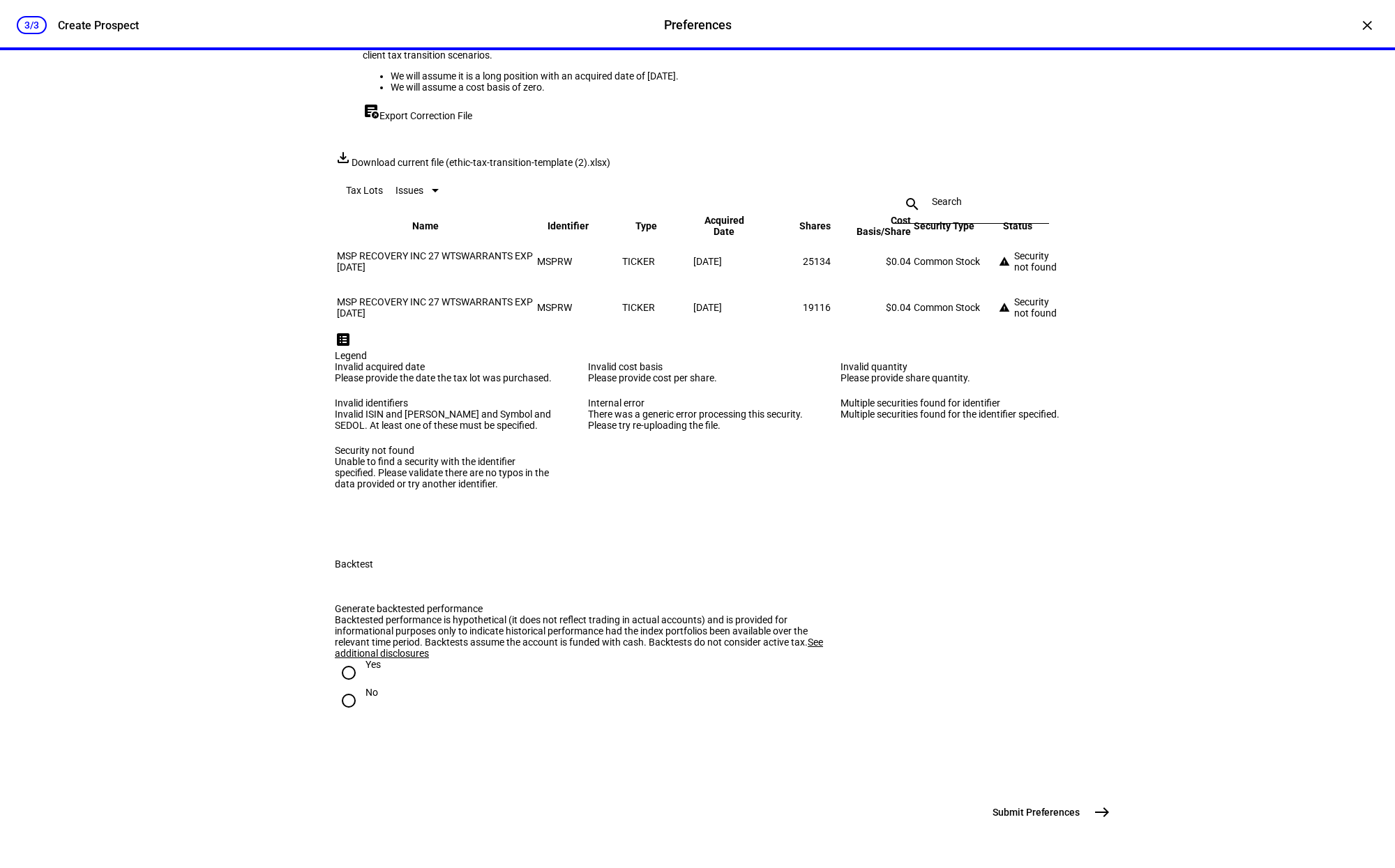
scroll to position [2855, 0]
click at [353, 682] on input "No" at bounding box center [348, 700] width 28 height 28
radio input "true"
click at [1076, 682] on span "Submit Preferences" at bounding box center [1036, 813] width 87 height 14
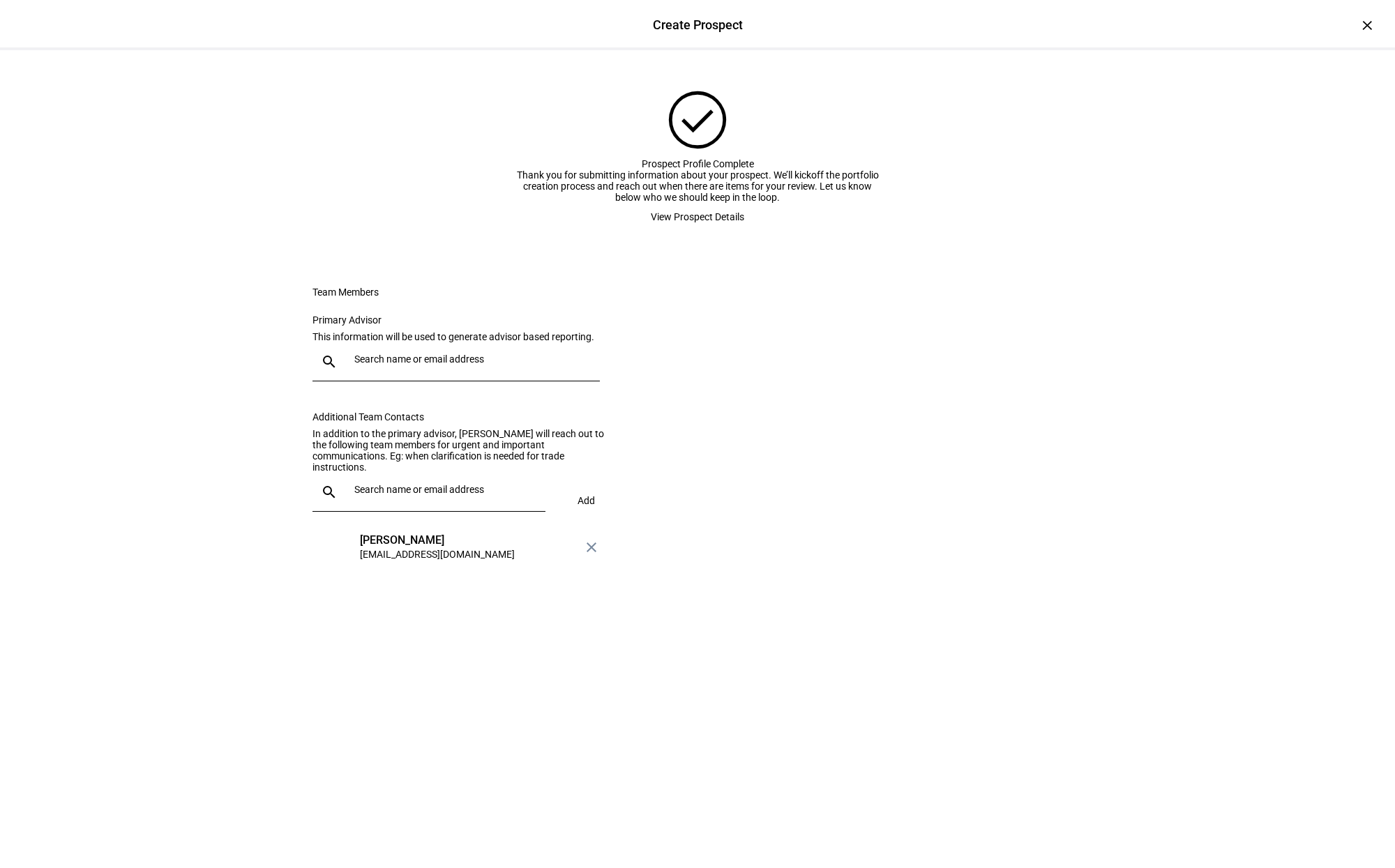
scroll to position [0, 0]
click at [421, 381] on div at bounding box center [469, 362] width 240 height 39
type input "em"
click at [471, 537] on mat-option "EG [PERSON_NAME] [EMAIL_ADDRESS][DOMAIN_NAME]" at bounding box center [460, 530] width 293 height 45
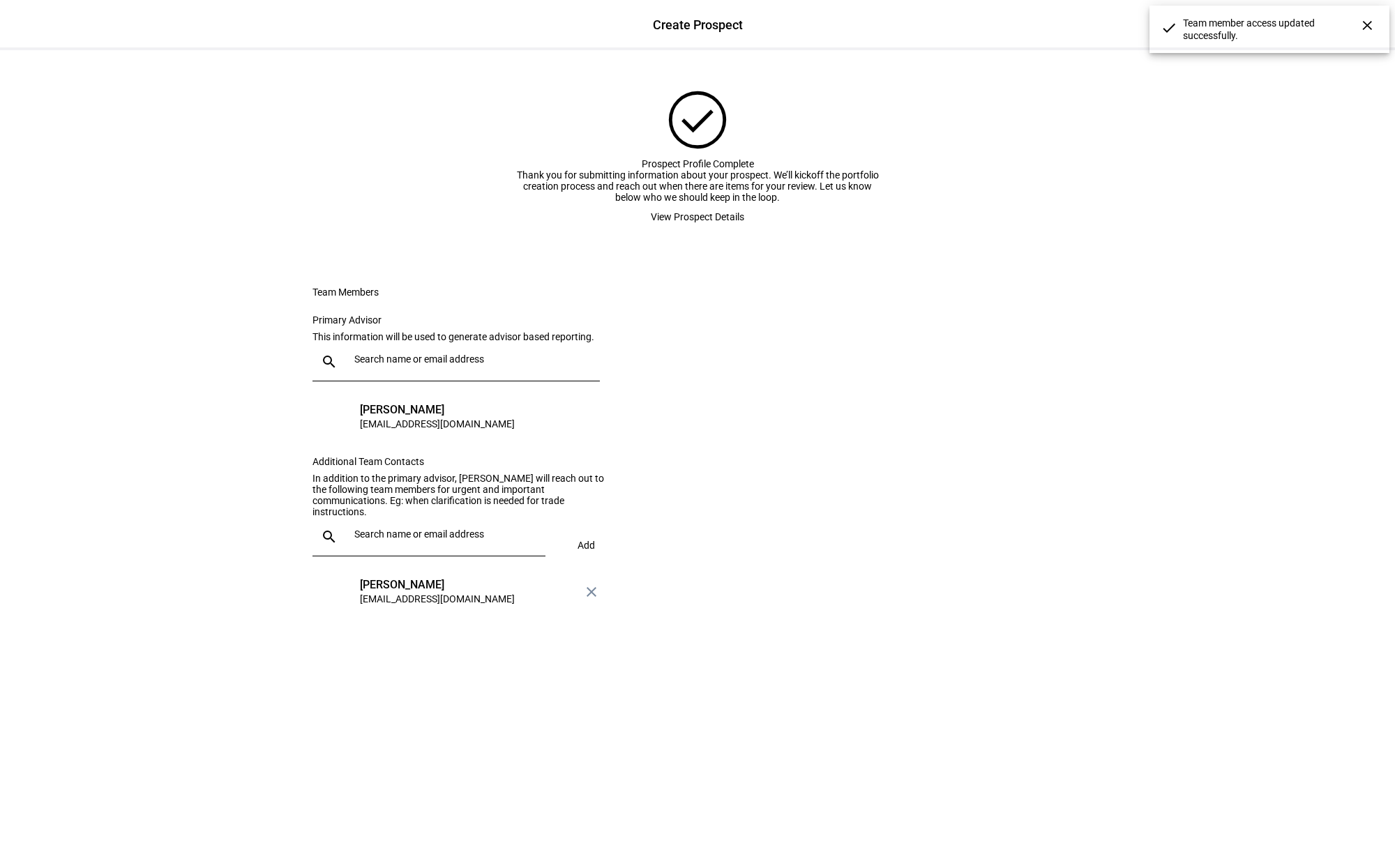
click at [455, 557] on div at bounding box center [441, 537] width 185 height 39
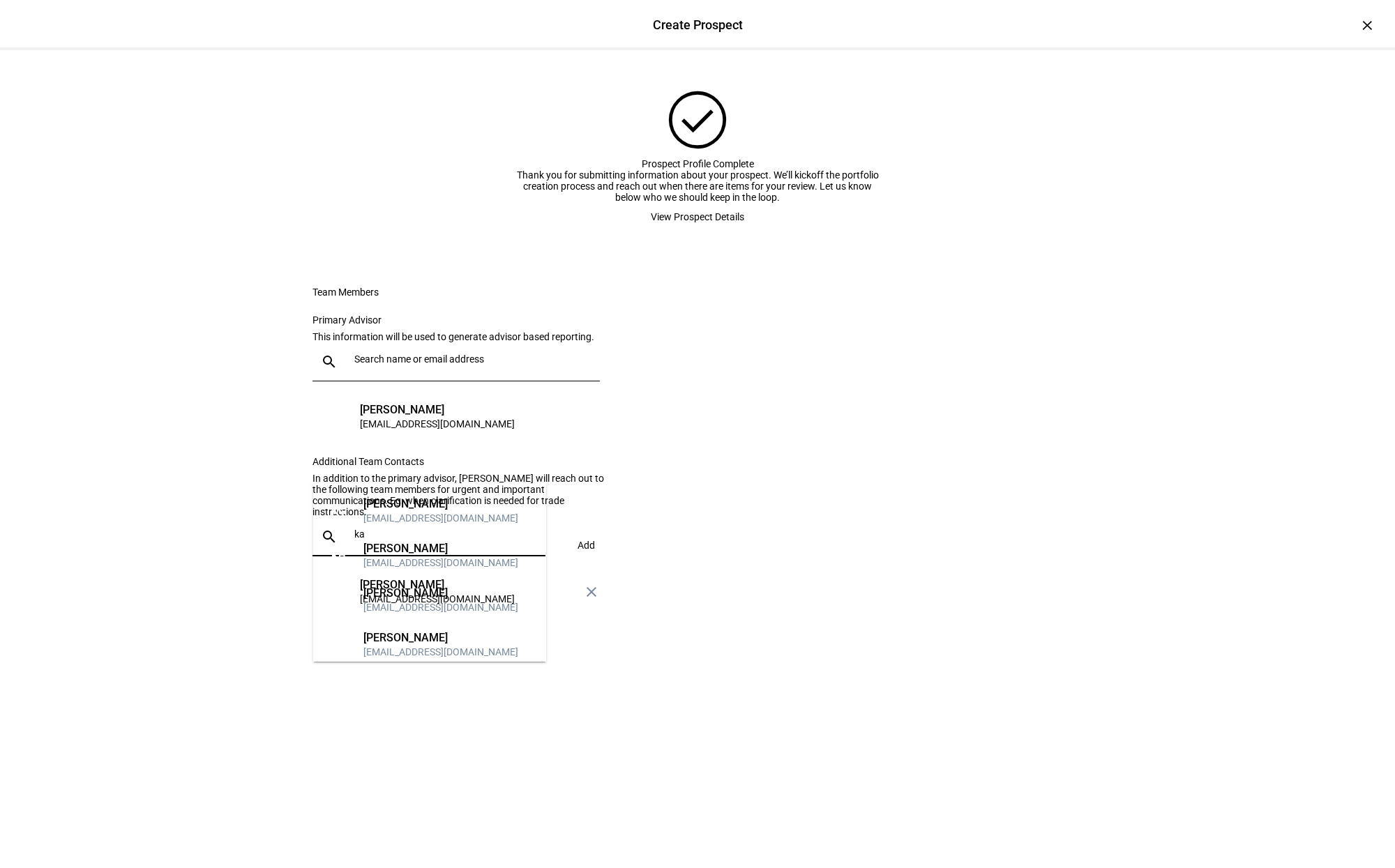
type input "ka"
click at [465, 543] on mat-option "KH [PERSON_NAME] [EMAIL_ADDRESS][DOMAIN_NAME]" at bounding box center [430, 556] width 233 height 45
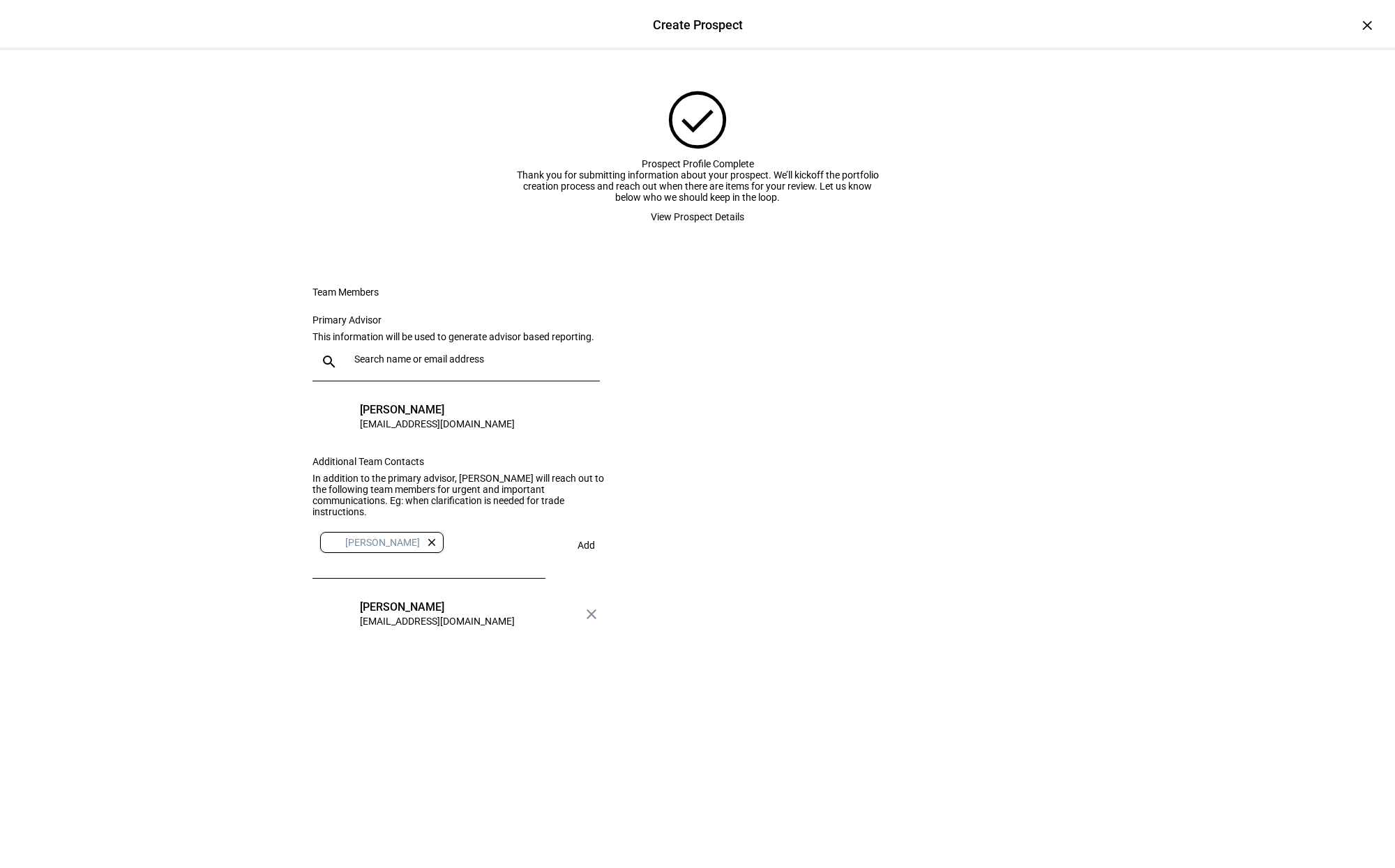
click at [577, 551] on span "Add" at bounding box center [586, 546] width 17 height 12
click at [417, 540] on input "text" at bounding box center [446, 534] width 185 height 12
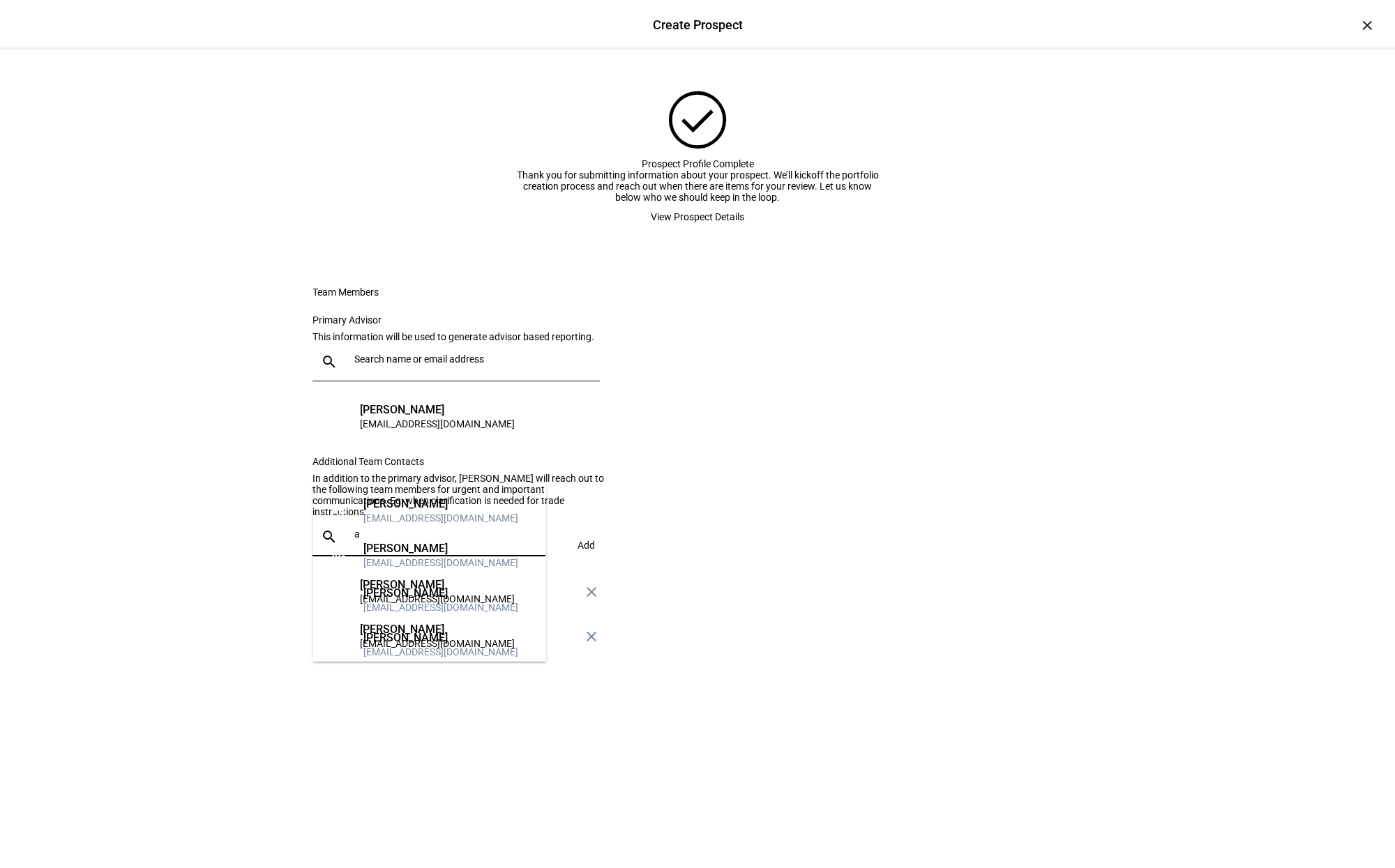
type input "a"
click at [468, 592] on mat-option "AP [PERSON_NAME] [EMAIL_ADDRESS][DOMAIN_NAME]" at bounding box center [430, 600] width 233 height 45
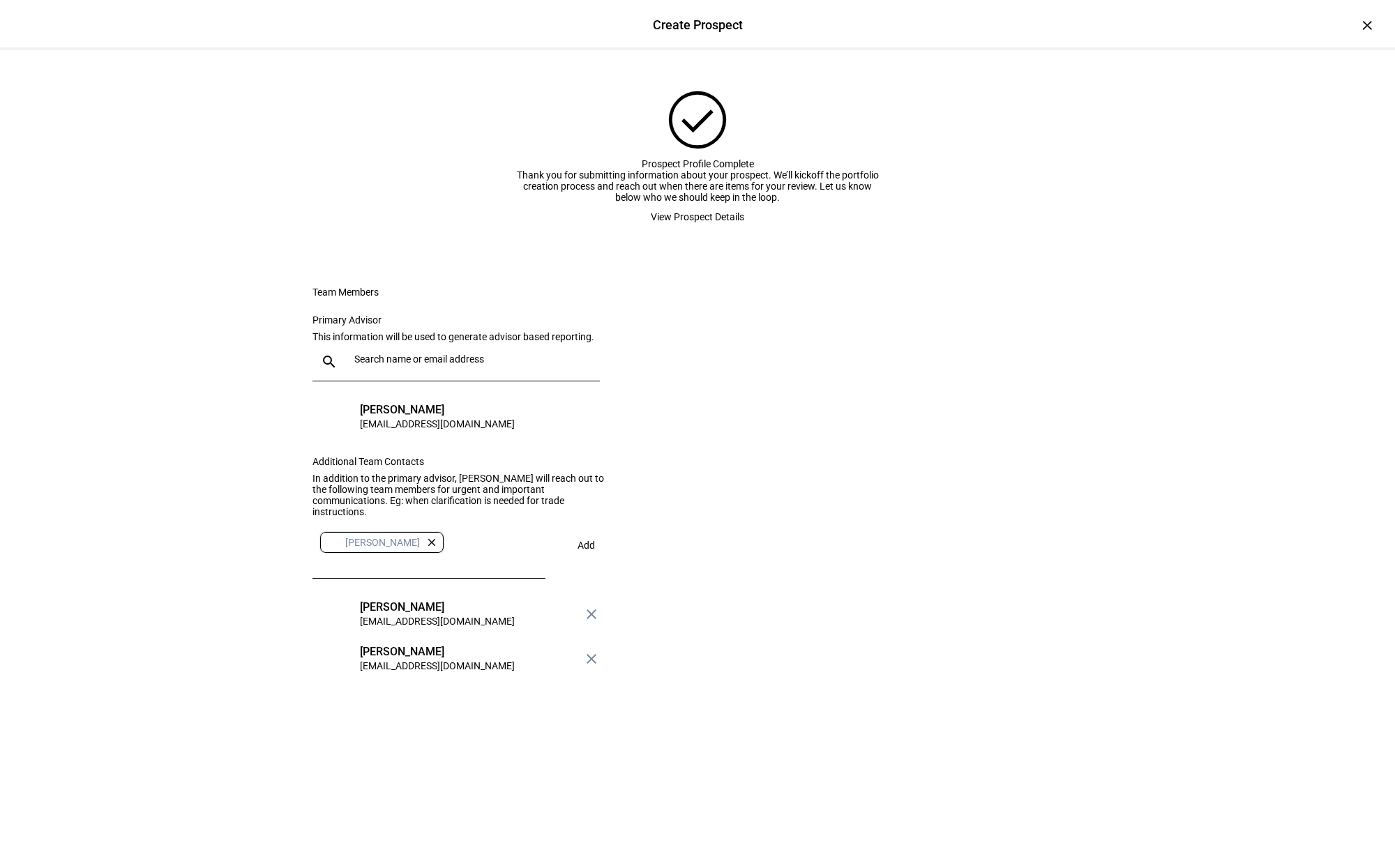
click at [589, 551] on span "Add" at bounding box center [586, 546] width 17 height 12
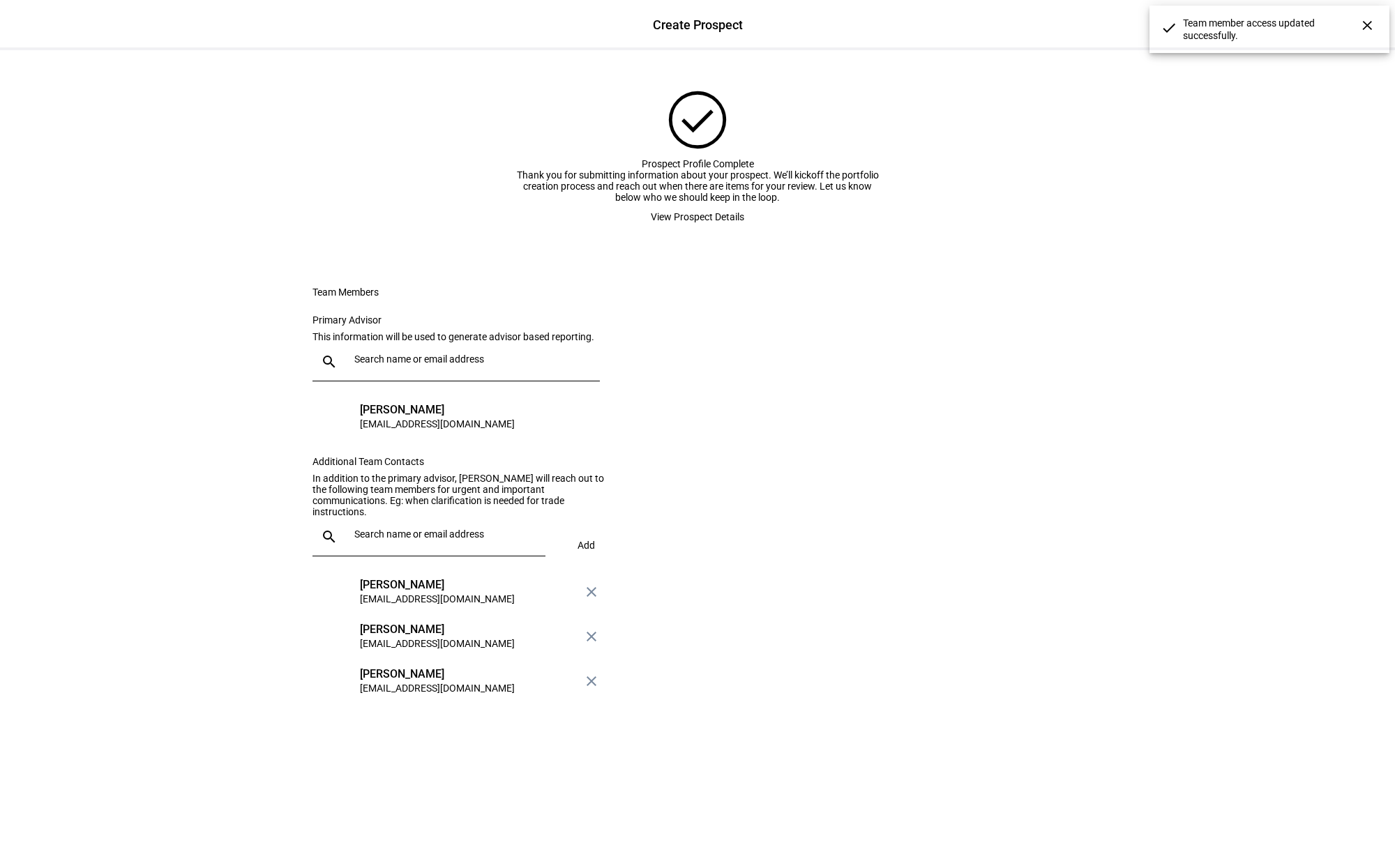
click at [748, 231] on span at bounding box center [698, 216] width 127 height 28
